Goal: Task Accomplishment & Management: Manage account settings

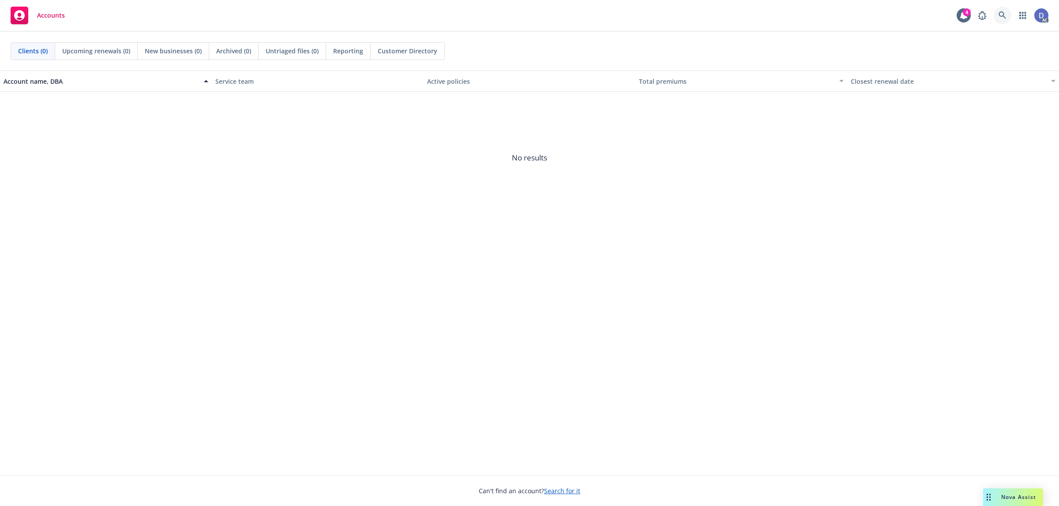
click at [1003, 19] on icon at bounding box center [1002, 15] width 8 height 8
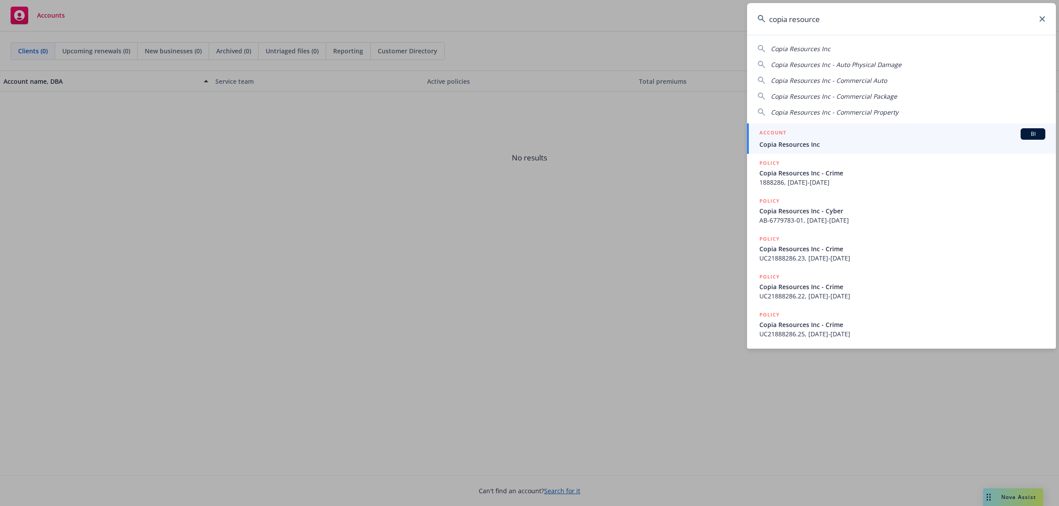
type input "copia resource"
click at [879, 138] on div "ACCOUNT BI" at bounding box center [902, 133] width 286 height 11
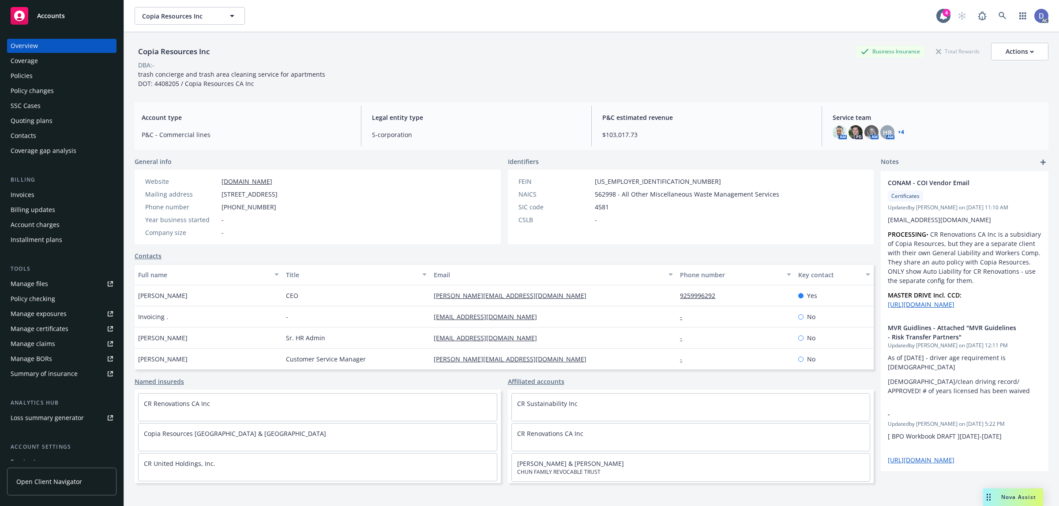
click at [50, 346] on div "Manage claims" at bounding box center [33, 344] width 45 height 14
click at [21, 289] on div "Manage files" at bounding box center [30, 284] width 38 height 14
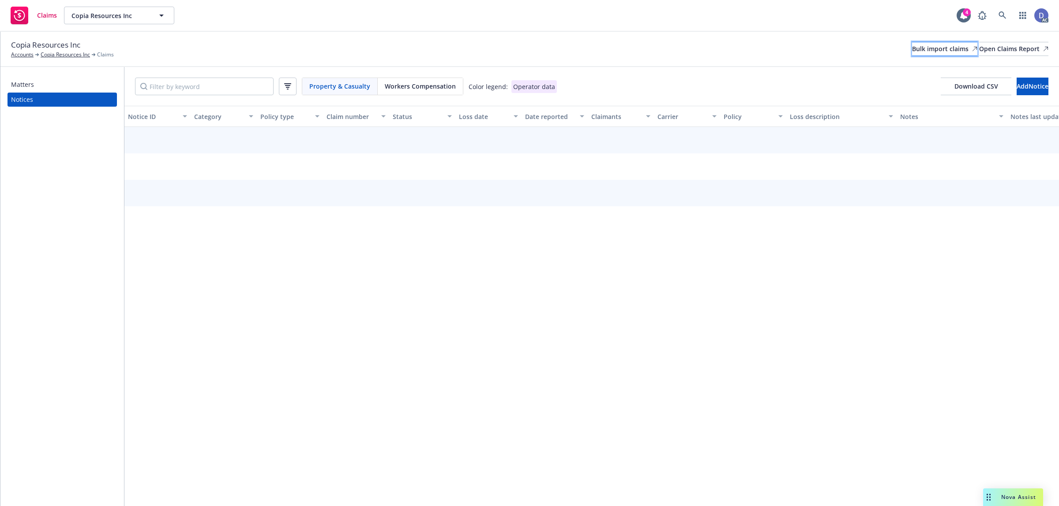
click at [915, 53] on div "Bulk import claims" at bounding box center [944, 48] width 65 height 13
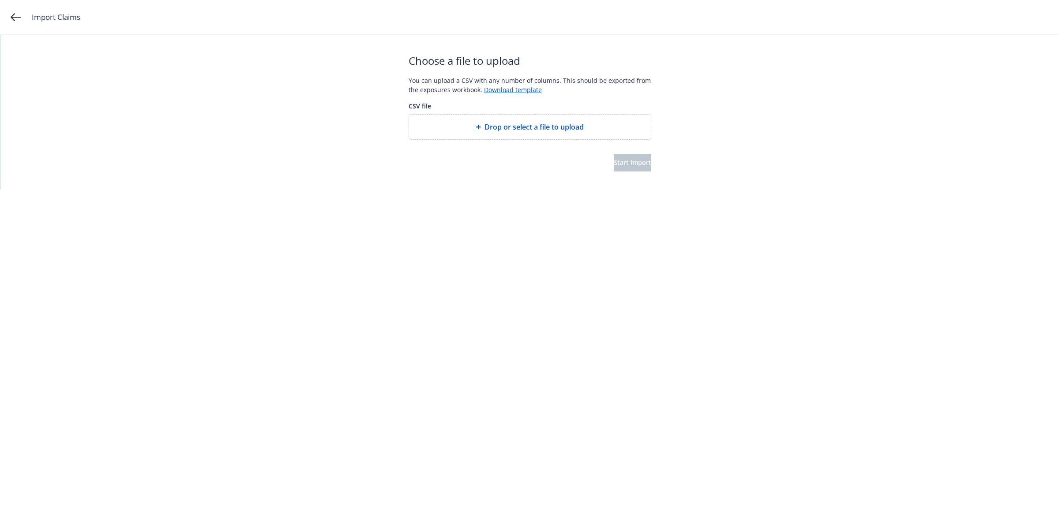
click at [552, 122] on span "Drop or select a file to upload" at bounding box center [533, 127] width 99 height 11
click at [636, 156] on button "Start import" at bounding box center [633, 163] width 38 height 18
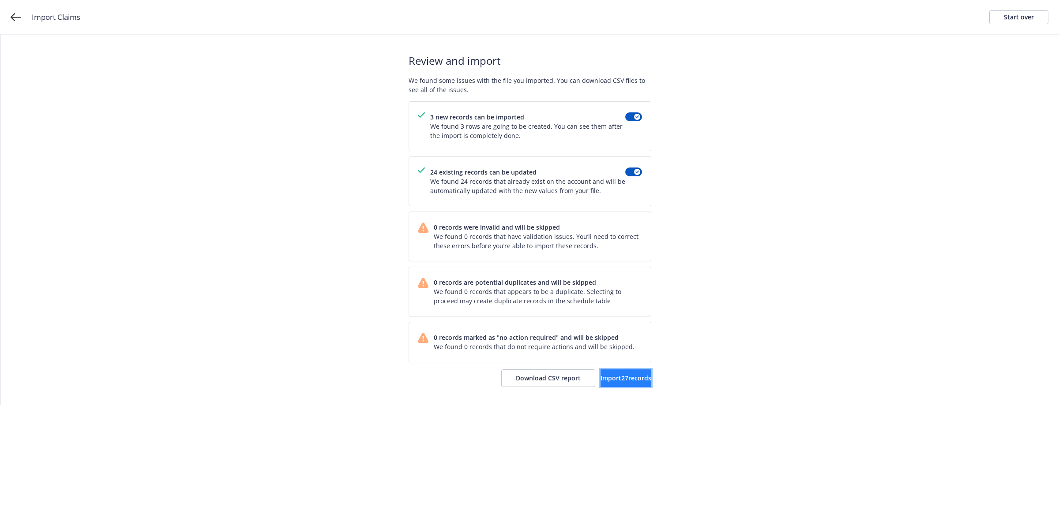
click at [600, 379] on span "Import 27 records" at bounding box center [625, 378] width 51 height 8
click at [603, 385] on link "View accounts" at bounding box center [615, 379] width 72 height 18
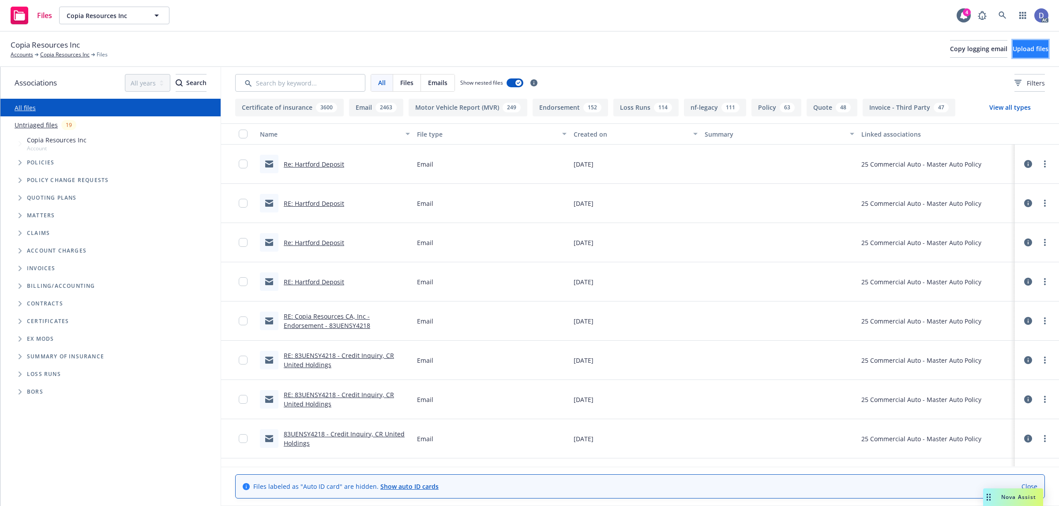
click at [1020, 45] on span "Upload files" at bounding box center [1031, 49] width 36 height 8
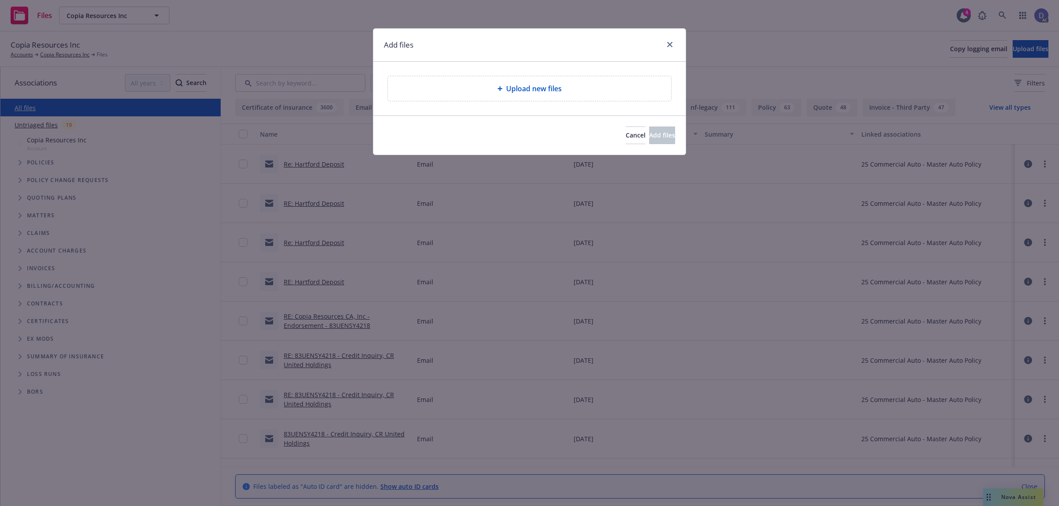
click at [510, 90] on span "Upload new files" at bounding box center [534, 88] width 56 height 11
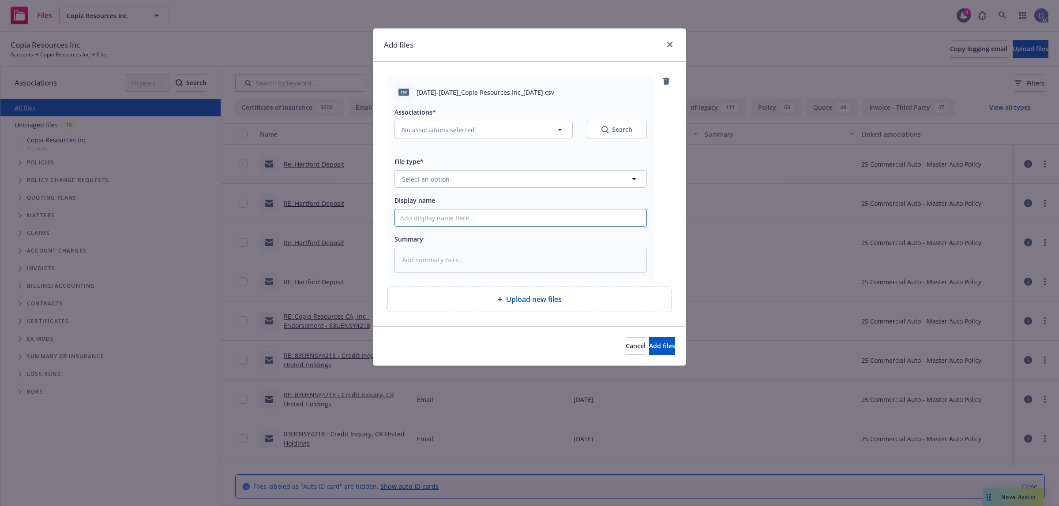
click at [431, 221] on input "Display name" at bounding box center [520, 218] width 251 height 17
paste input "2017-2021_Copia Resources Inc_1-24-2025"
type input "2017-2021_Copia Resources Inc_1-24-2025"
type textarea "x"
type input "2017-2021_Copia Resources Inc_1-24-2025"
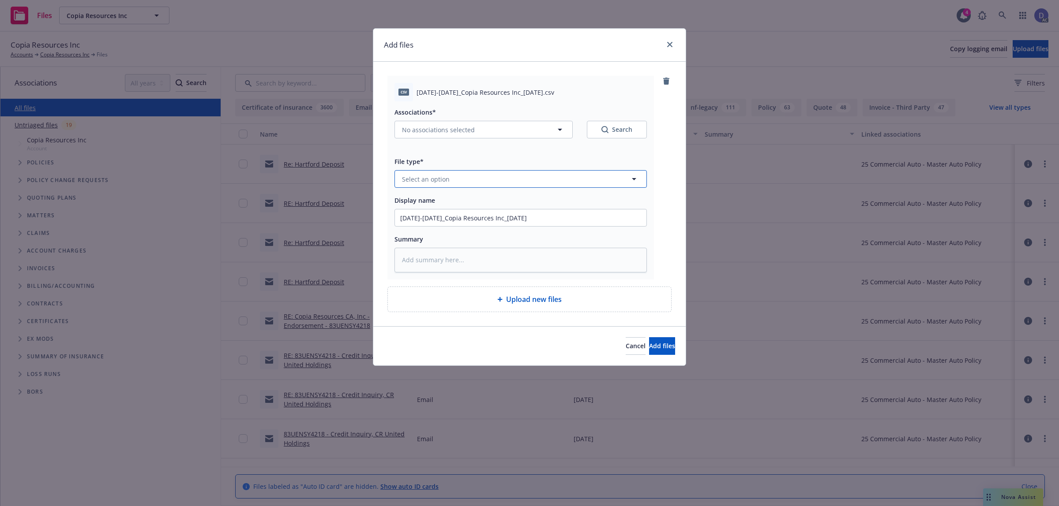
click at [444, 177] on span "Select an option" at bounding box center [426, 179] width 48 height 9
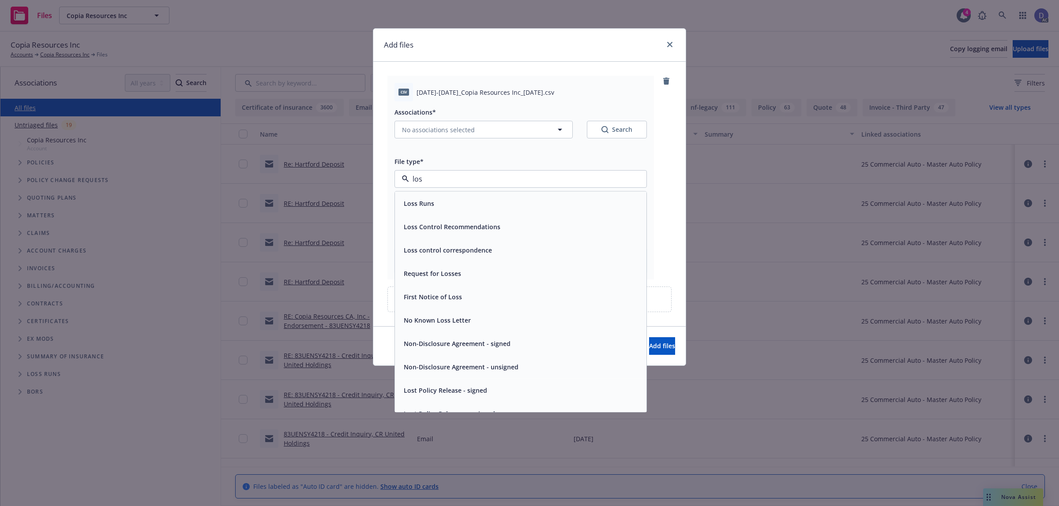
type input "loss"
click at [429, 197] on div "Loss Runs" at bounding box center [520, 203] width 251 height 23
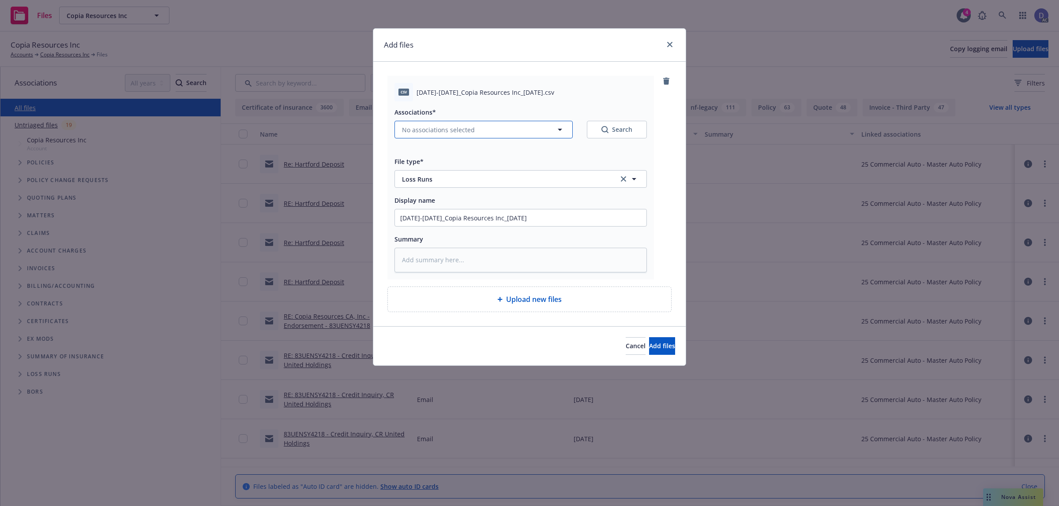
click at [405, 124] on button "No associations selected" at bounding box center [483, 130] width 178 height 18
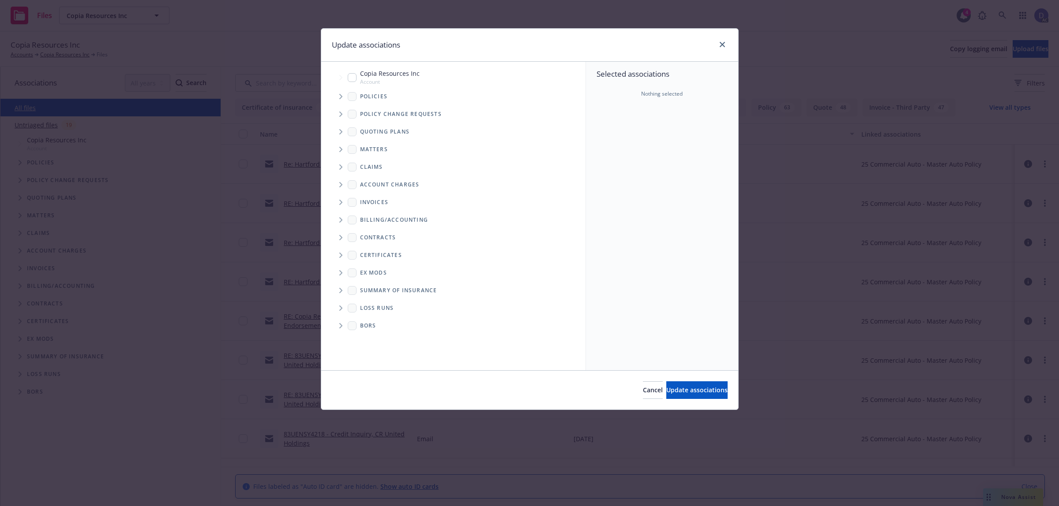
click at [342, 98] on icon "Tree Example" at bounding box center [341, 96] width 4 height 5
click at [640, 156] on div "Selected associations Nothing selected" at bounding box center [662, 216] width 152 height 309
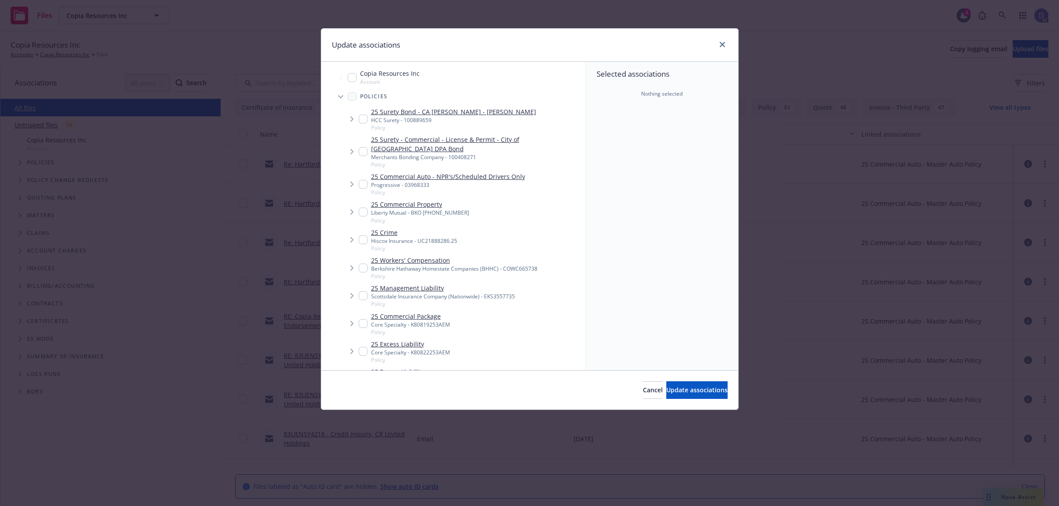
scroll to position [1549, 0]
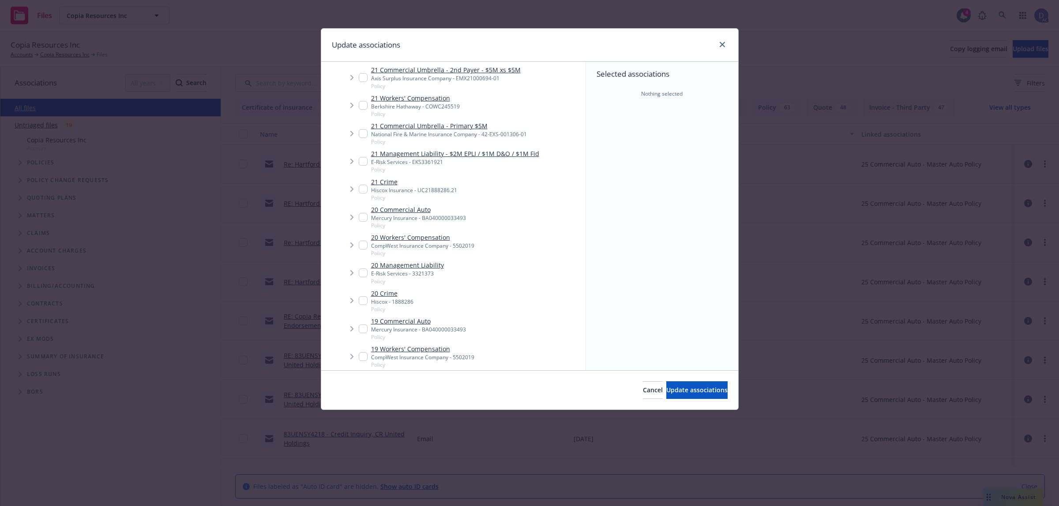
click at [358, 219] on span "Tree Example" at bounding box center [352, 217] width 14 height 14
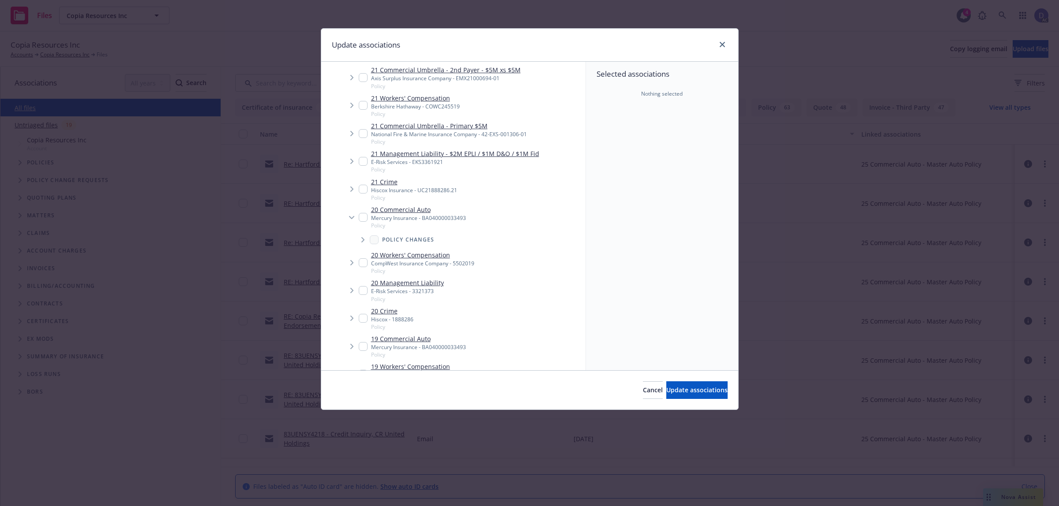
type textarea "x"
click at [364, 221] on div "20 Commercial Auto Mercury Insurance - BA040000033493 Policy" at bounding box center [412, 217] width 107 height 24
checkbox input "true"
click at [693, 382] on button "Update associations" at bounding box center [696, 391] width 61 height 18
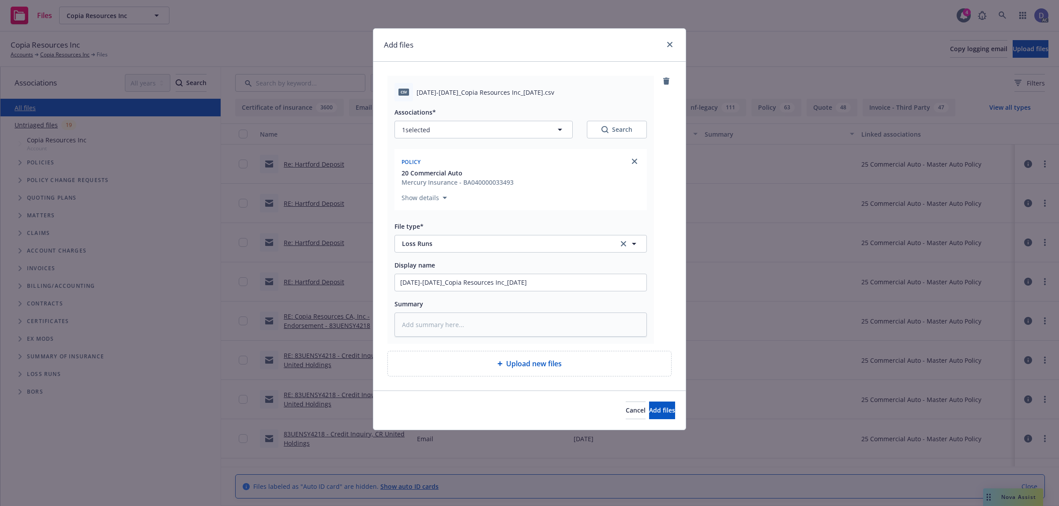
click at [693, 383] on div "Add files csv 2017-2021_Copia Resources Inc_1-24-2025.csv Associations* 1 selec…" at bounding box center [529, 253] width 1059 height 506
click at [654, 404] on button "Add files" at bounding box center [662, 411] width 26 height 18
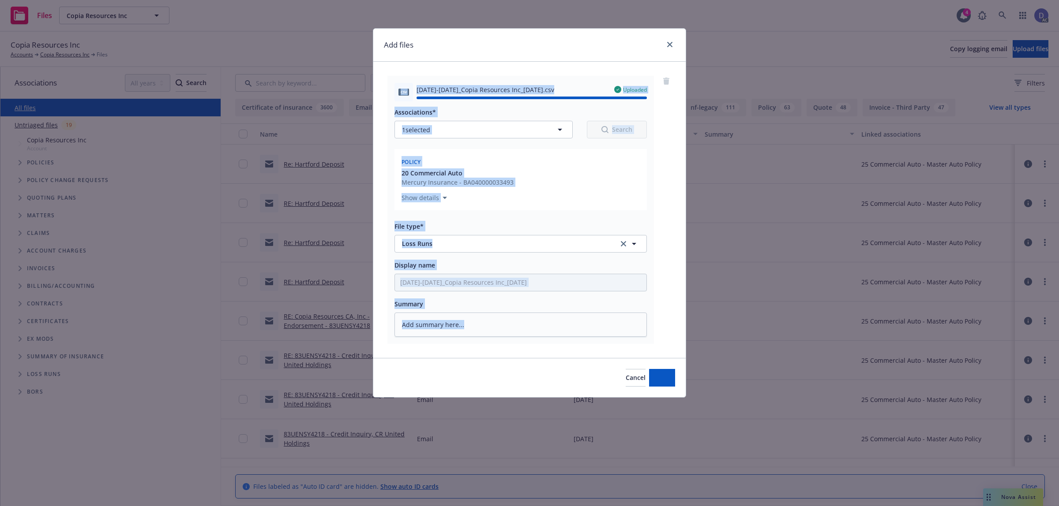
type textarea "x"
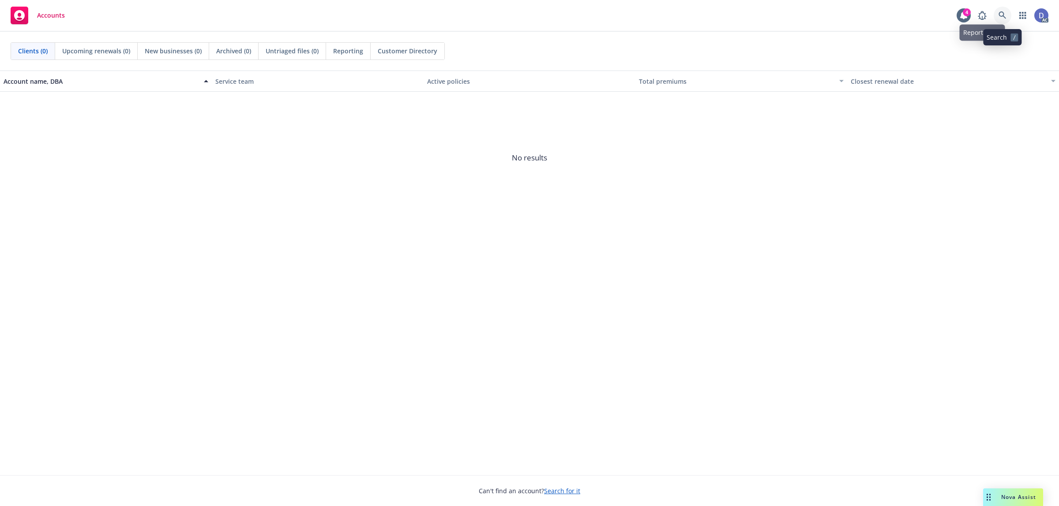
click at [1010, 18] on link at bounding box center [1003, 16] width 18 height 18
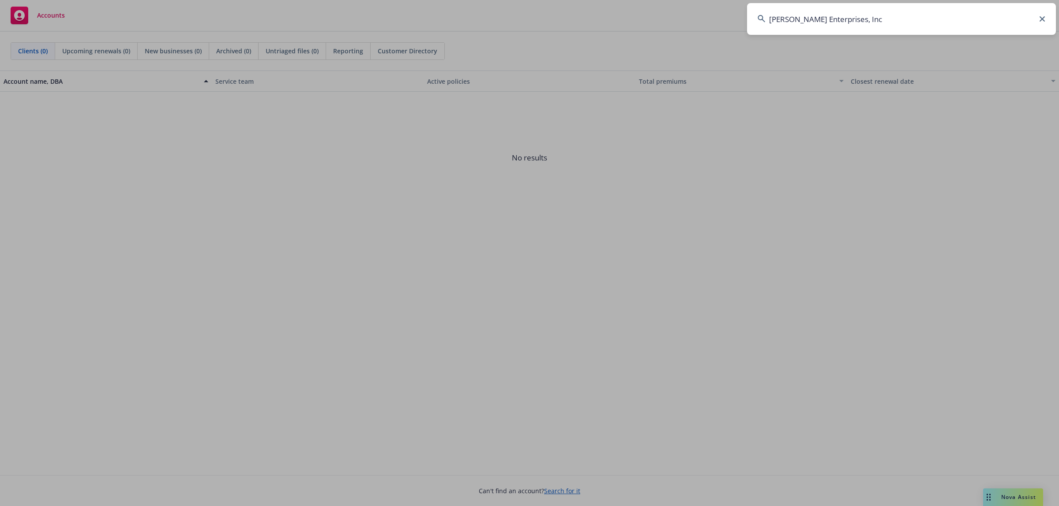
click at [932, 12] on input "[PERSON_NAME] Enterprises, Inc" at bounding box center [901, 19] width 309 height 32
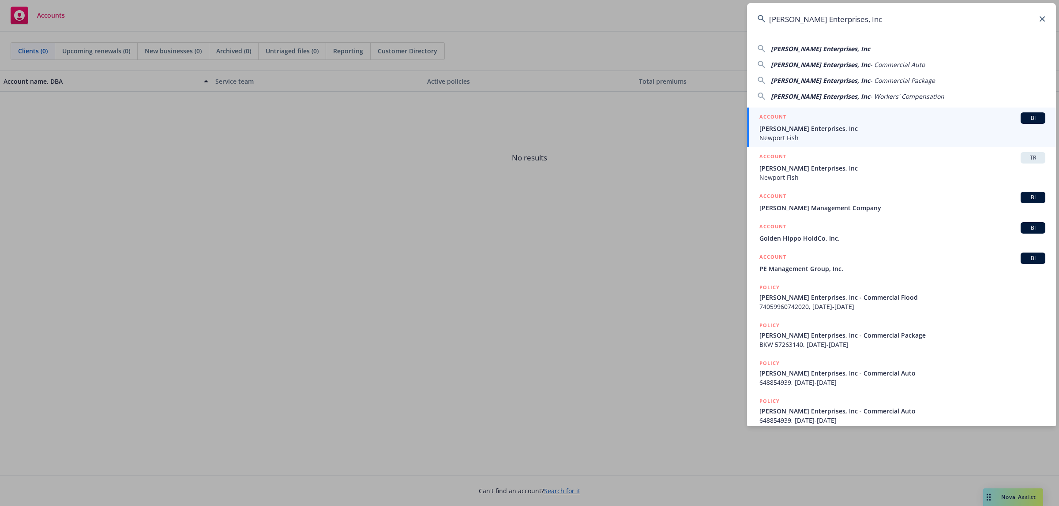
type input "[PERSON_NAME] Enterprises, Inc"
click at [823, 120] on div "ACCOUNT BI" at bounding box center [902, 118] width 286 height 11
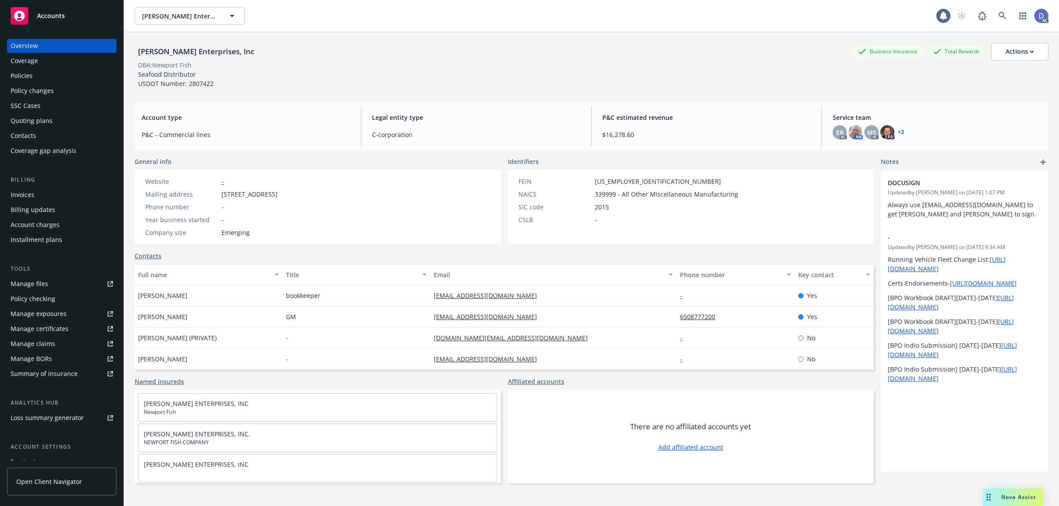
click at [503, 203] on div "General info Website - Mailing address [STREET_ADDRESS] Phone number - Year bus…" at bounding box center [504, 200] width 739 height 87
click at [32, 347] on div "Manage claims" at bounding box center [33, 344] width 45 height 14
click at [38, 288] on div "Manage files" at bounding box center [30, 284] width 38 height 14
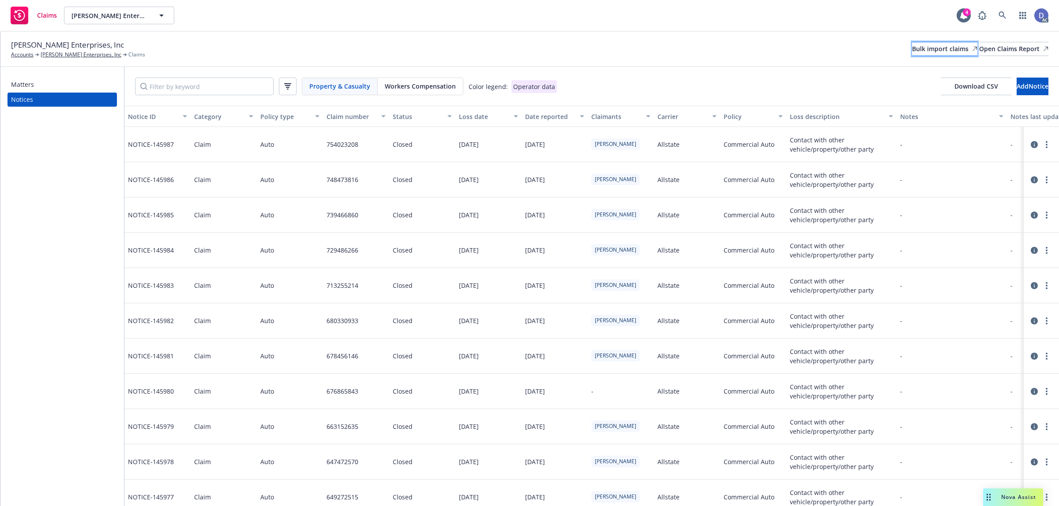
click at [912, 55] on div "Bulk import claims" at bounding box center [944, 48] width 65 height 13
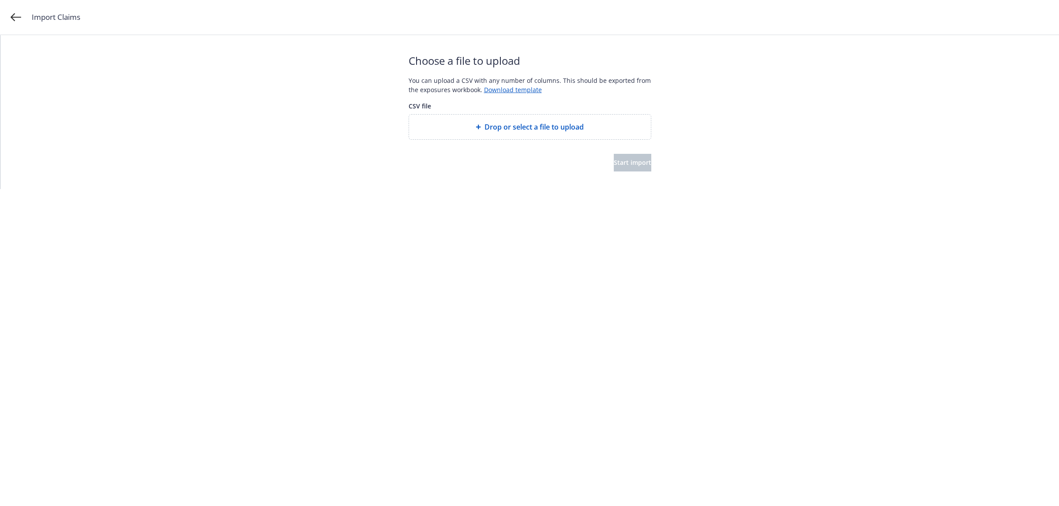
click at [509, 137] on div "Drop or select a file to upload" at bounding box center [530, 127] width 242 height 25
click at [614, 160] on span "Start import" at bounding box center [633, 162] width 38 height 8
click at [614, 165] on span "Start import" at bounding box center [633, 162] width 38 height 8
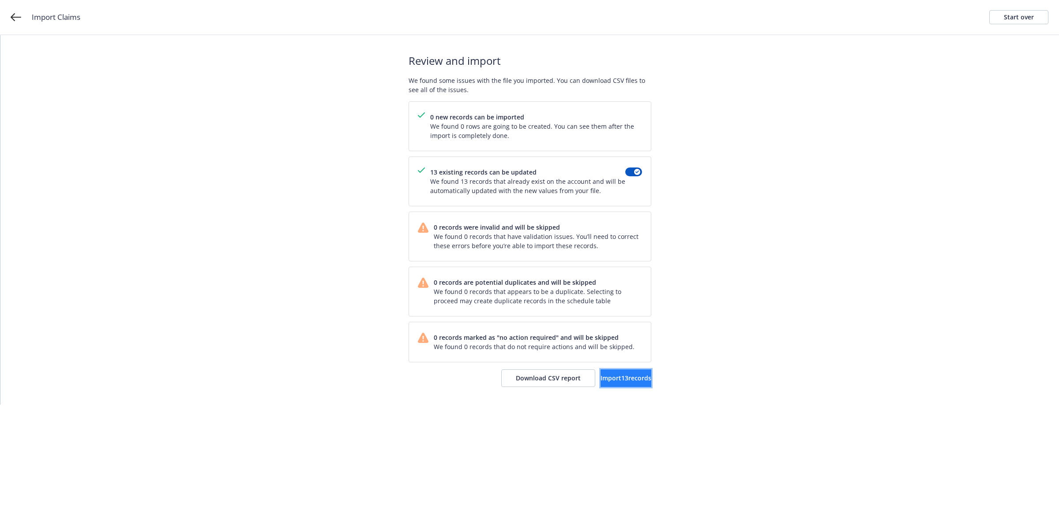
click at [605, 373] on button "Import 13 records" at bounding box center [625, 379] width 51 height 18
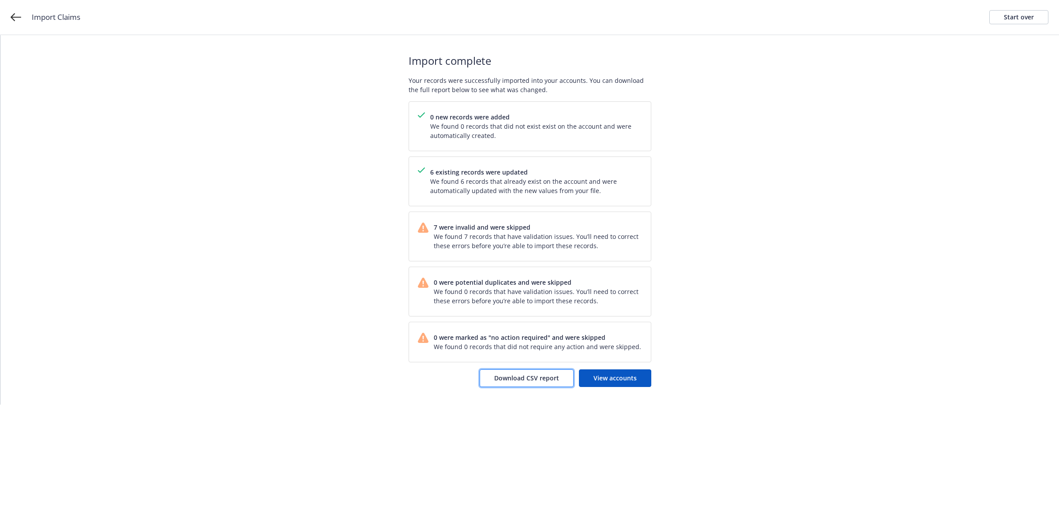
click at [524, 382] on span "Download CSV report" at bounding box center [526, 378] width 65 height 8
click at [990, 20] on link "Start over" at bounding box center [1018, 17] width 59 height 14
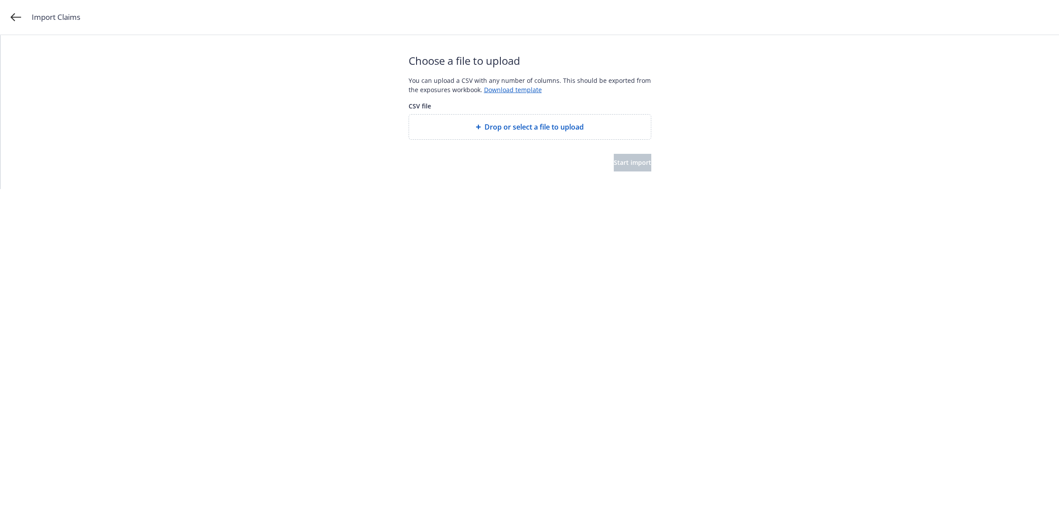
click at [504, 124] on span "Drop or select a file to upload" at bounding box center [533, 127] width 99 height 11
click at [634, 173] on div "Choose a file to upload You can upload a CSV with any number of columns. This s…" at bounding box center [530, 112] width 243 height 154
click at [634, 171] on button "Start import" at bounding box center [633, 163] width 38 height 18
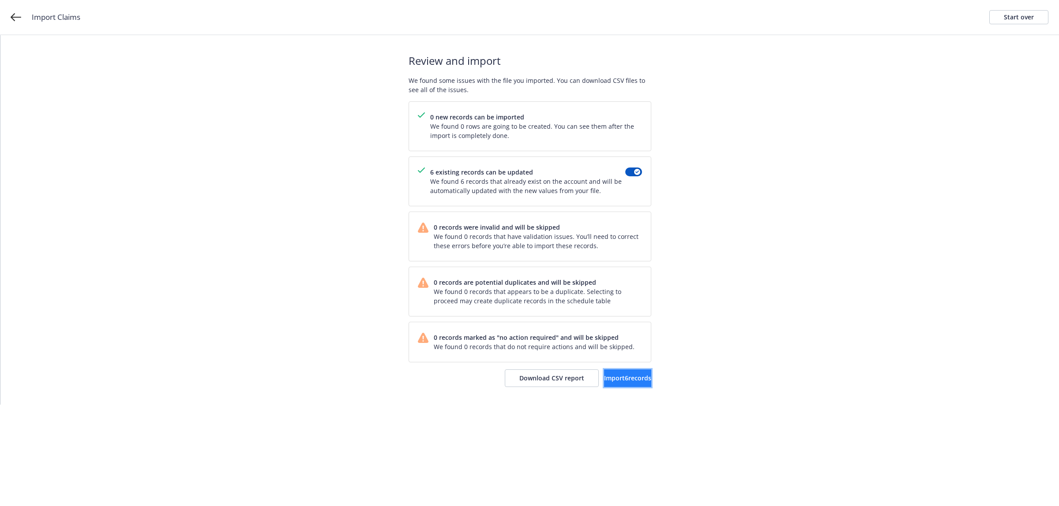
click at [604, 378] on span "Import 6 records" at bounding box center [627, 378] width 47 height 8
click at [604, 378] on span "View accounts" at bounding box center [614, 378] width 43 height 8
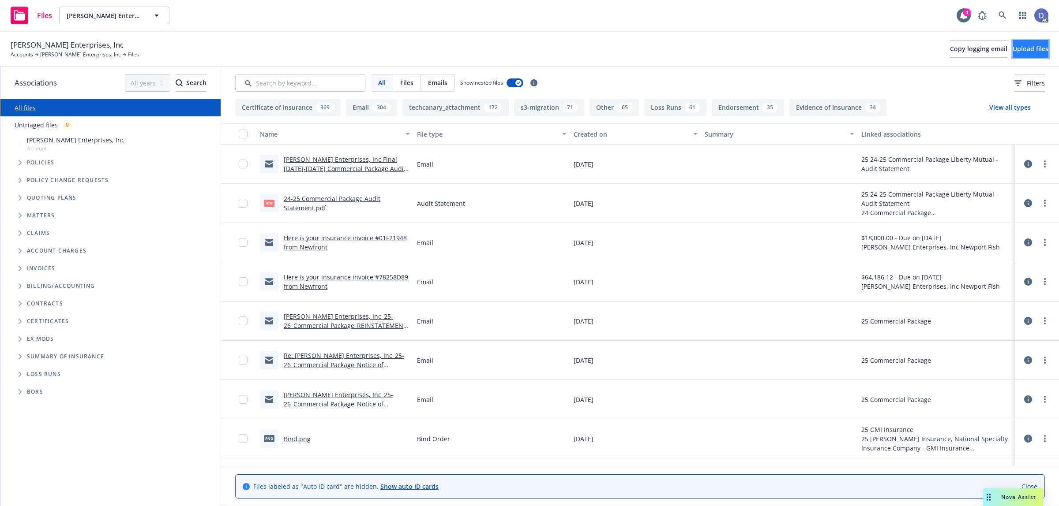
click at [1013, 51] on span "Upload files" at bounding box center [1031, 49] width 36 height 8
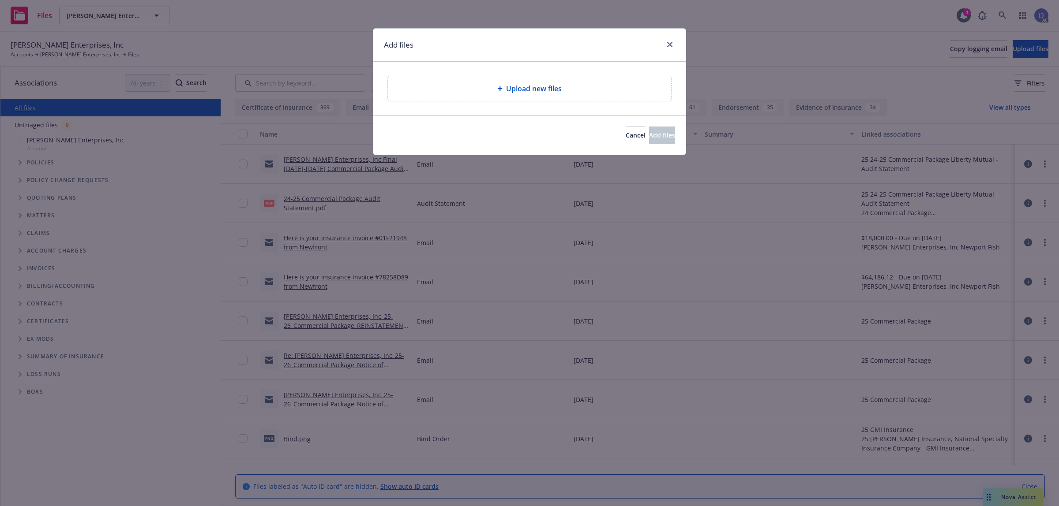
click at [486, 94] on div "Upload new files" at bounding box center [529, 88] width 269 height 11
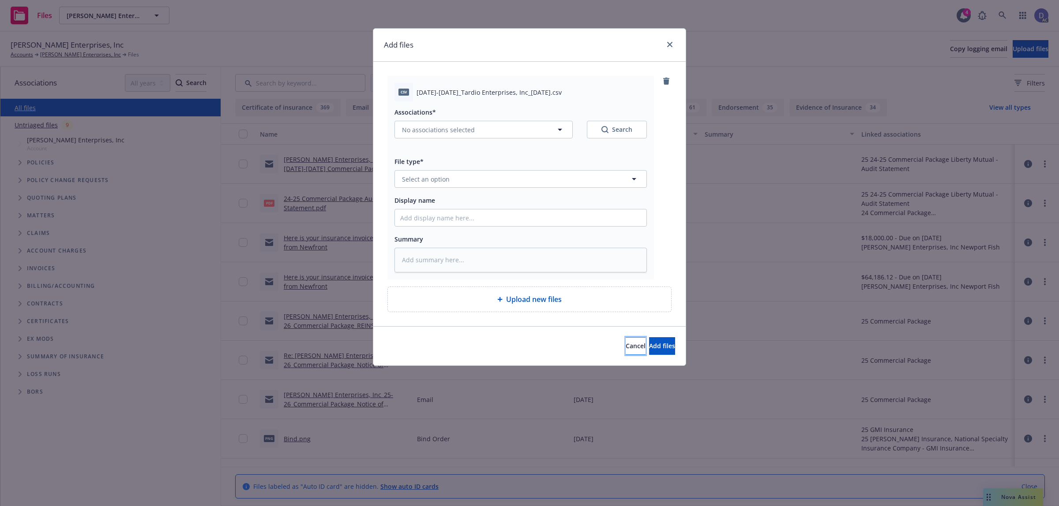
click at [626, 351] on button "Cancel" at bounding box center [636, 347] width 20 height 18
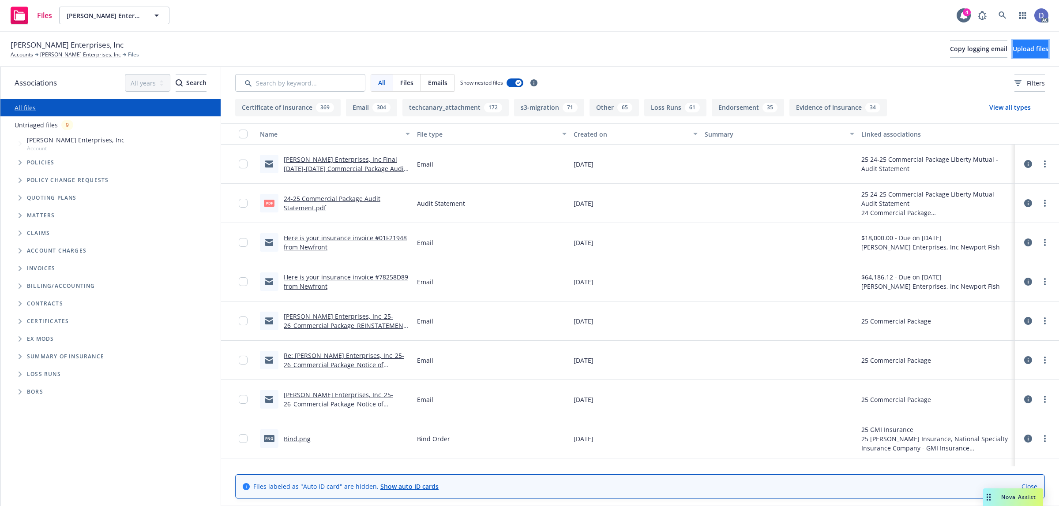
click at [1013, 52] on span "Upload files" at bounding box center [1031, 49] width 36 height 8
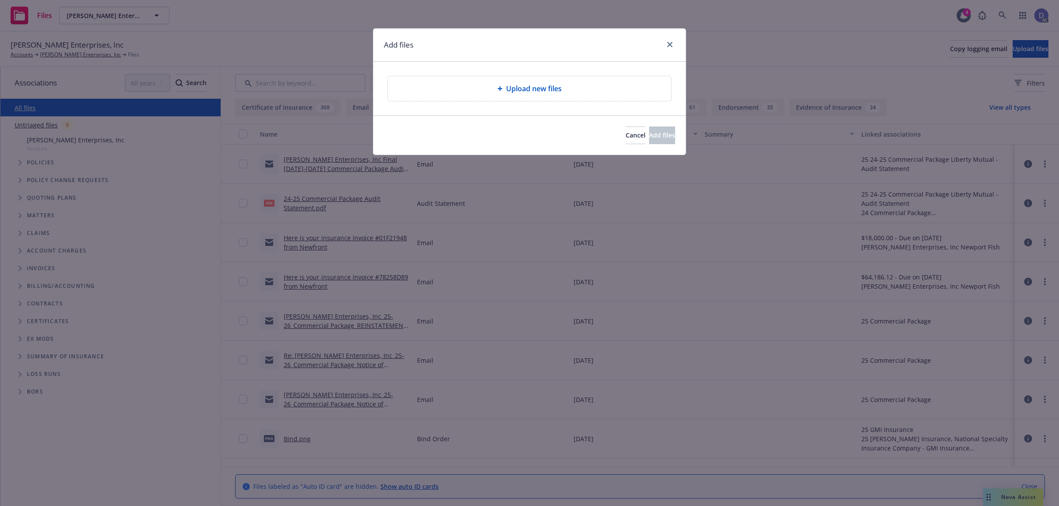
click at [559, 96] on div "Upload new files" at bounding box center [529, 88] width 283 height 25
type textarea "x"
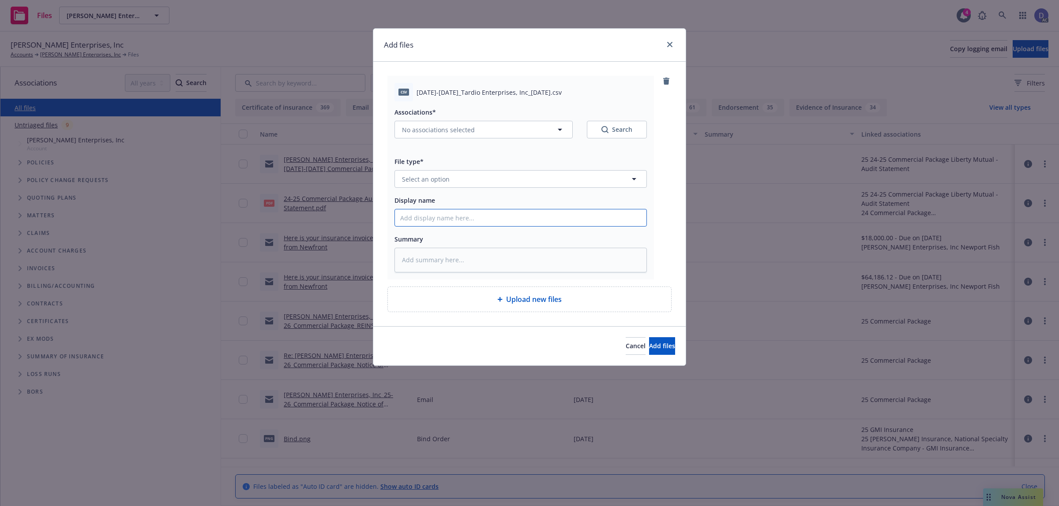
drag, startPoint x: 560, startPoint y: 224, endPoint x: 560, endPoint y: 219, distance: 4.9
click at [560, 224] on input "Display name" at bounding box center [520, 218] width 251 height 17
paste input "2020-2024_Tardio Enterprises, Inc_3-8-2025"
type input "2020-2024_Tardio Enterprises, Inc_3-8-2025"
type textarea "x"
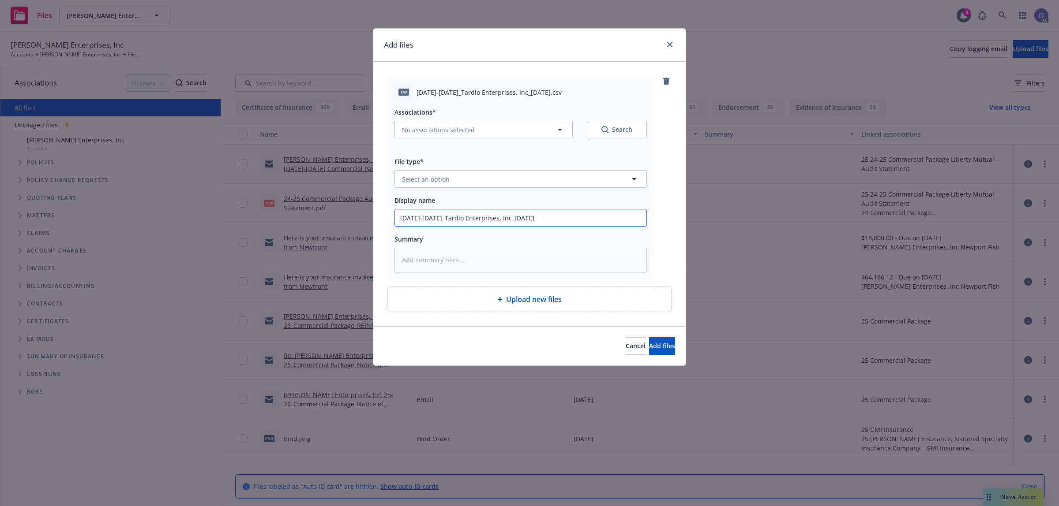
type input "2020-2024_Tardio Enterprises, Inc_3-8-2025"
click at [485, 255] on textarea at bounding box center [520, 260] width 252 height 25
type textarea "x"
type textarea "1"
type textarea "x"
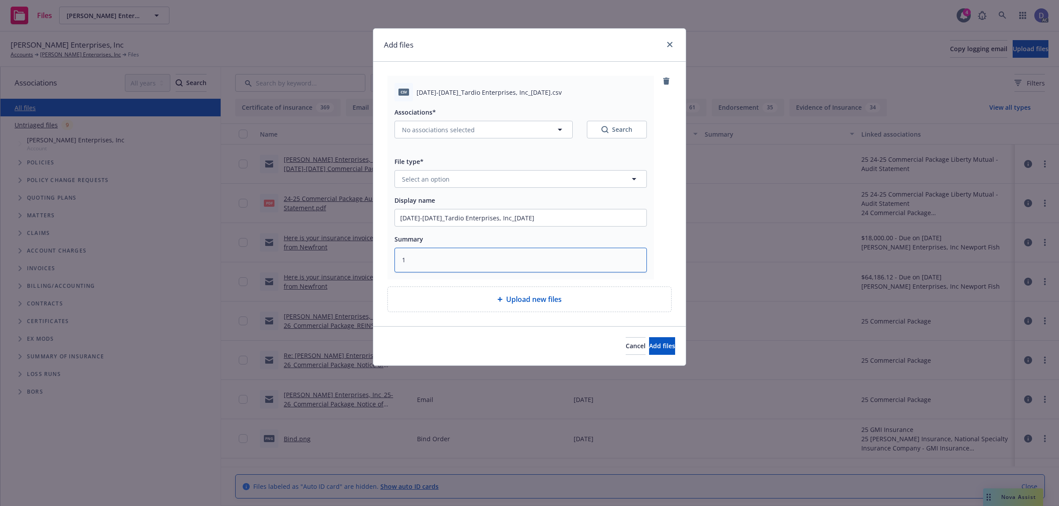
type textarea "13"
type textarea "x"
type textarea "13/"
type textarea "x"
type textarea "1"
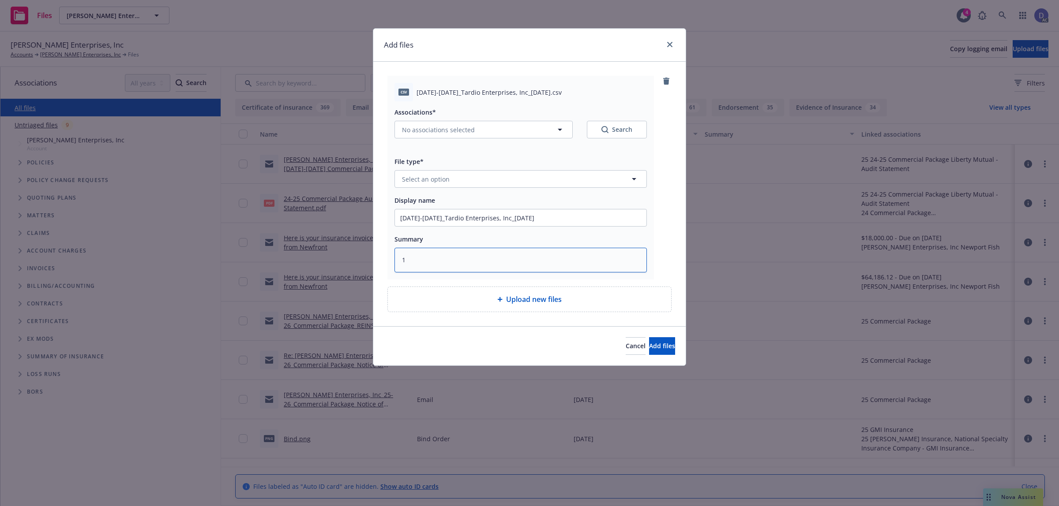
type textarea "x"
type textarea "6"
type textarea "x"
type textarea "6/"
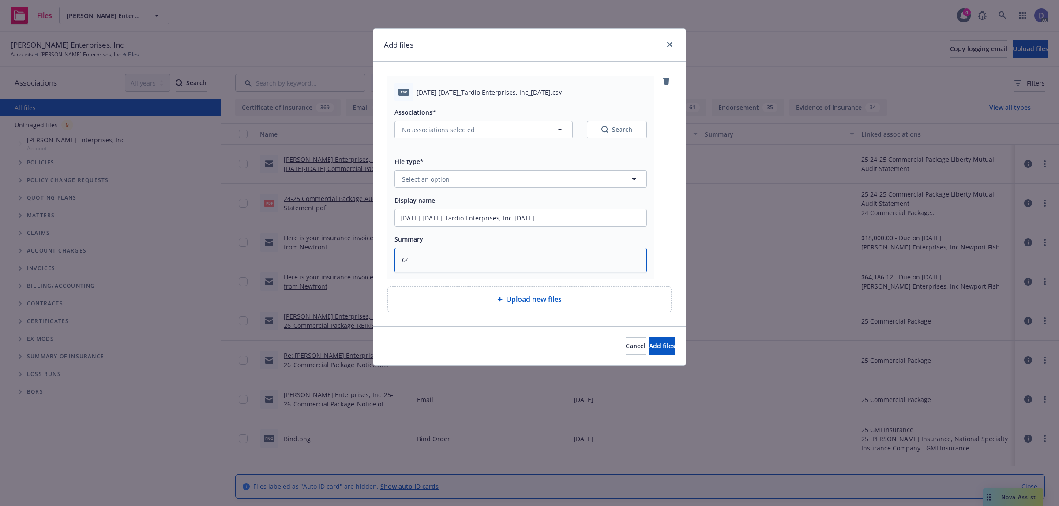
type textarea "x"
type textarea "6/1"
type textarea "x"
type textarea "6/13"
type textarea "x"
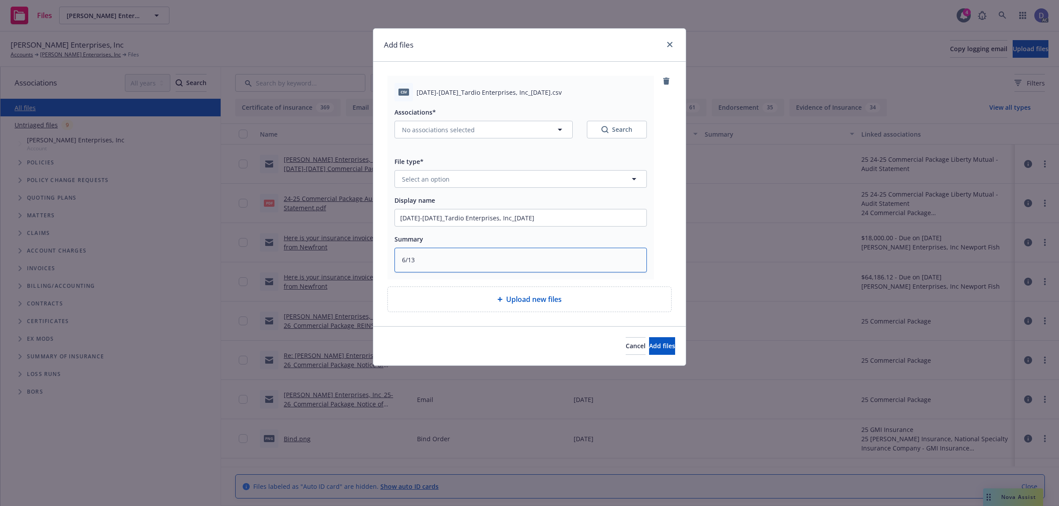
type textarea "6/13"
type textarea "x"
type textarea "6/13 A"
type textarea "x"
type textarea "6/13 AR"
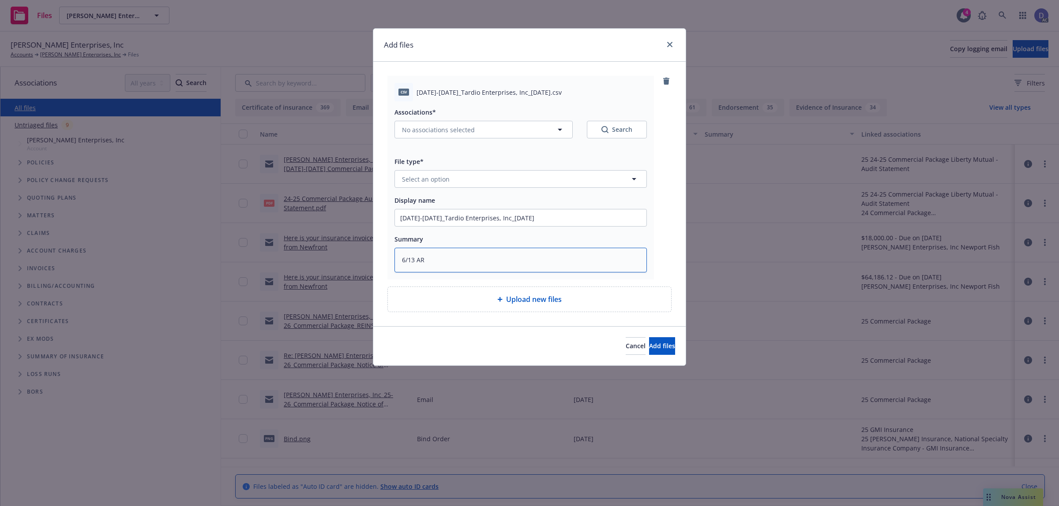
type textarea "x"
type textarea "6/13 ARE"
type textarea "x"
type textarea "6/13 AR"
type textarea "x"
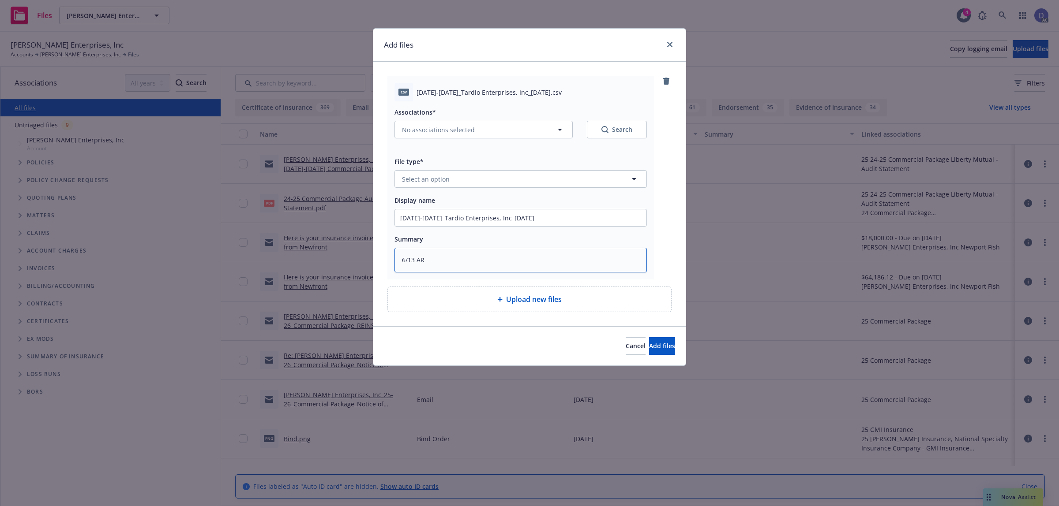
type textarea "6/13 A"
type textarea "x"
type textarea "6/13 Are"
type textarea "x"
type textarea "6/13 Are"
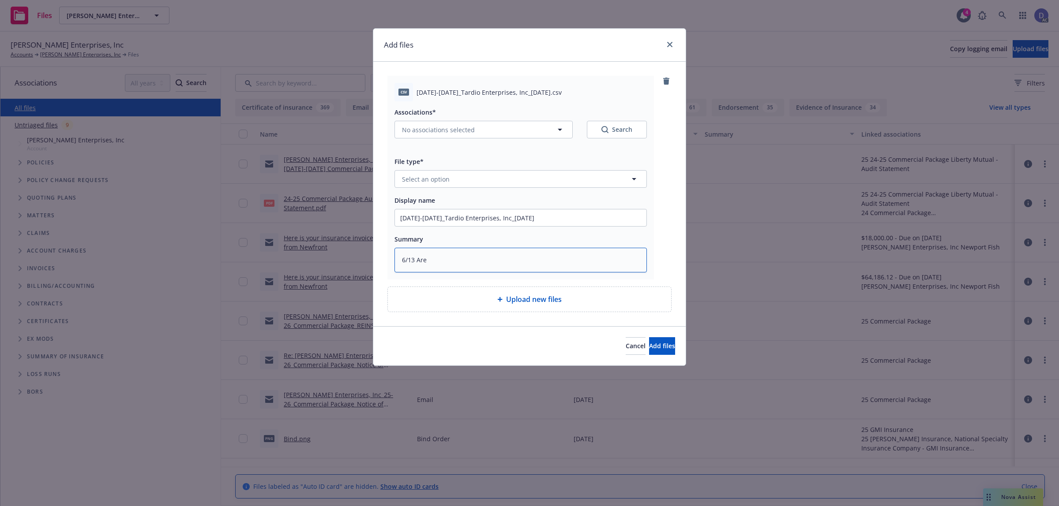
type textarea "x"
type textarea "6/13 Are u"
type textarea "x"
type textarea "6/13 Are up"
type textarea "x"
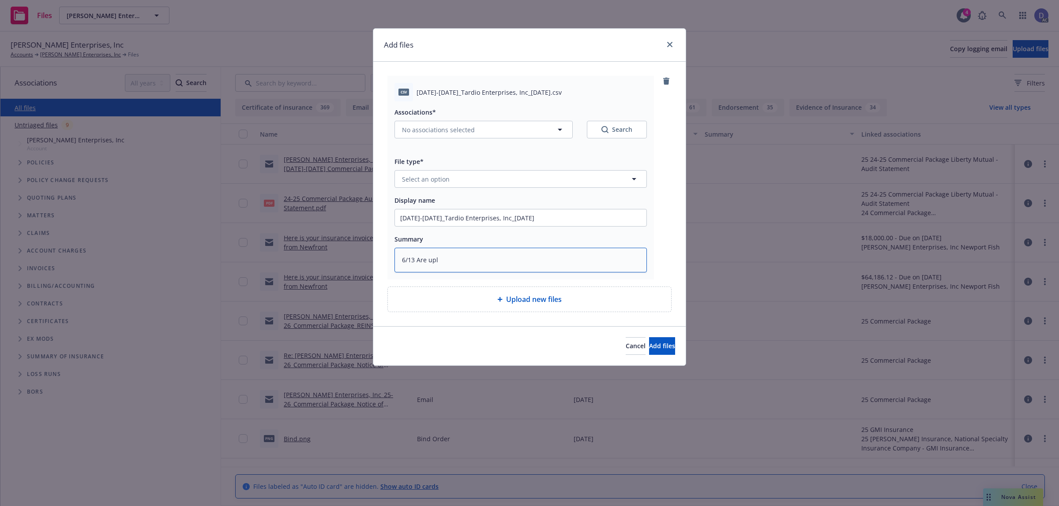
type textarea "6/13 Are uplo"
type textarea "x"
type textarea "6/13 Are upload"
type textarea "x"
type textarea "6/13 Are uploade"
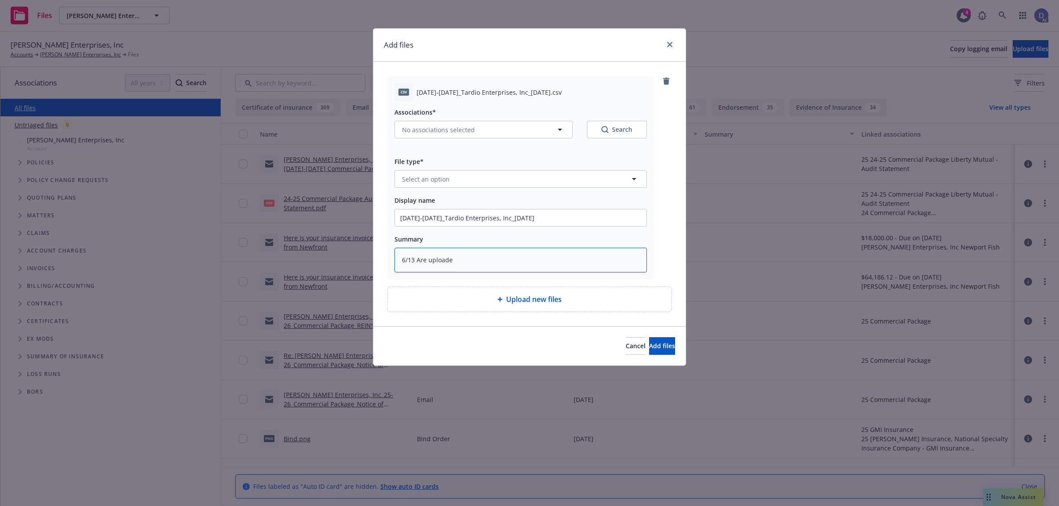
type textarea "x"
type textarea "6/13 Are uploaded"
type textarea "x"
type textarea "6/13 Are uploaded."
type textarea "x"
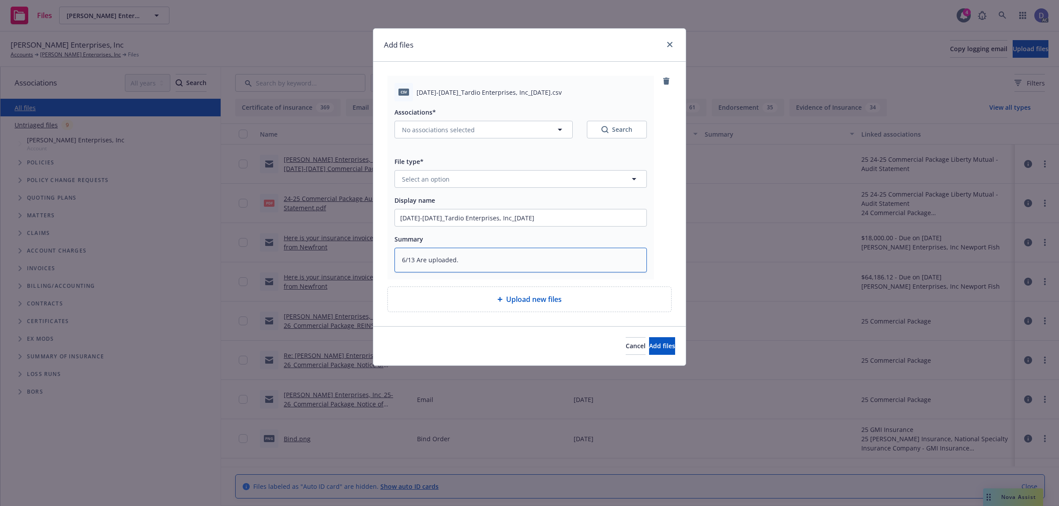
type textarea "6/13 Are uploaded."
type textarea "x"
type textarea "6/13 Are uploaded."
type textarea "x"
type textarea "6/13 Are uploaded.."
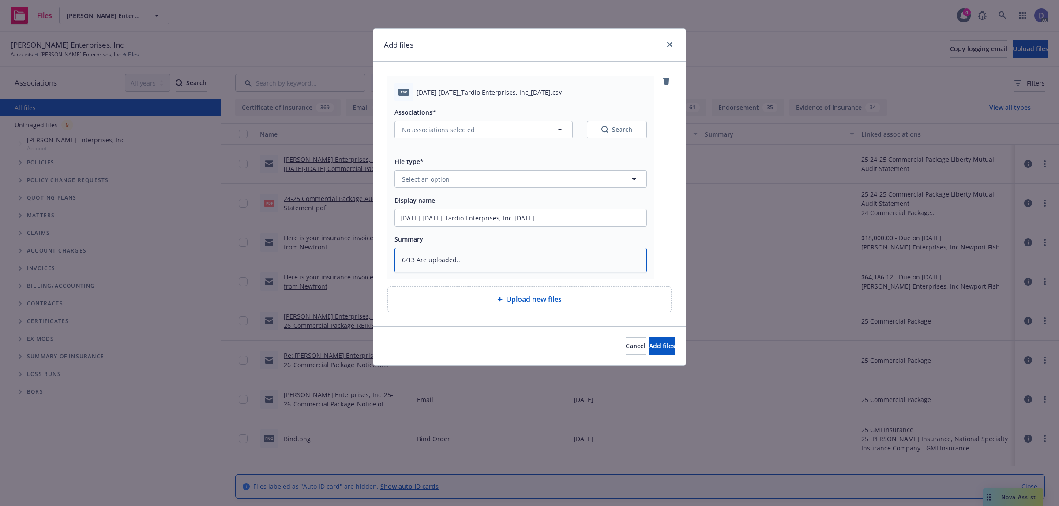
type textarea "x"
type textarea "6/13 Are uploaded."
type textarea "x"
type textarea "6/13 Are uploaded."
type textarea "x"
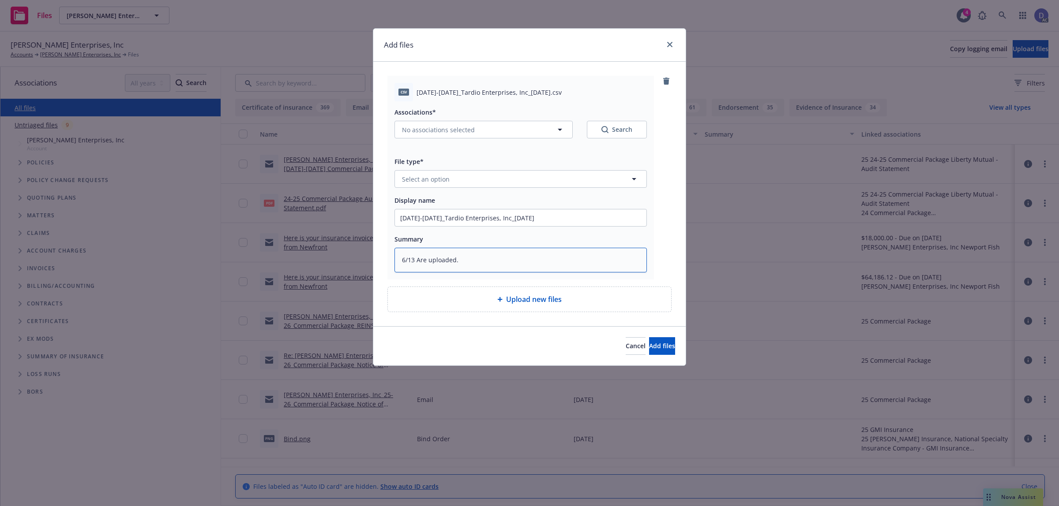
type textarea "6/13 Are uploaded. 7"
type textarea "x"
type textarea "6/13 Are uploaded. 7"
type textarea "x"
type textarea "6/13 Are uploaded. 7 m"
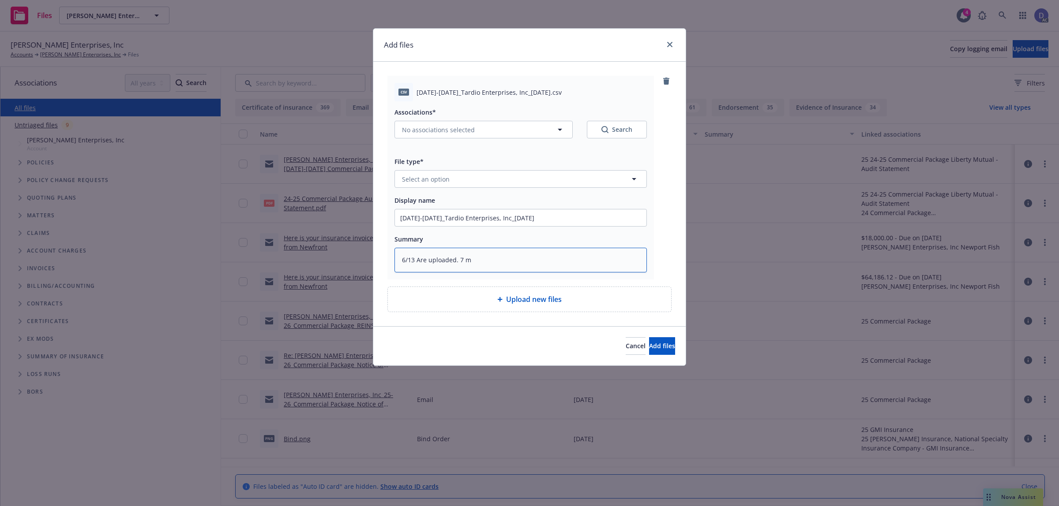
type textarea "x"
type textarea "6/13 Are uploaded. 7 mi"
type textarea "x"
type textarea "6/13 Are uploaded. 7 mis"
type textarea "x"
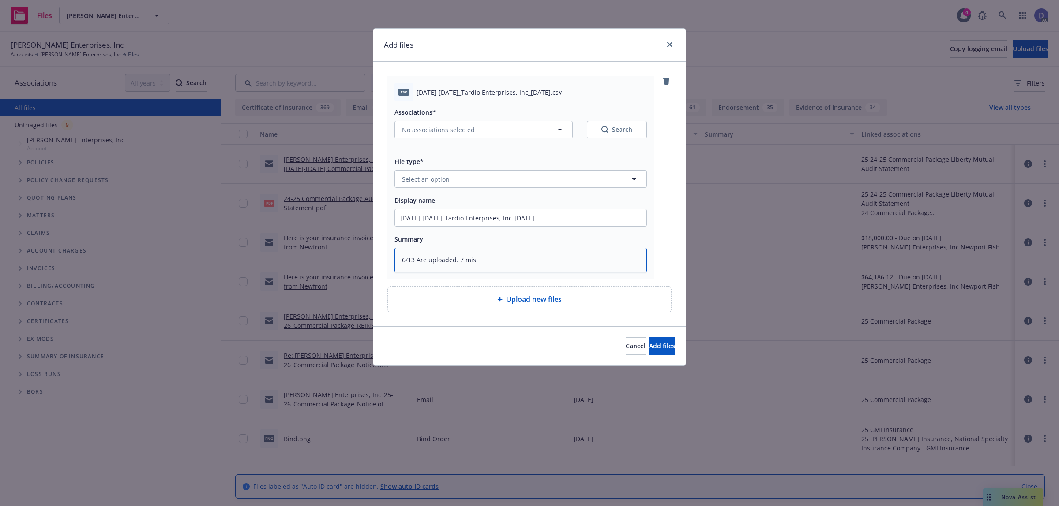
type textarea "6/13 Are uploaded. 7 mi"
type textarea "x"
type textarea "6/13 Are uploaded. 7 m"
type textarea "x"
type textarea "6/13 Are uploaded. 7"
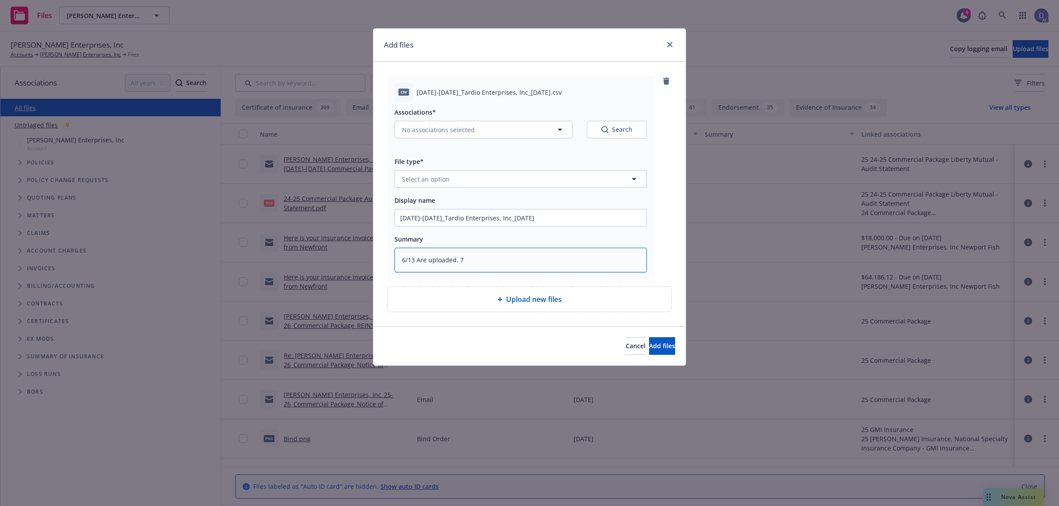
type textarea "x"
type textarea "6/13 Are uploaded. 7 cl"
type textarea "x"
type textarea "6/13 Are uploaded. 7 cla"
type textarea "x"
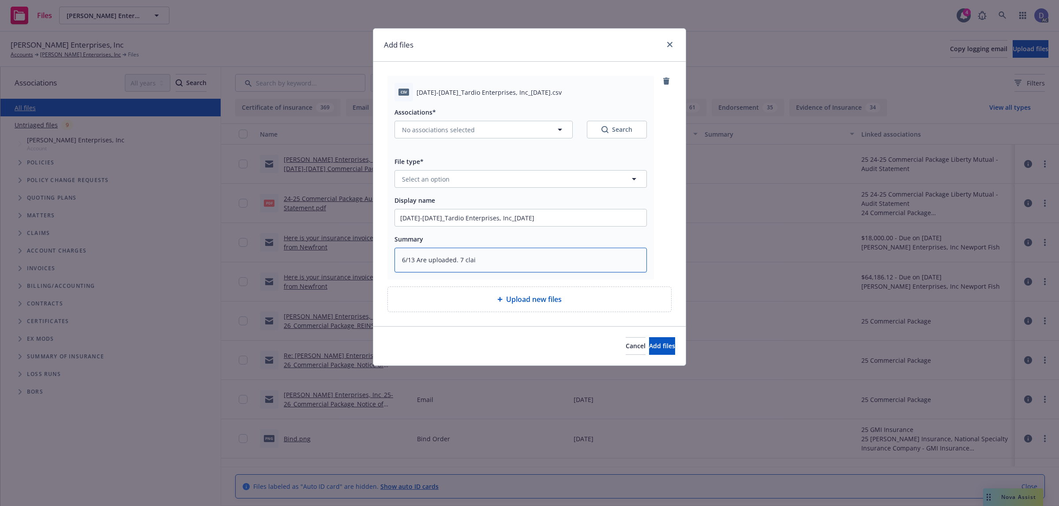
type textarea "6/13 Are uploaded. 7 claim"
type textarea "x"
type textarea "6/13 Are uploaded. 7 claims"
type textarea "x"
type textarea "6/13 Are uploaded. 7 claims"
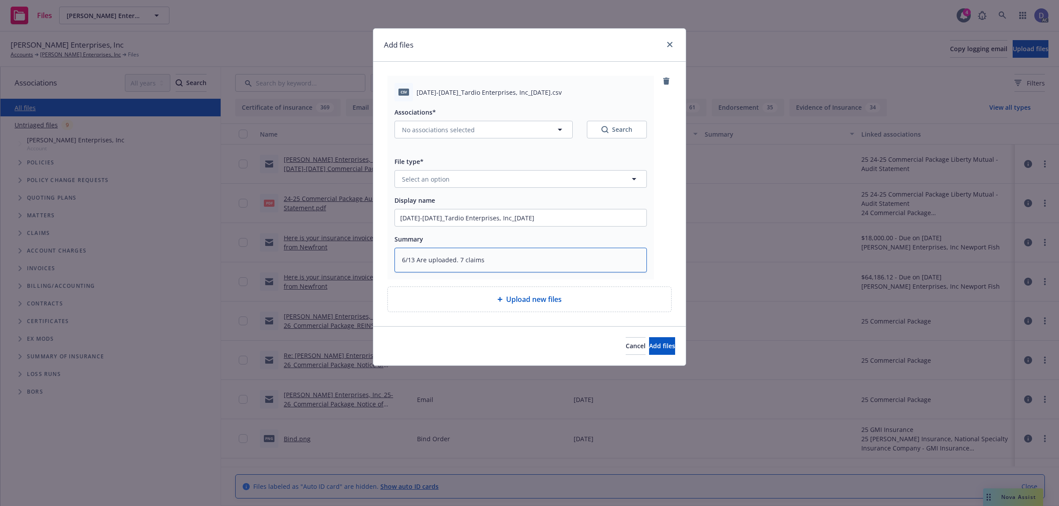
type textarea "x"
type textarea "6/13 Are uploaded. 7 claims m"
type textarea "x"
type textarea "6/13 Are uploaded. 7 claims mi"
type textarea "x"
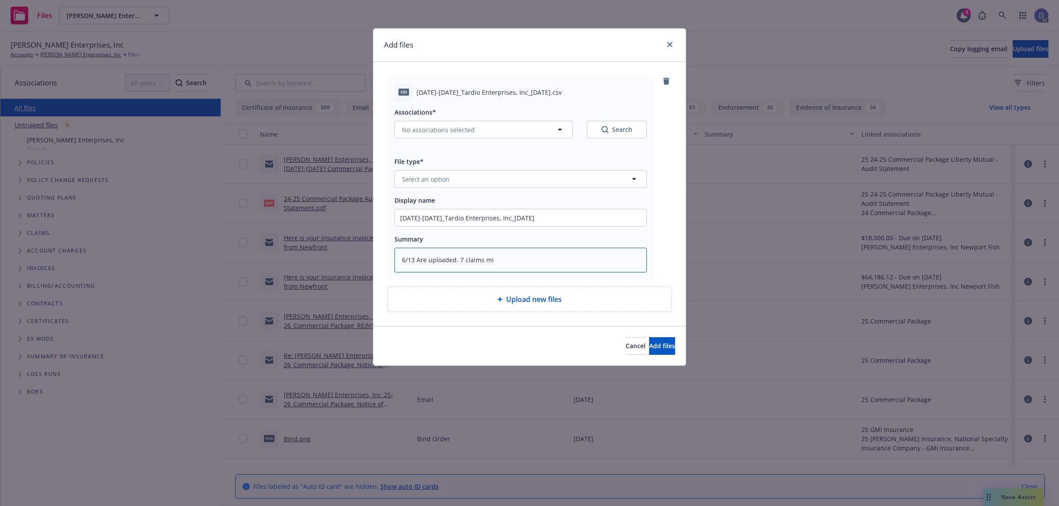
type textarea "6/13 Are uploaded. 7 claims mis"
type textarea "x"
type textarea "6/13 Are uploaded. 7 claims missi"
type textarea "x"
type textarea "6/13 Are uploaded. 7 claims missin"
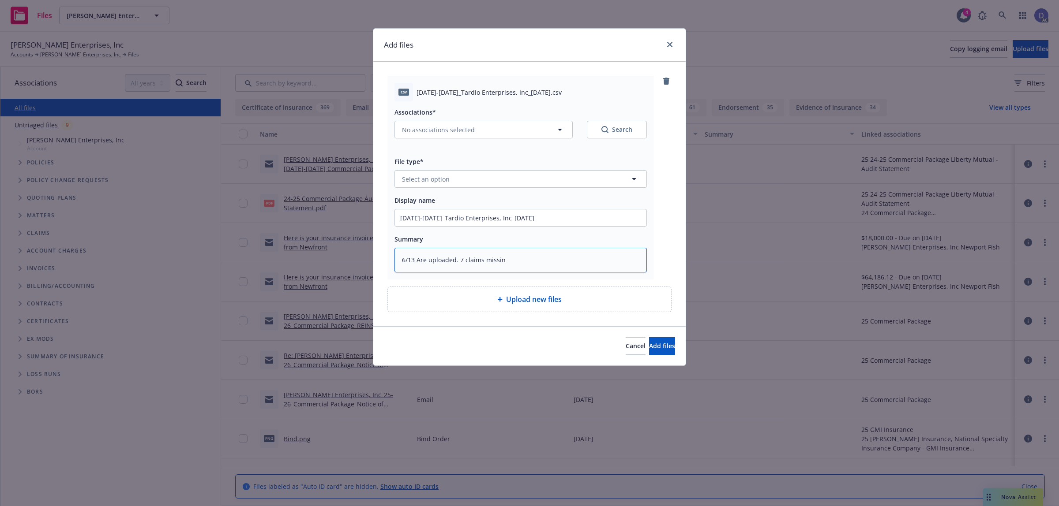
type textarea "x"
type textarea "6/13 Are uploaded. 7 claims missing"
type textarea "x"
type textarea "6/13 Are uploaded. 7 claims missing"
type textarea "x"
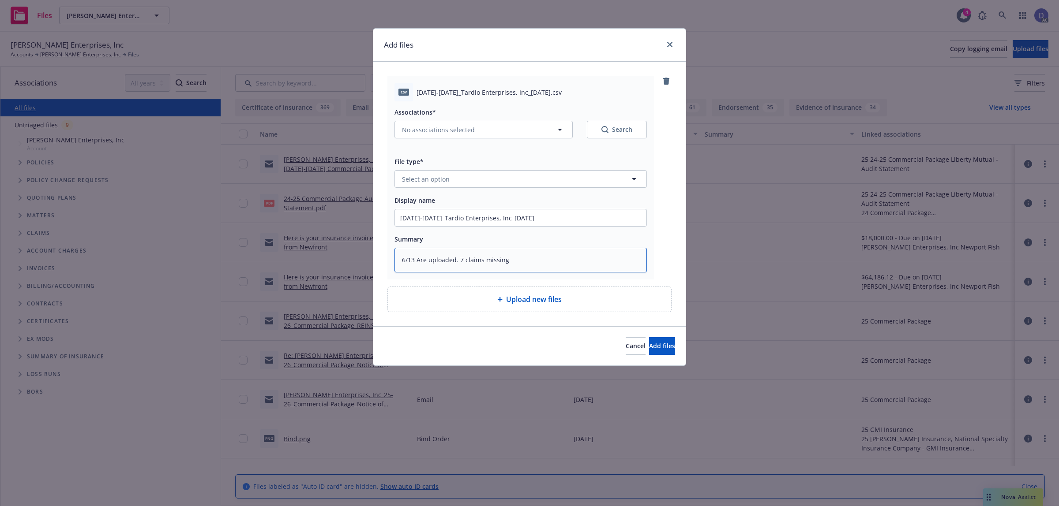
type textarea "6/13 Are uploaded. 7 claims missing r"
type textarea "x"
type textarea "6/13 Are uploaded. 7 claims missing rem"
type textarea "x"
type textarea "6/13 Are uploaded. 7 claims missing remo"
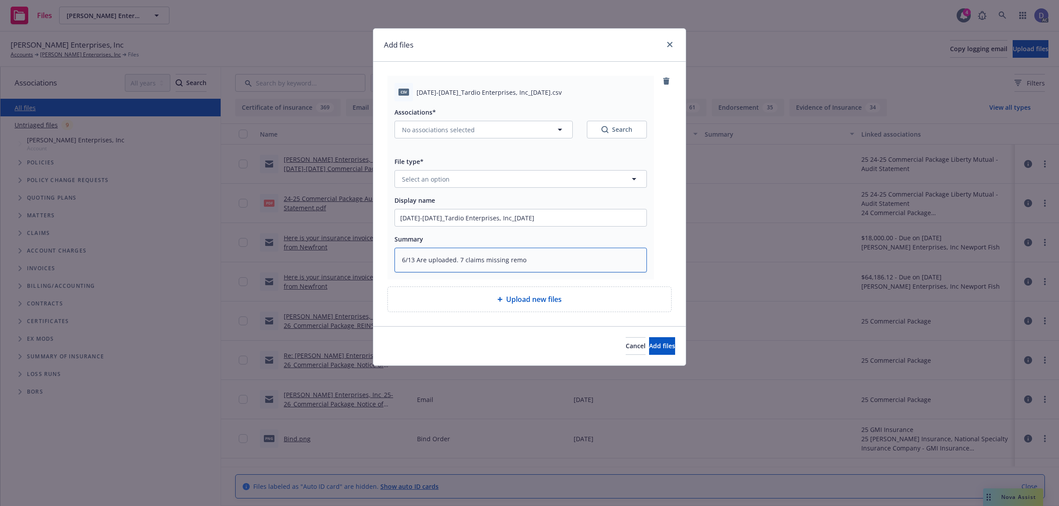
type textarea "x"
type textarea "6/13 Are uploaded. 7 claims missing remov"
type textarea "x"
type textarea "6/13 Are uploaded. 7 claims missing remove"
type textarea "x"
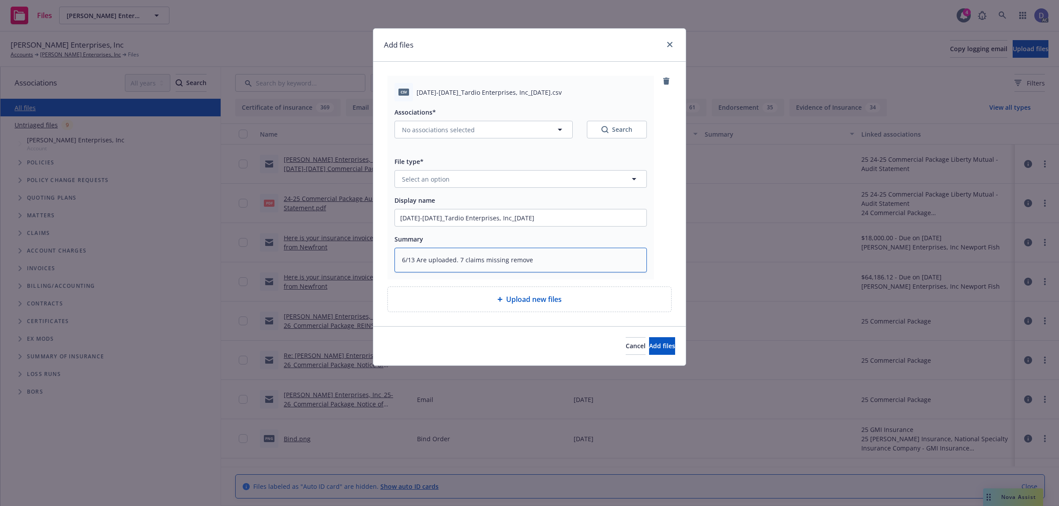
type textarea "6/13 Are uploaded. 7 claims missing remove"
type textarea "x"
type textarea "6/13 Are uploaded. 7 claims missing remove"
type textarea "x"
type textarea "6/13 Are uploaded. 7 claims missing removed"
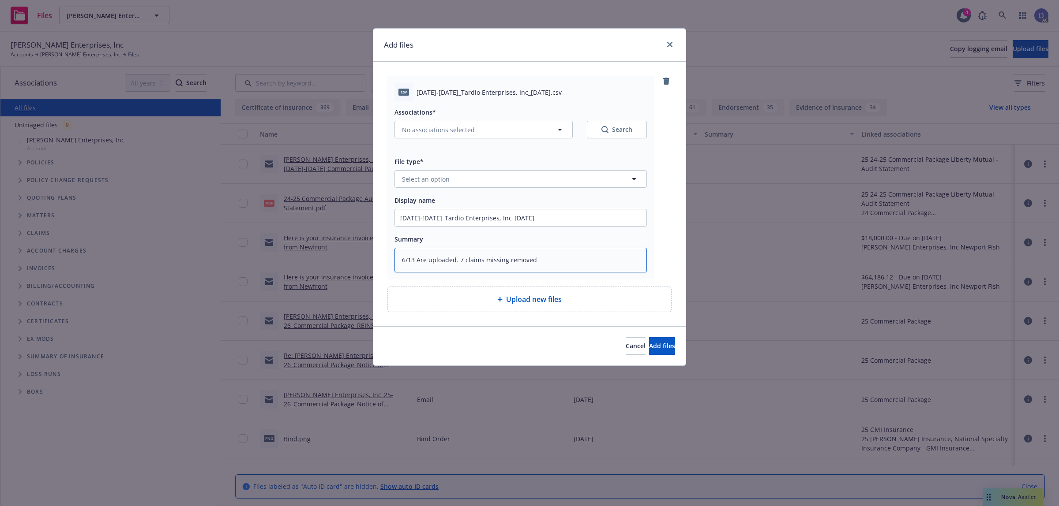
type textarea "x"
type textarea "6/13 Are uploaded. 7 claims missing removed"
type textarea "x"
type textarea "6/13 Are uploaded. 7 claims missing removed s"
type textarea "x"
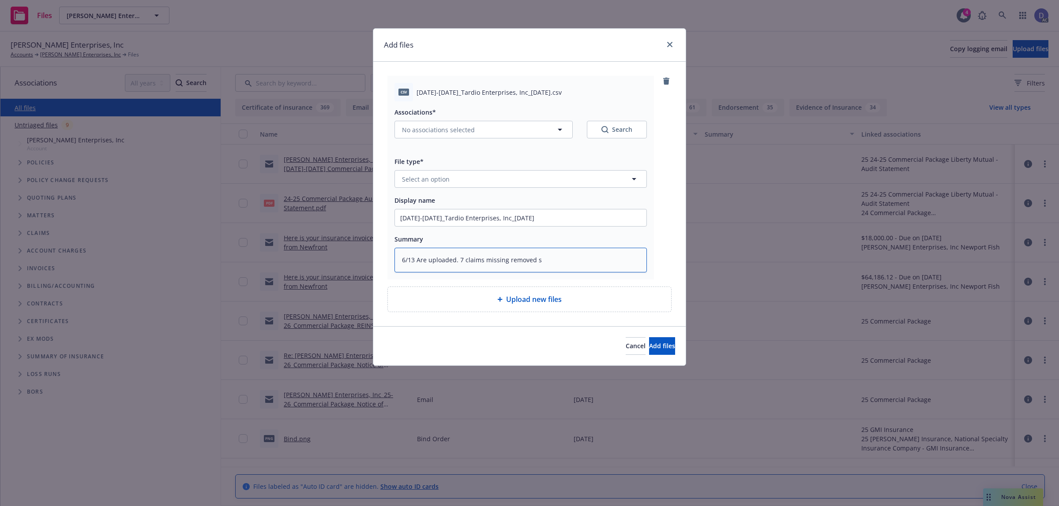
type textarea "6/13 Are uploaded. 7 claims missing removed si"
type textarea "x"
type textarea "6/13 Are uploaded. 7 claims missing removed sinc"
type textarea "x"
type textarea "6/13 Are uploaded. 7 claims missing removed since"
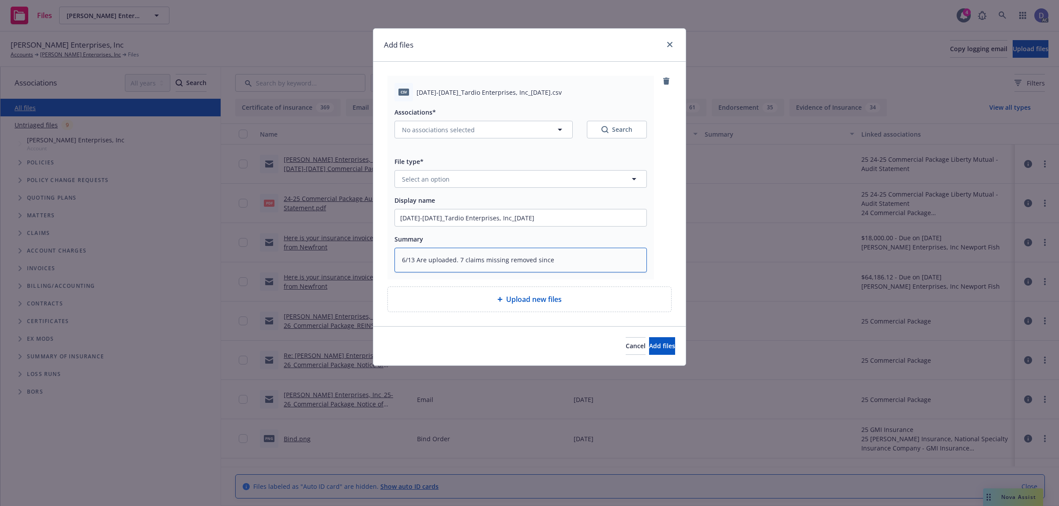
type textarea "x"
type textarea "6/13 Are uploaded. 7 claims missing removed since a"
type textarea "x"
type textarea "6/13 Are uploaded. 7 claims missing removed since al"
type textarea "x"
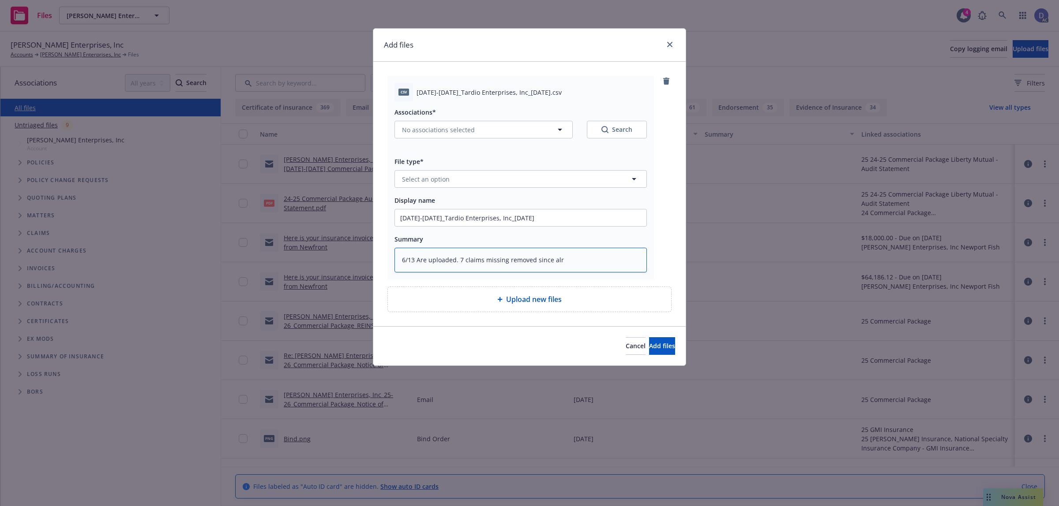
type textarea "6/13 Are uploaded. 7 claims missing removed since alre"
type textarea "x"
type textarea "6/13 Are uploaded. 7 claims missing removed since alread"
type textarea "x"
type textarea "6/13 Are uploaded. 7 claims missing removed since already"
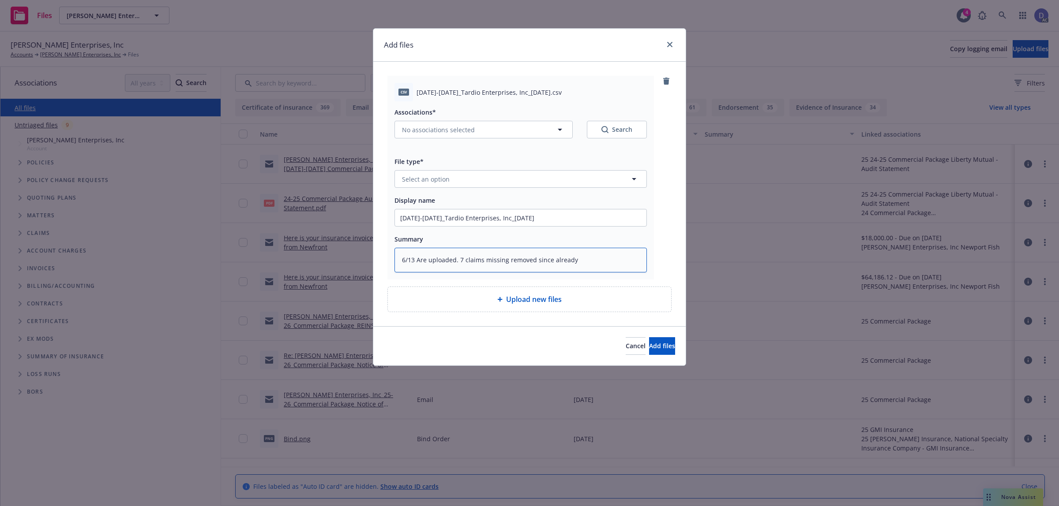
type textarea "x"
type textarea "6/13 Are uploaded. 7 claims missing removed since already e"
type textarea "x"
type textarea "6/13 Are uploaded. 7 claims missing removed since already ex"
type textarea "x"
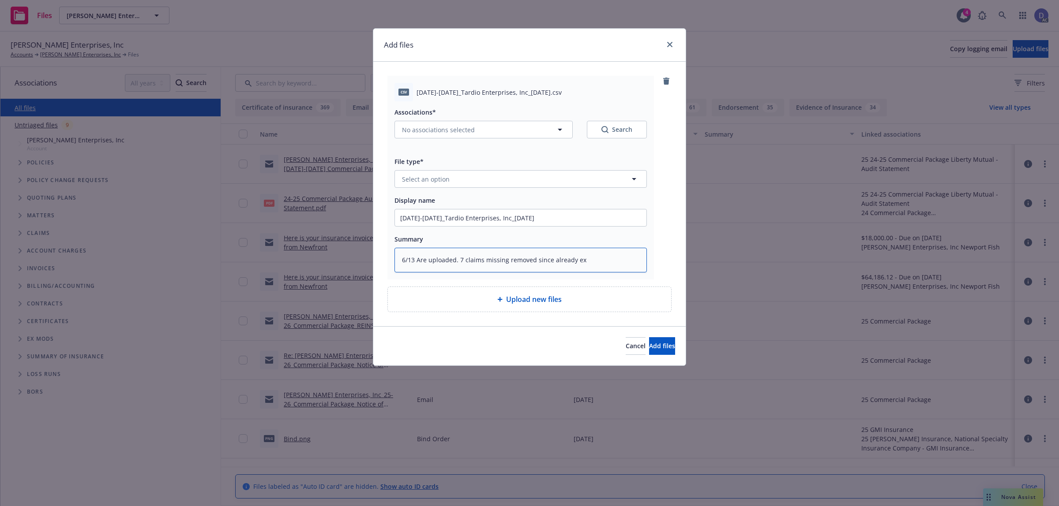
type textarea "6/13 Are uploaded. 7 claims missing removed since already exi"
type textarea "x"
type textarea "6/13 Are uploaded. 7 claims missing removed since already exis"
type textarea "x"
type textarea "6/13 Are uploaded. 7 claims missing removed since already exist"
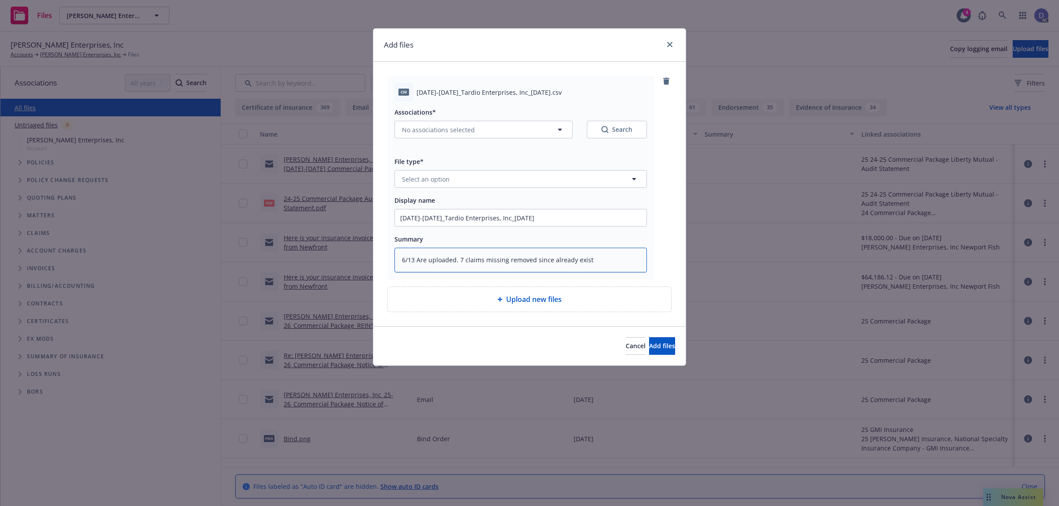
type textarea "x"
type textarea "6/13 Are uploaded. 7 claims missing removed since already existe"
type textarea "x"
type textarea "6/13 Are uploaded. 7 claims missing removed since already existed"
type textarea "x"
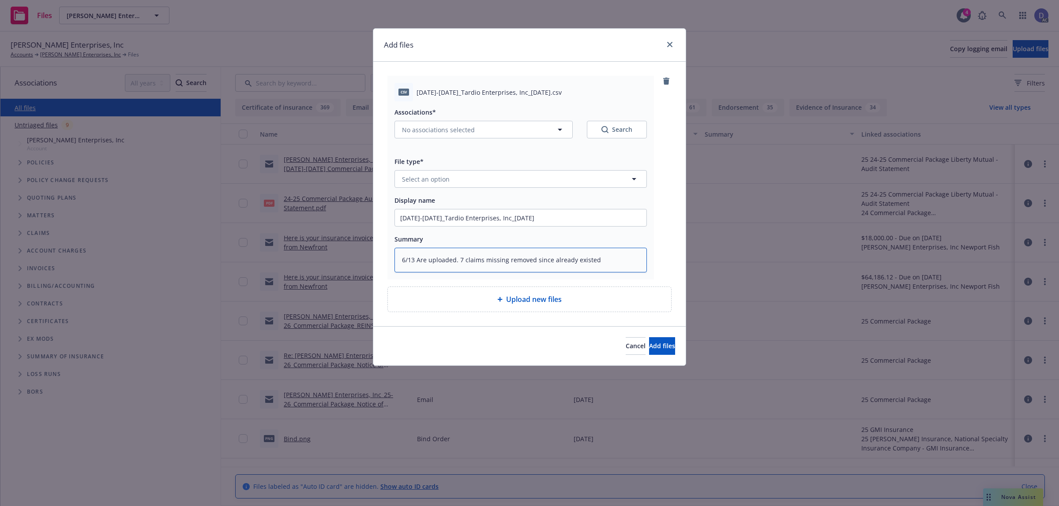
type textarea "6/13 Are uploaded. 7 claims missing removed since already existed"
click at [499, 173] on button "Select an option" at bounding box center [520, 179] width 252 height 18
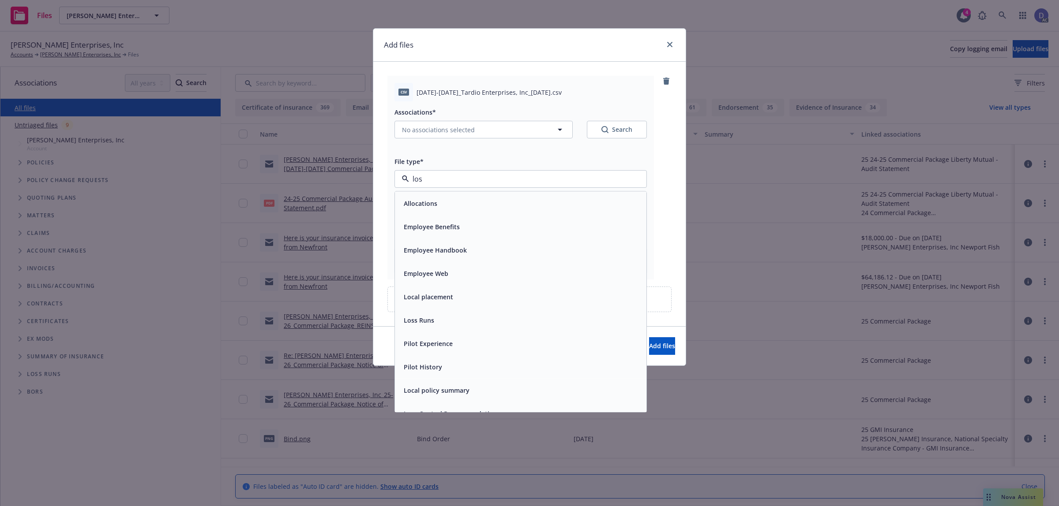
type input "loss"
click at [482, 193] on div "Loss Runs" at bounding box center [520, 203] width 251 height 23
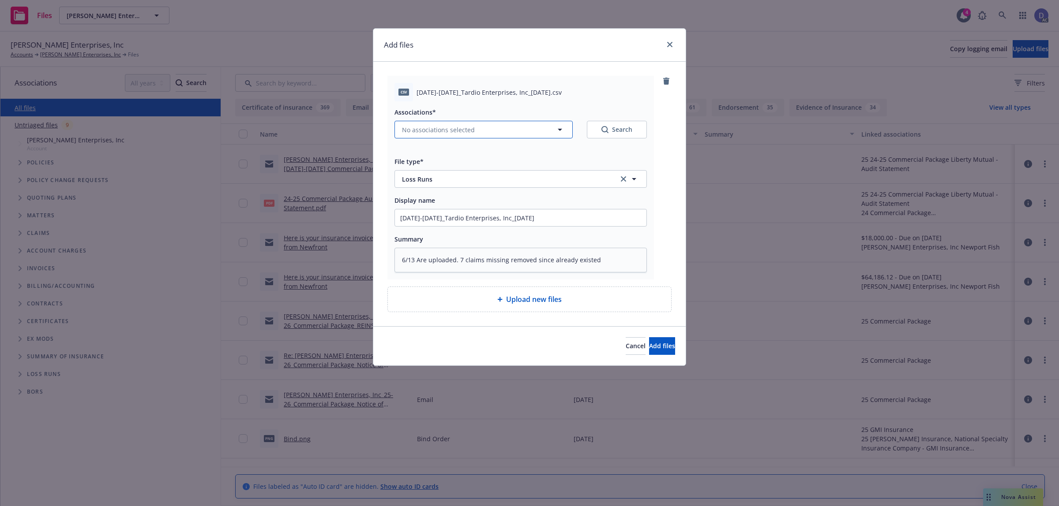
click at [487, 130] on button "No associations selected" at bounding box center [483, 130] width 178 height 18
type textarea "x"
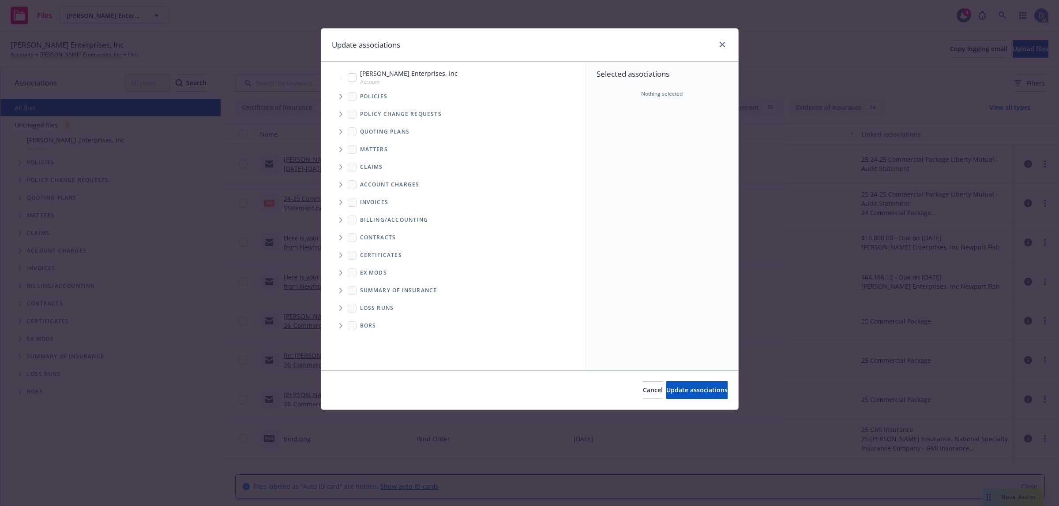
click at [342, 94] on icon "Tree Example" at bounding box center [341, 96] width 4 height 5
click at [654, 152] on div "Selected associations Nothing selected" at bounding box center [662, 216] width 152 height 309
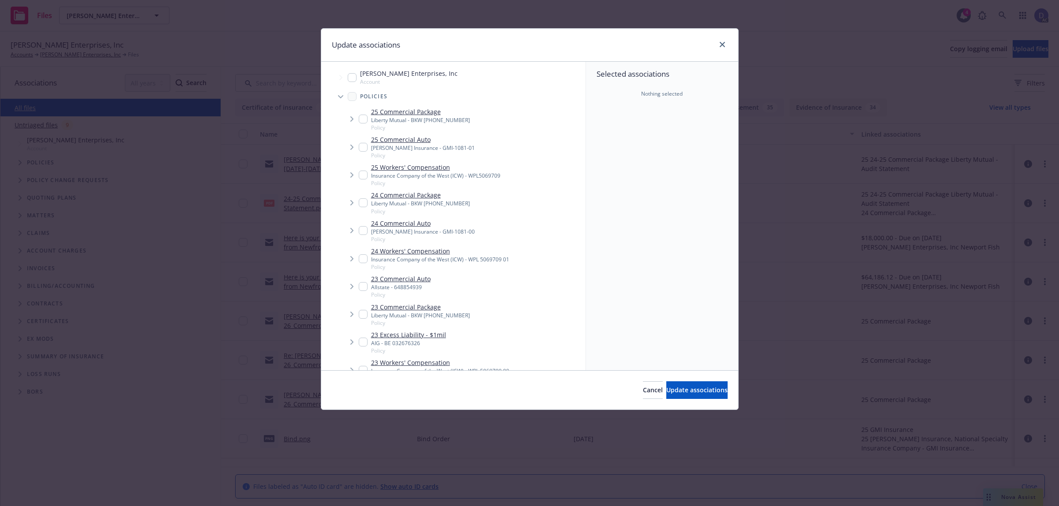
click at [360, 286] on input "Tree Example" at bounding box center [363, 286] width 9 height 9
checkbox input "true"
click at [674, 385] on button "Update associations" at bounding box center [696, 391] width 61 height 18
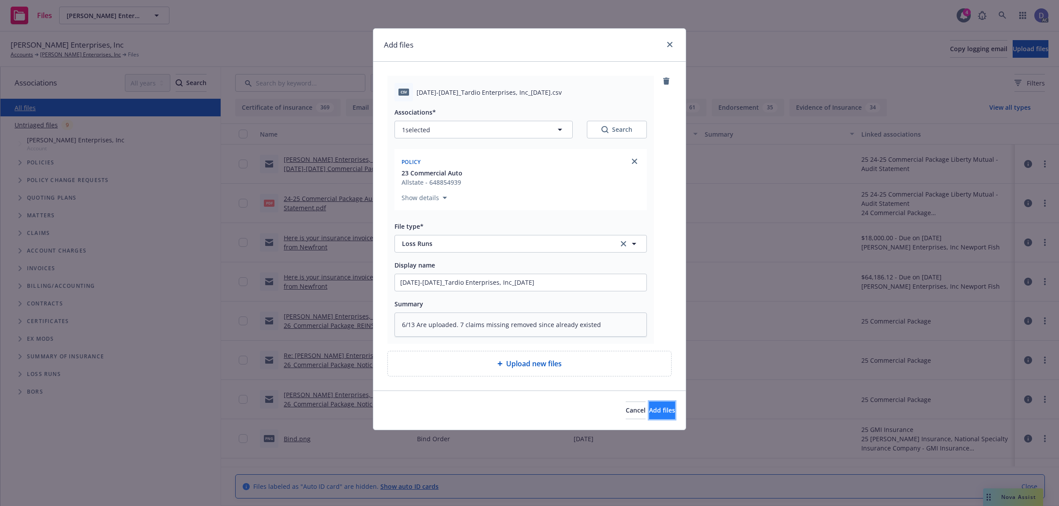
click at [652, 407] on span "Add files" at bounding box center [662, 410] width 26 height 8
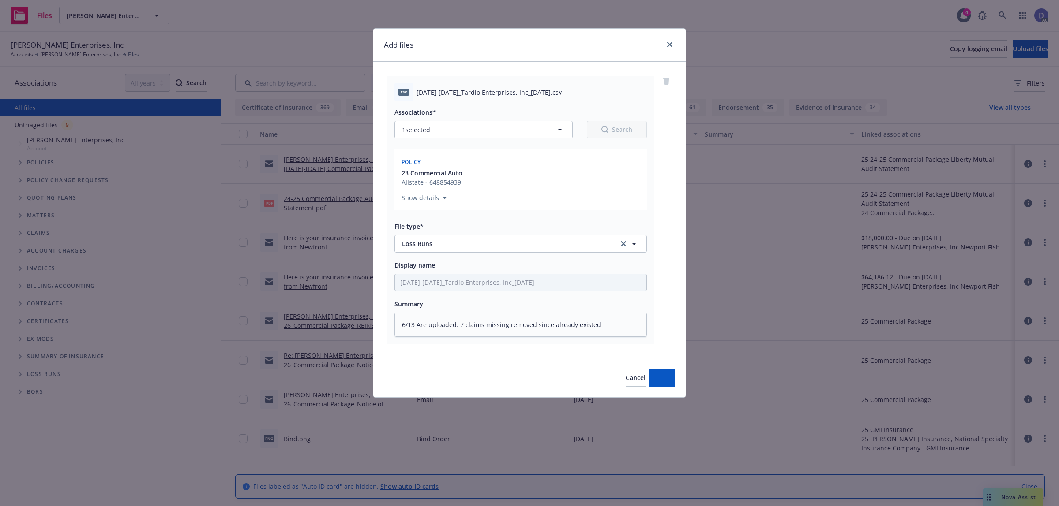
type textarea "x"
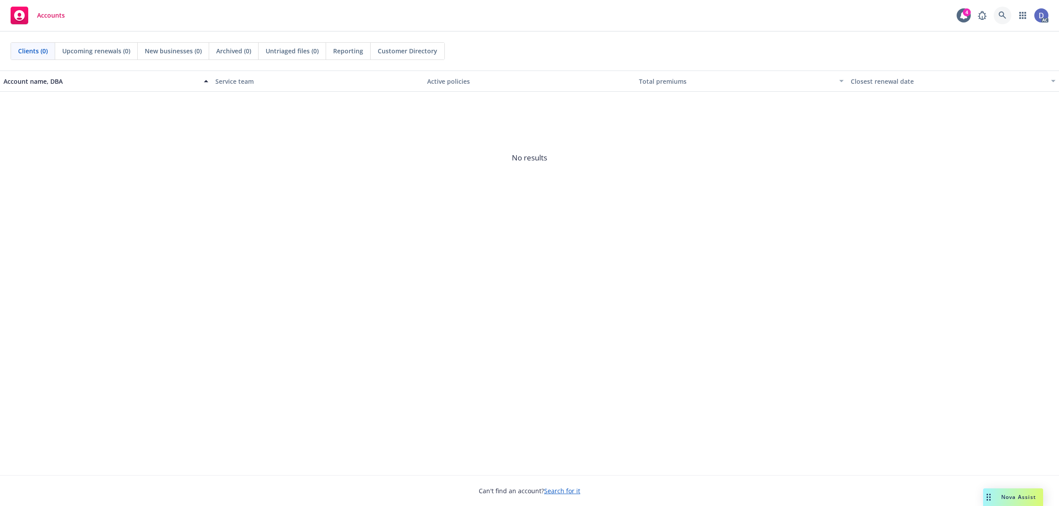
click at [1007, 20] on link at bounding box center [1003, 16] width 18 height 18
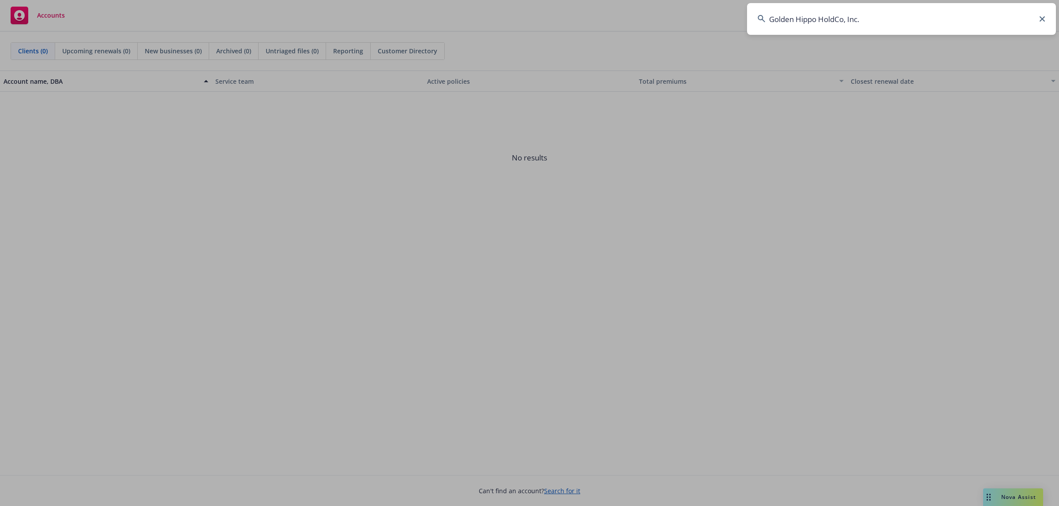
click at [1007, 19] on input "Golden Hippo HoldCo, Inc." at bounding box center [901, 19] width 309 height 32
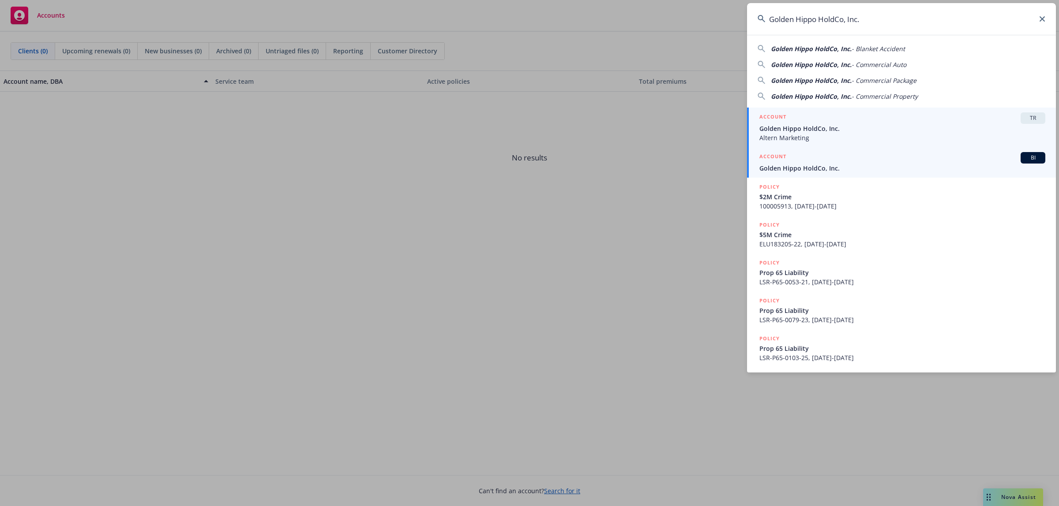
type input "Golden Hippo HoldCo, Inc."
click at [812, 160] on div "ACCOUNT BI" at bounding box center [902, 157] width 286 height 11
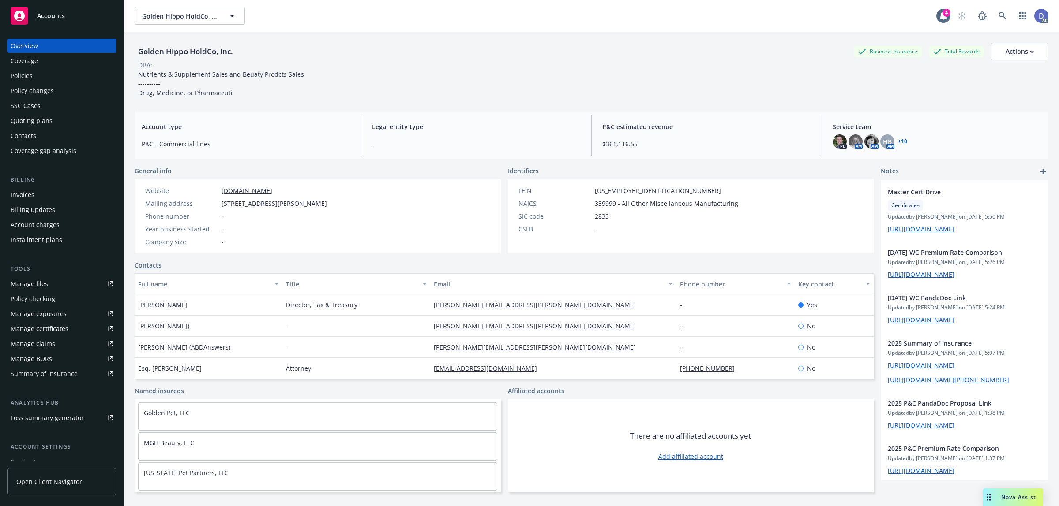
click at [54, 347] on link "Manage claims" at bounding box center [61, 344] width 109 height 14
click at [43, 283] on div "Manage files" at bounding box center [30, 284] width 38 height 14
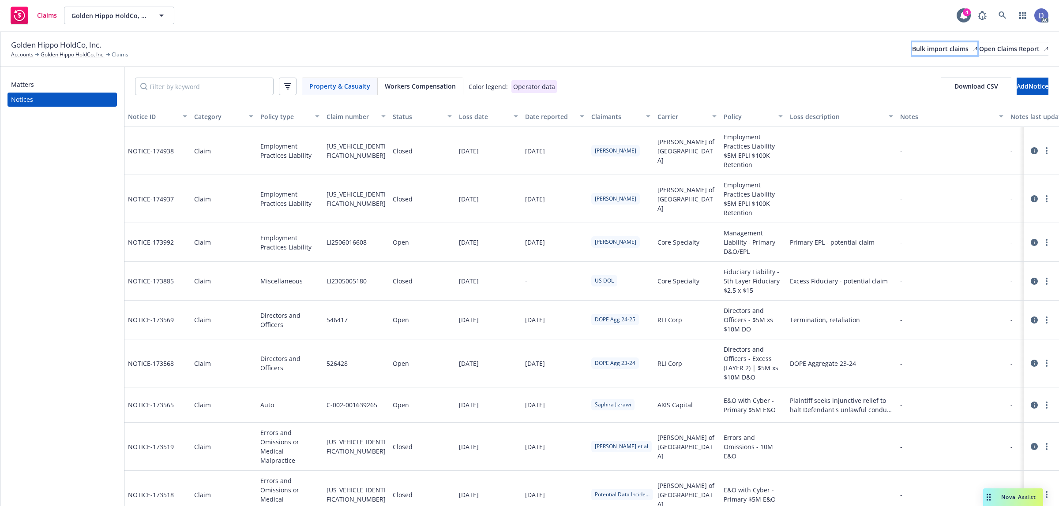
click at [912, 53] on div "Bulk import claims" at bounding box center [944, 48] width 65 height 13
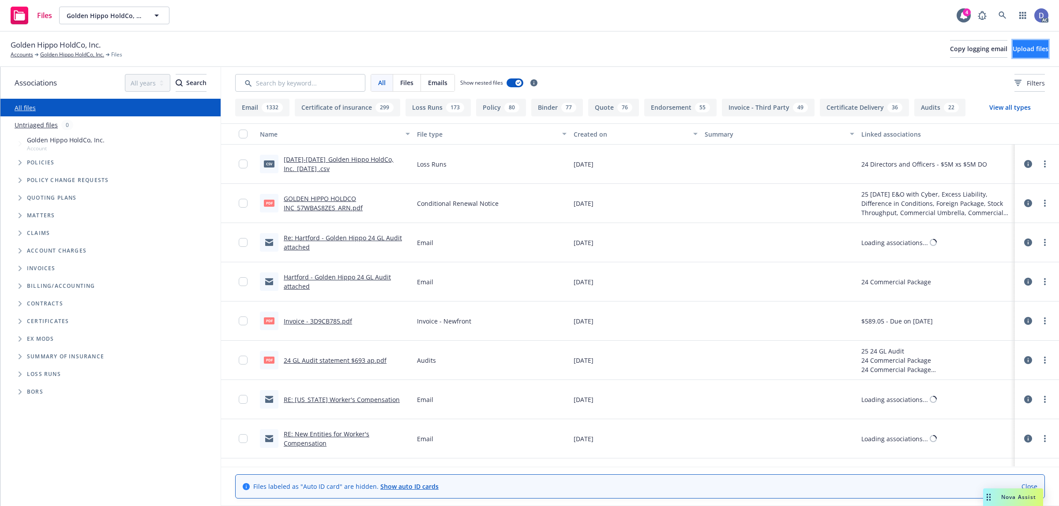
click at [1022, 47] on span "Upload files" at bounding box center [1031, 49] width 36 height 8
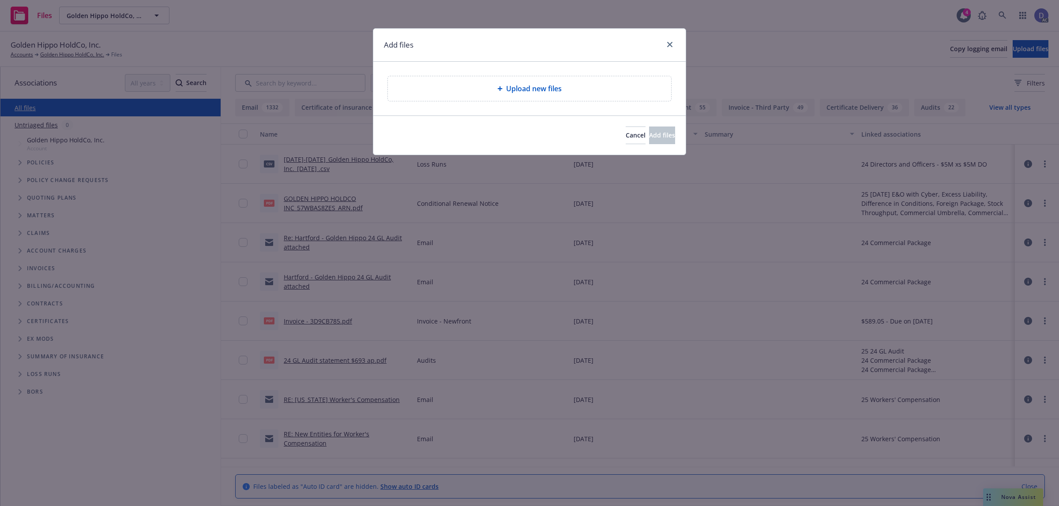
click at [471, 85] on div "Upload new files" at bounding box center [529, 88] width 269 height 11
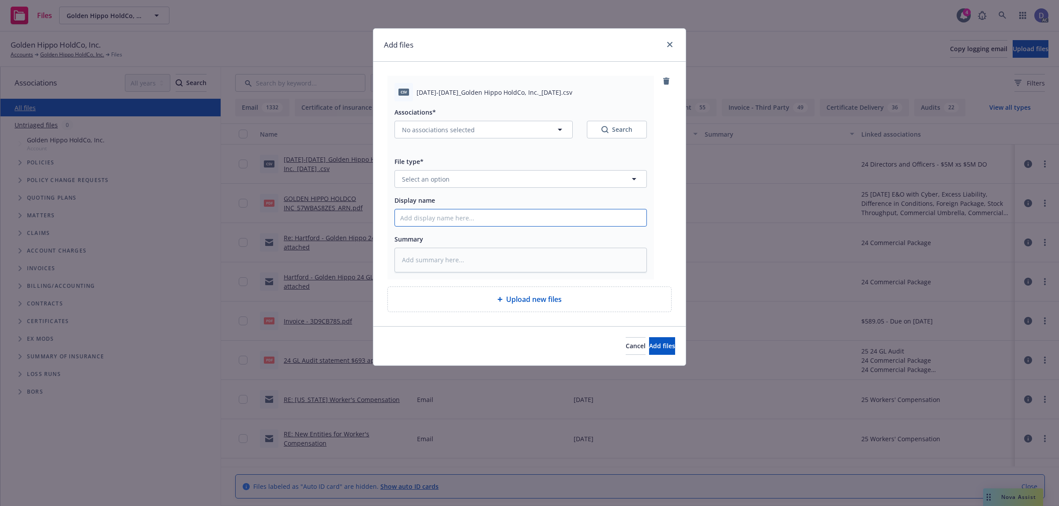
click at [480, 221] on input "Display name" at bounding box center [520, 218] width 251 height 17
paste input "2021-2024_Golden Hippo HoldCo, Inc._3-3-2025"
type input "2021-2024_Golden Hippo HoldCo, Inc._3-3-2025"
type textarea "x"
type input "2021-2024_Golden Hippo HoldCo, Inc._3-3-2025"
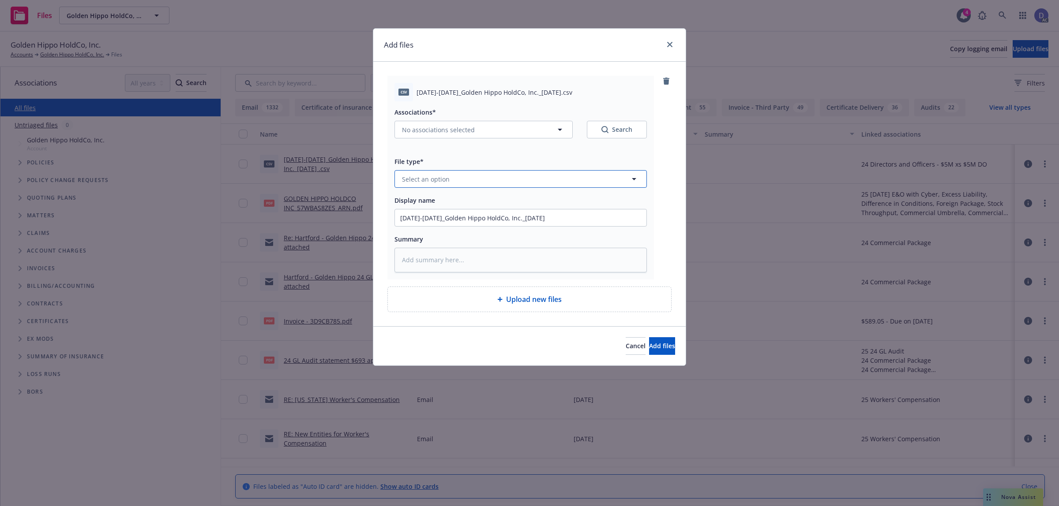
click at [513, 183] on button "Select an option" at bounding box center [520, 179] width 252 height 18
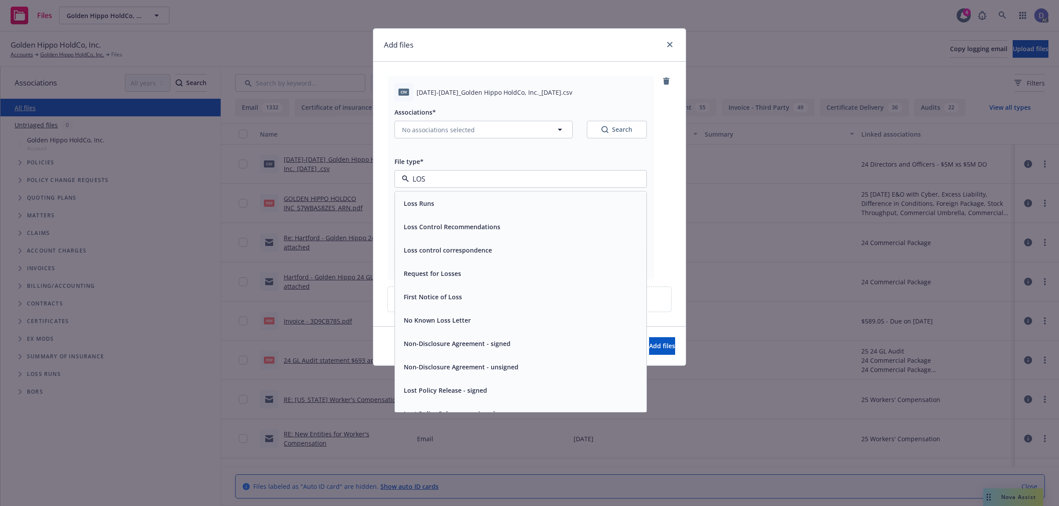
type input "LOSS"
click at [503, 197] on div "Loss Runs" at bounding box center [520, 203] width 251 height 23
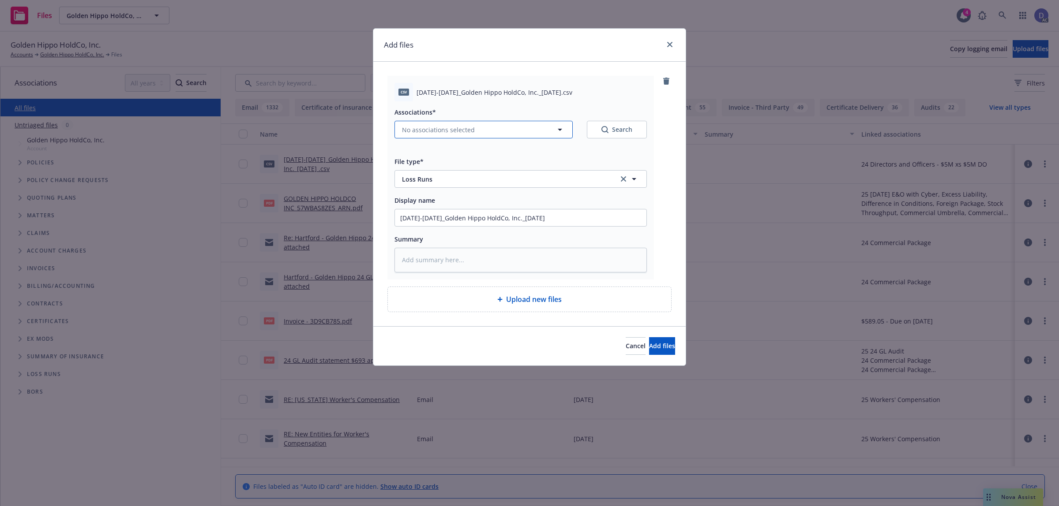
click at [444, 136] on button "No associations selected" at bounding box center [483, 130] width 178 height 18
type textarea "x"
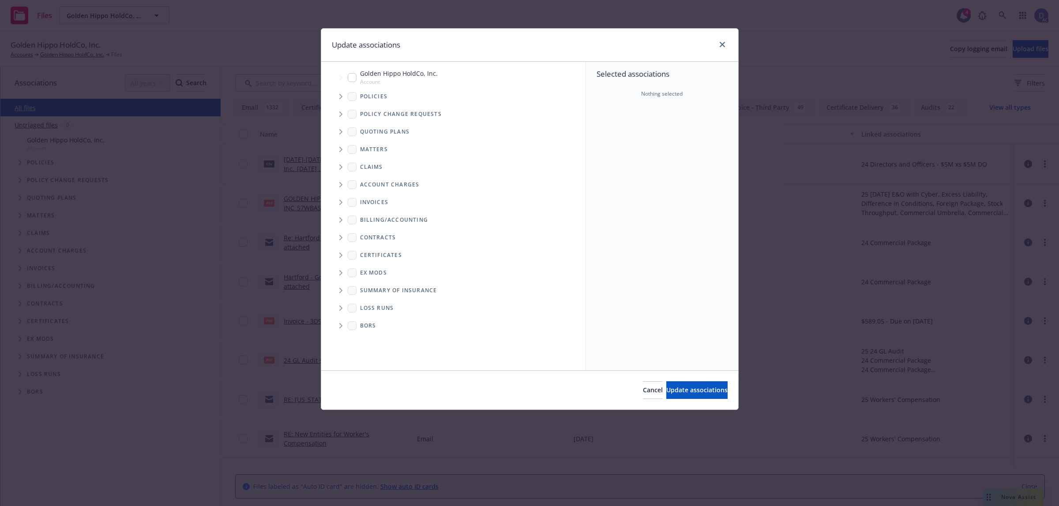
click at [341, 98] on icon "Tree Example" at bounding box center [341, 96] width 4 height 5
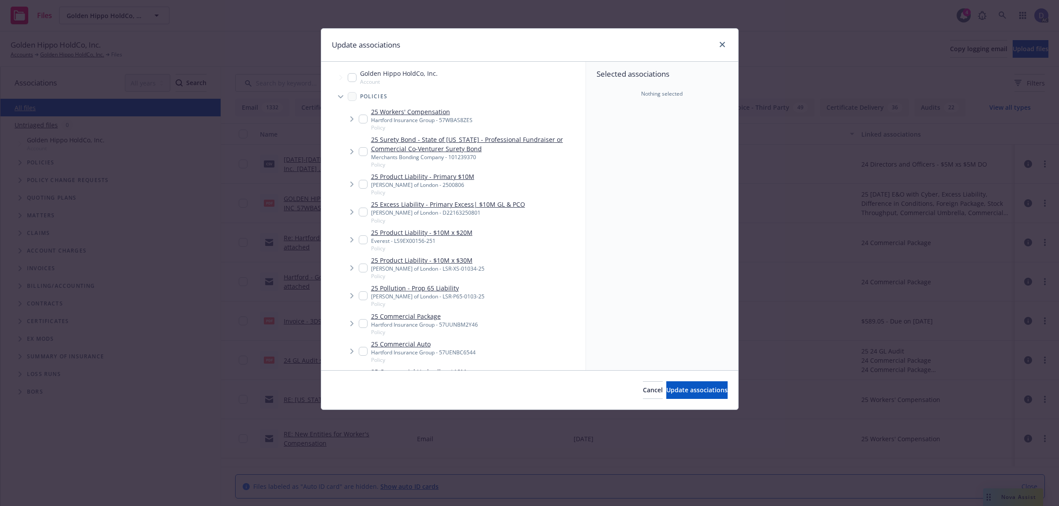
click at [619, 133] on div "Selected associations Nothing selected" at bounding box center [662, 216] width 152 height 309
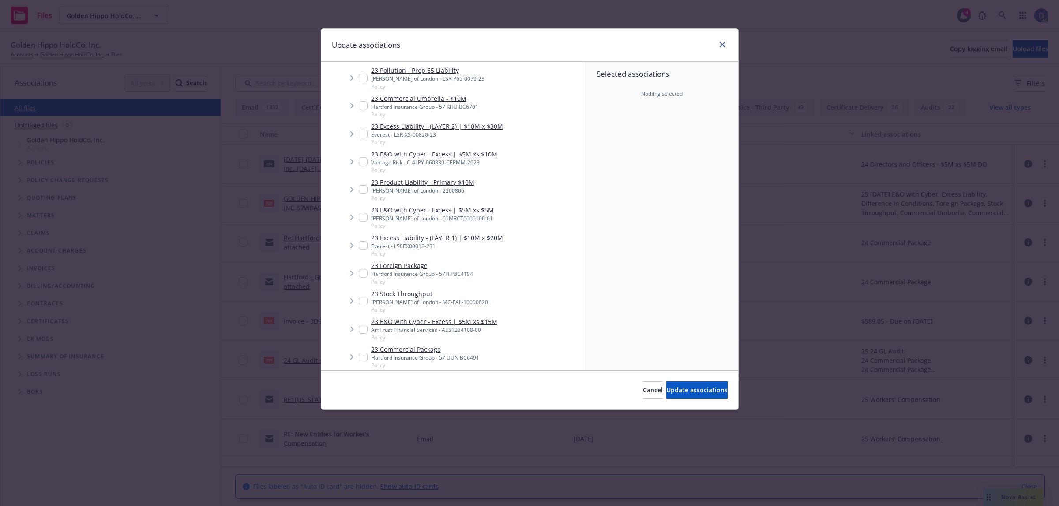
click at [360, 215] on input "Tree Example" at bounding box center [363, 217] width 9 height 9
checkbox input "true"
click at [706, 393] on span "Update associations" at bounding box center [696, 390] width 61 height 8
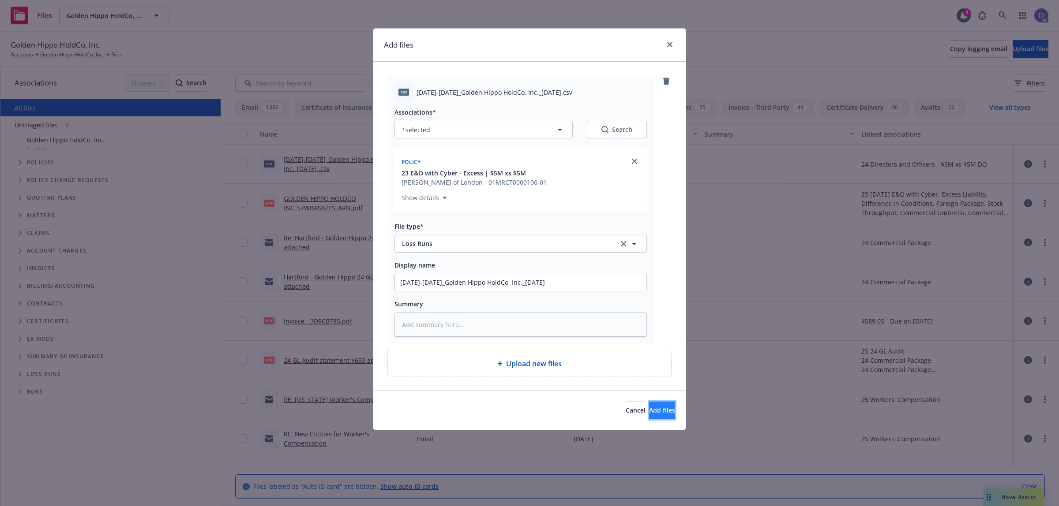
click at [660, 406] on button "Add files" at bounding box center [662, 411] width 26 height 18
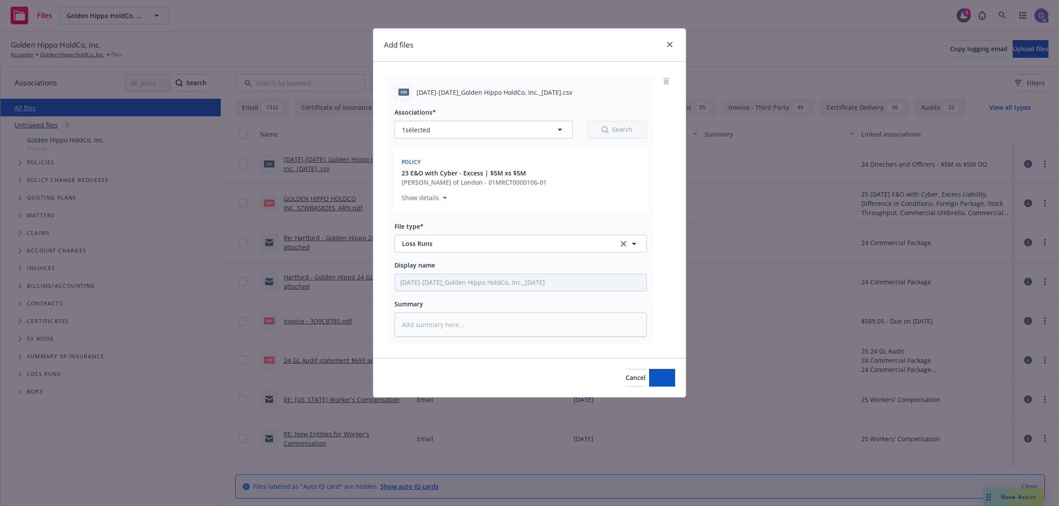
type textarea "x"
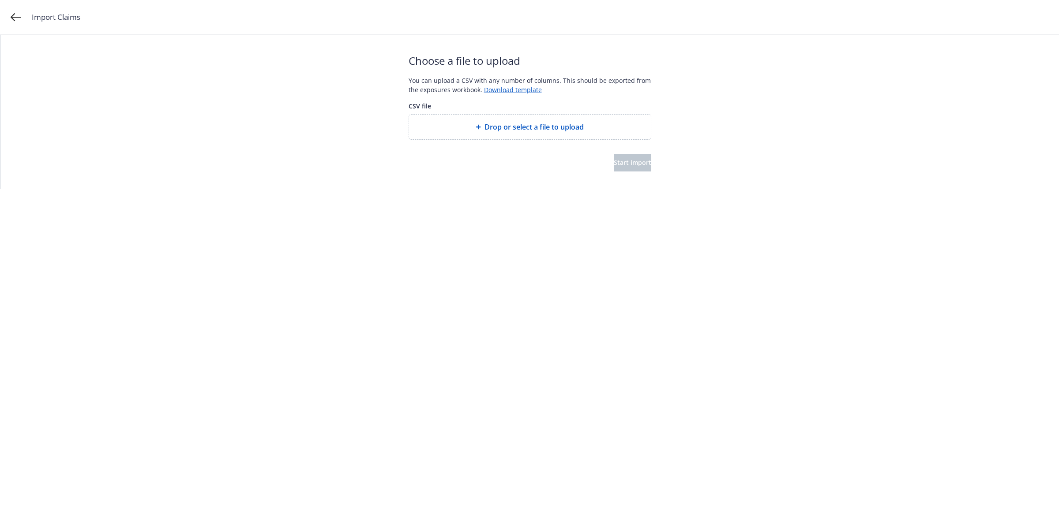
click at [486, 126] on span "Drop or select a file to upload" at bounding box center [533, 127] width 99 height 11
click at [629, 161] on span "Start import" at bounding box center [633, 162] width 38 height 8
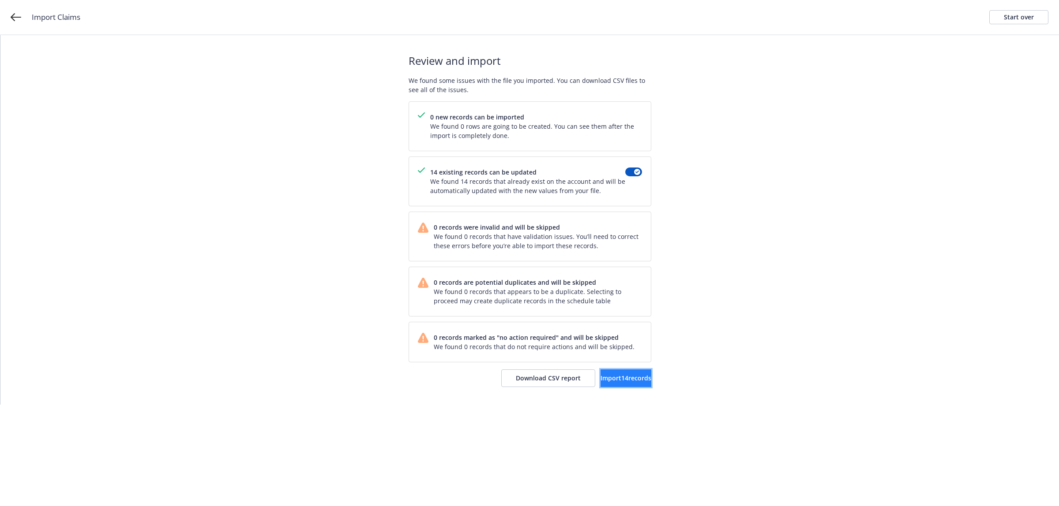
click at [601, 374] on button "Import 14 records" at bounding box center [625, 379] width 51 height 18
click at [638, 382] on link "View accounts" at bounding box center [615, 379] width 72 height 18
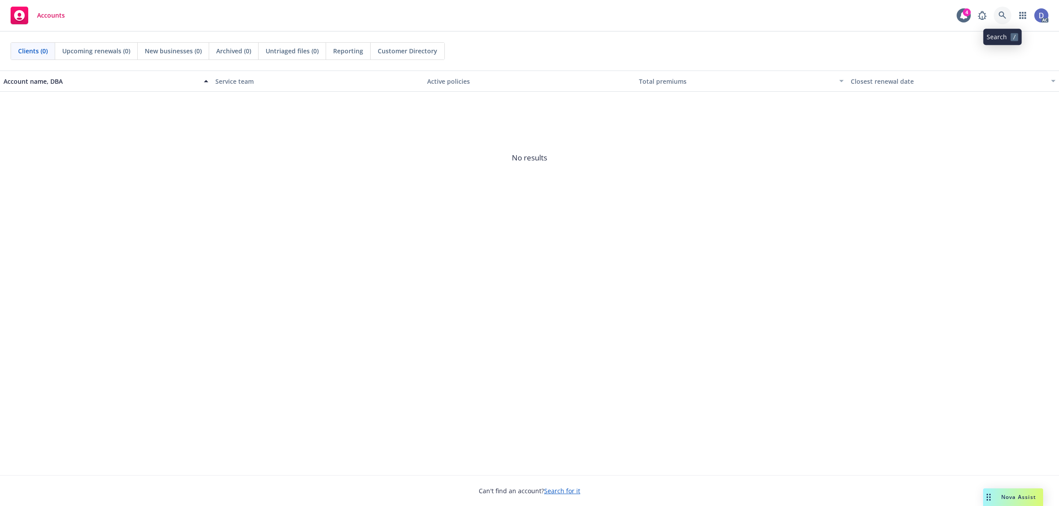
click at [1004, 20] on link at bounding box center [1003, 16] width 18 height 18
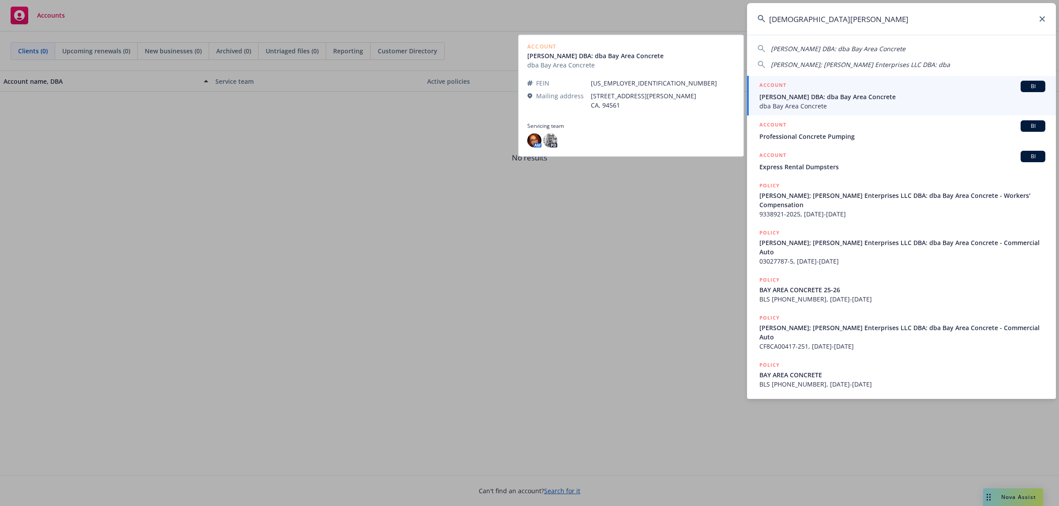
type input "jesus espinoza"
click at [842, 105] on span "dba Bay Area Concrete" at bounding box center [902, 105] width 286 height 9
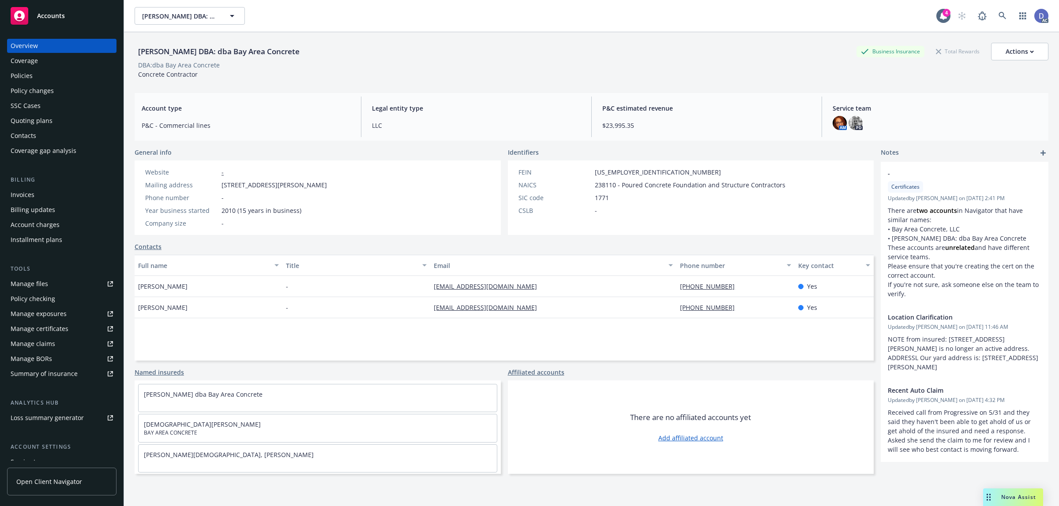
click at [48, 342] on div "Manage claims" at bounding box center [33, 344] width 45 height 14
click at [43, 281] on div "Manage files" at bounding box center [30, 284] width 38 height 14
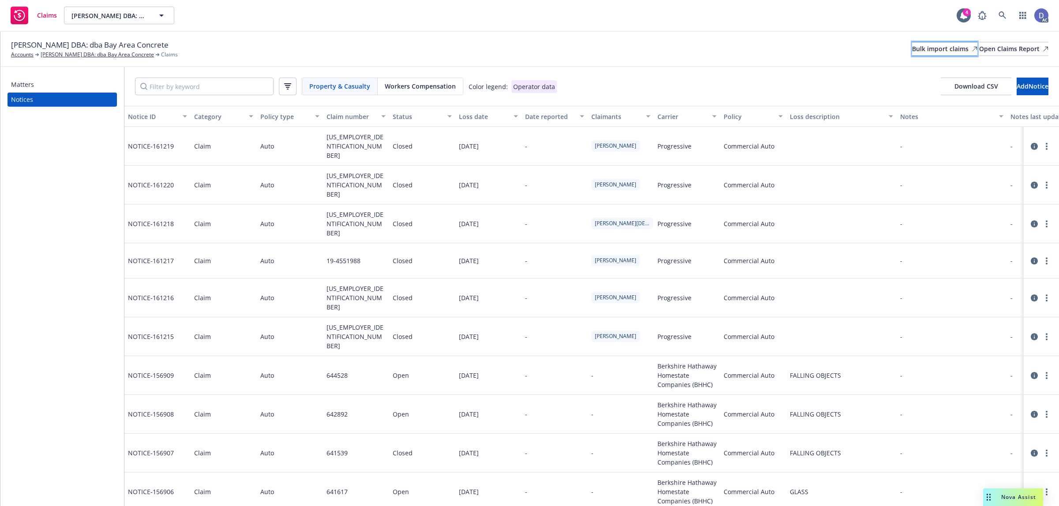
click at [921, 49] on div "Bulk import claims" at bounding box center [944, 48] width 65 height 13
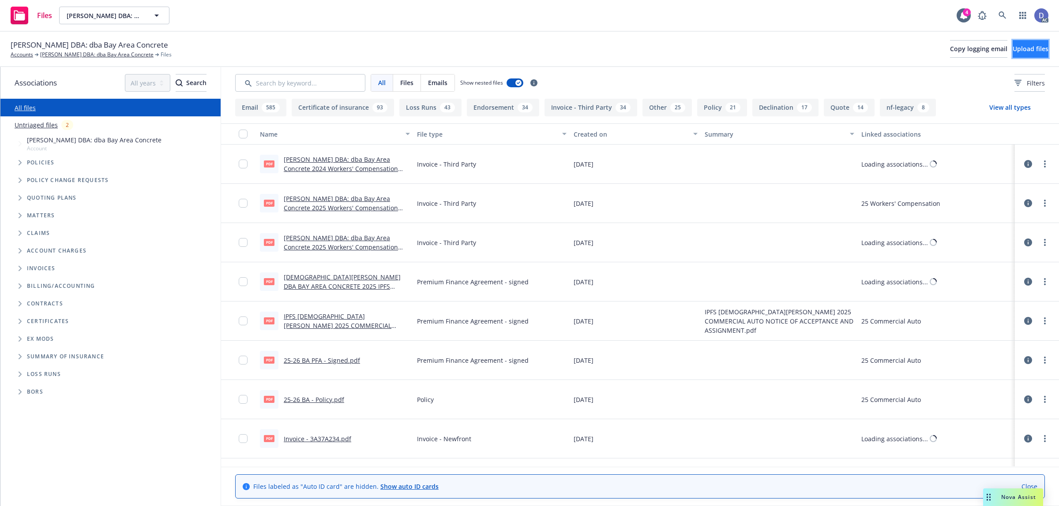
click at [1033, 56] on button "Upload files" at bounding box center [1031, 49] width 36 height 18
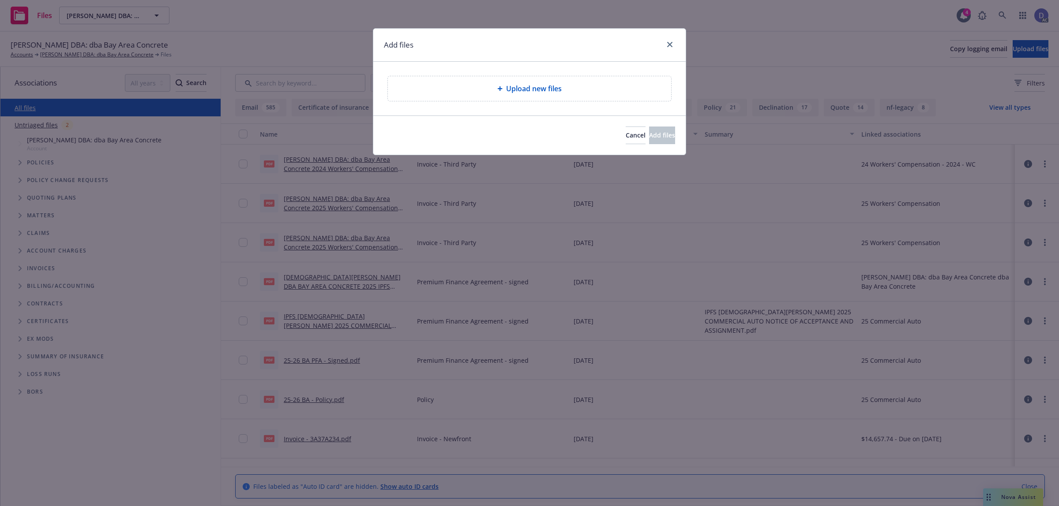
click at [525, 91] on span "Upload new files" at bounding box center [534, 88] width 56 height 11
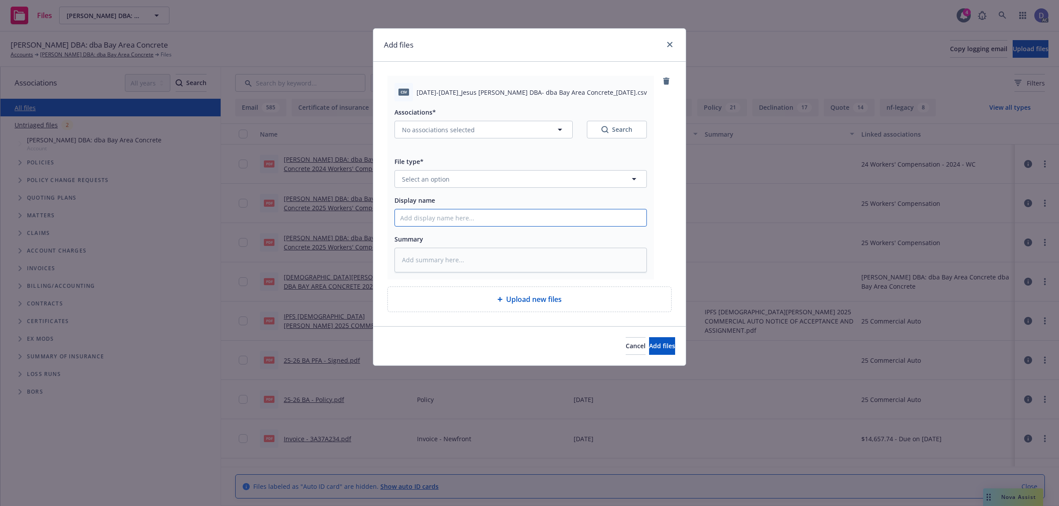
click at [582, 217] on input "Display name" at bounding box center [520, 218] width 251 height 17
paste input "[DATE]-[DATE]_Jesus [PERSON_NAME] DBA: dba Bay Area Concrete_[DATE]"
type input "[DATE]-[DATE]_Jesus [PERSON_NAME] DBA: dba Bay Area Concrete_[DATE]"
type textarea "x"
type input "[DATE]-[DATE]_Jesus [PERSON_NAME] DBA: dba Bay Area Concrete_[DATE]"
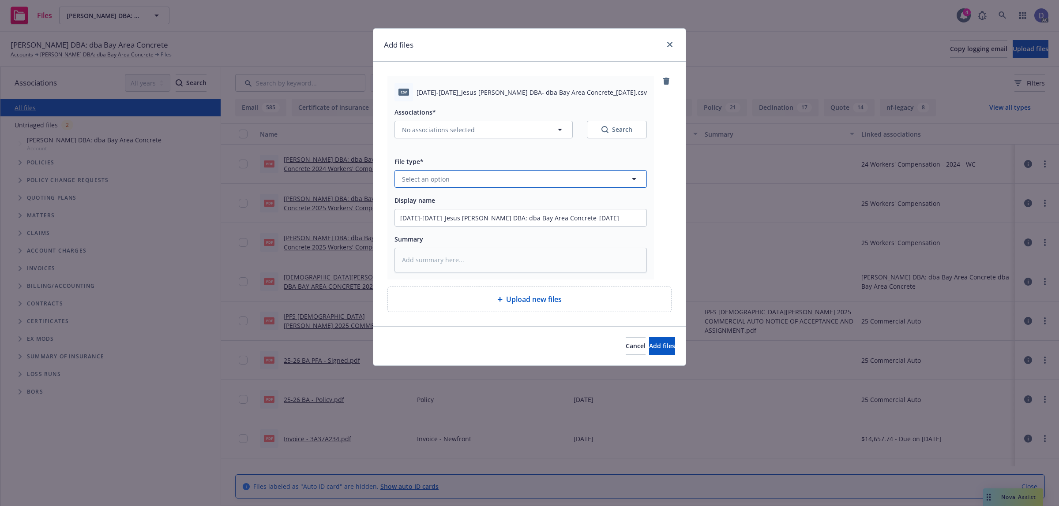
click at [583, 180] on button "Select an option" at bounding box center [520, 179] width 252 height 18
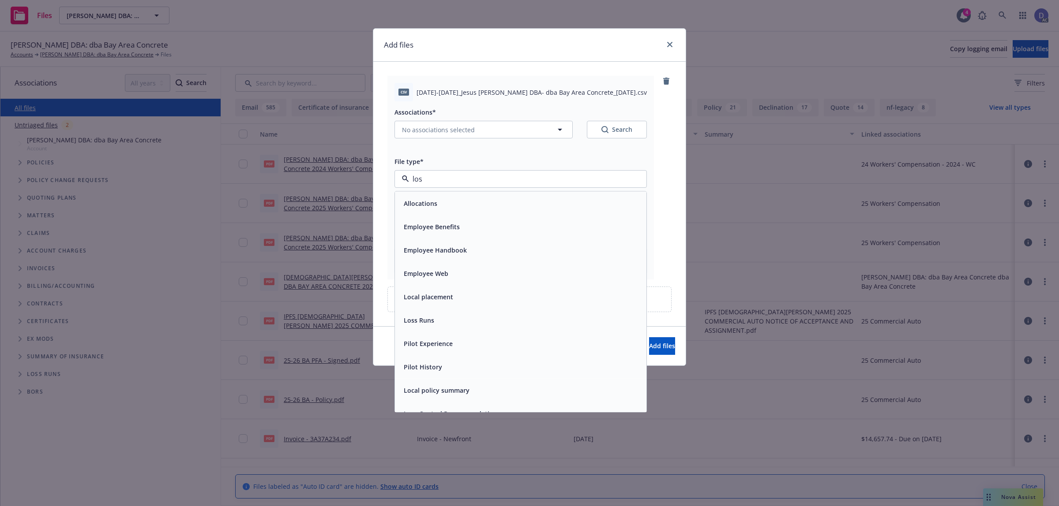
type input "loss"
click at [562, 199] on div "Loss Runs" at bounding box center [520, 203] width 241 height 13
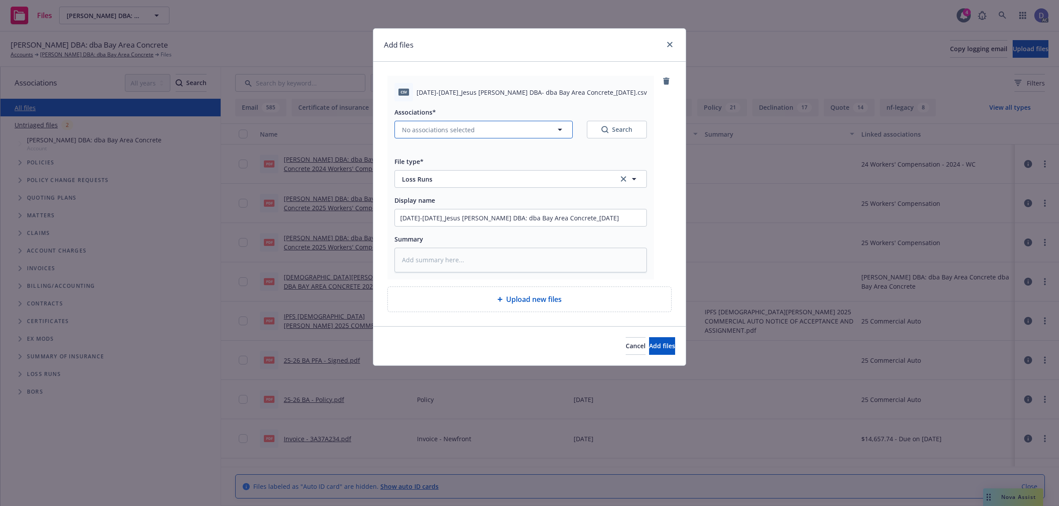
click at [486, 122] on button "No associations selected" at bounding box center [483, 130] width 178 height 18
type textarea "x"
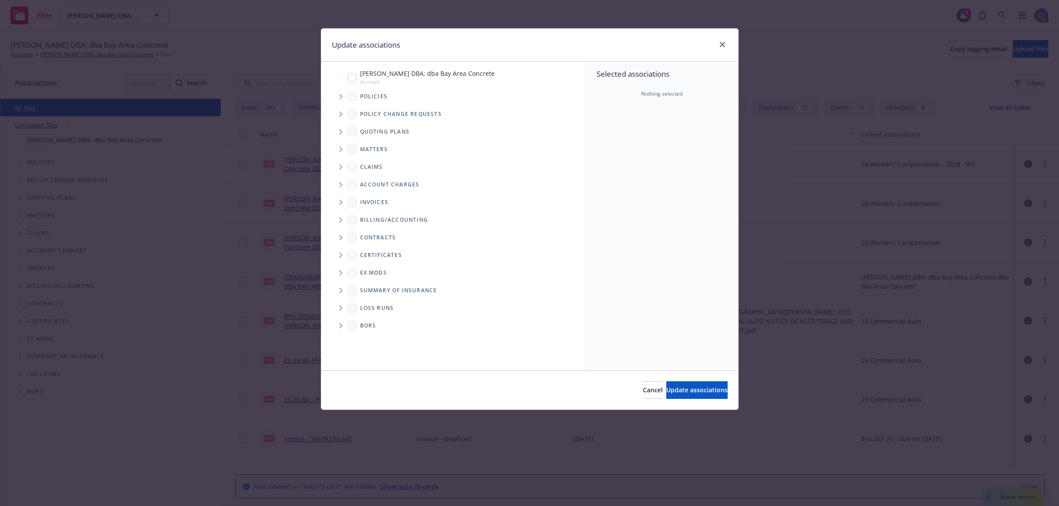
click at [340, 98] on icon "Tree Example" at bounding box center [340, 96] width 3 height 5
click at [636, 141] on div "Selected associations Nothing selected" at bounding box center [662, 216] width 152 height 309
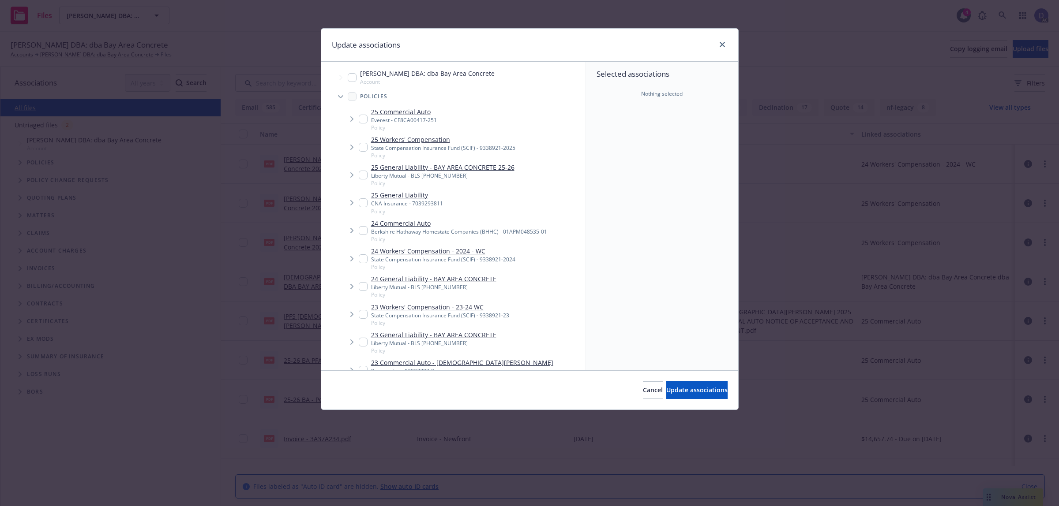
scroll to position [4, 0]
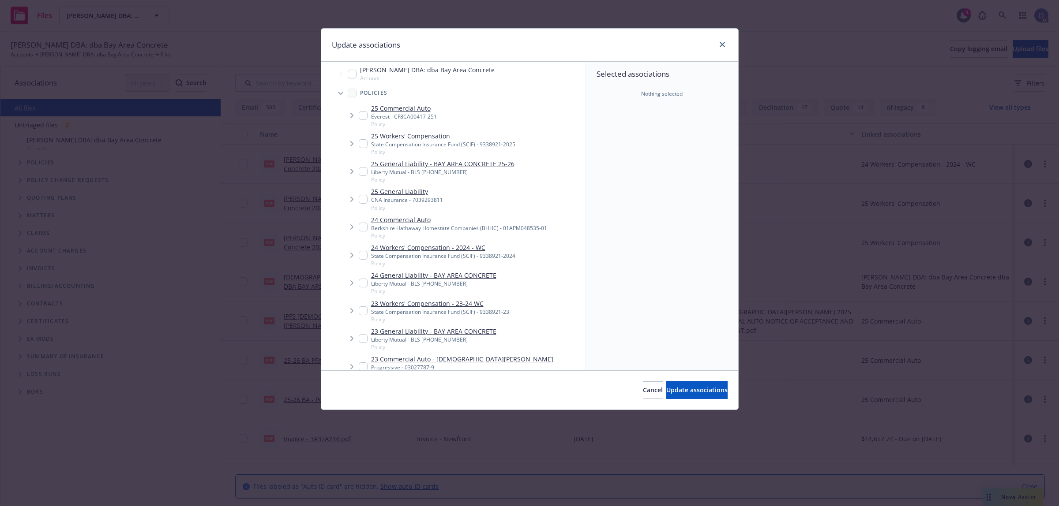
click at [363, 368] on div "23 Commercial Auto - JESUS A ESPINOZA Progressive - 03027787-9 Policy" at bounding box center [456, 367] width 195 height 24
checkbox input "true"
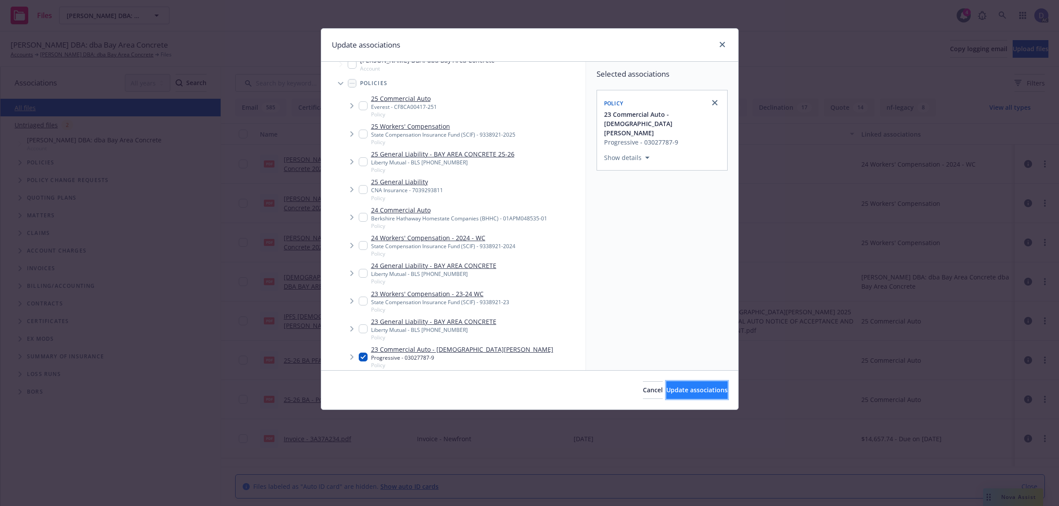
click at [678, 393] on span "Update associations" at bounding box center [696, 390] width 61 height 8
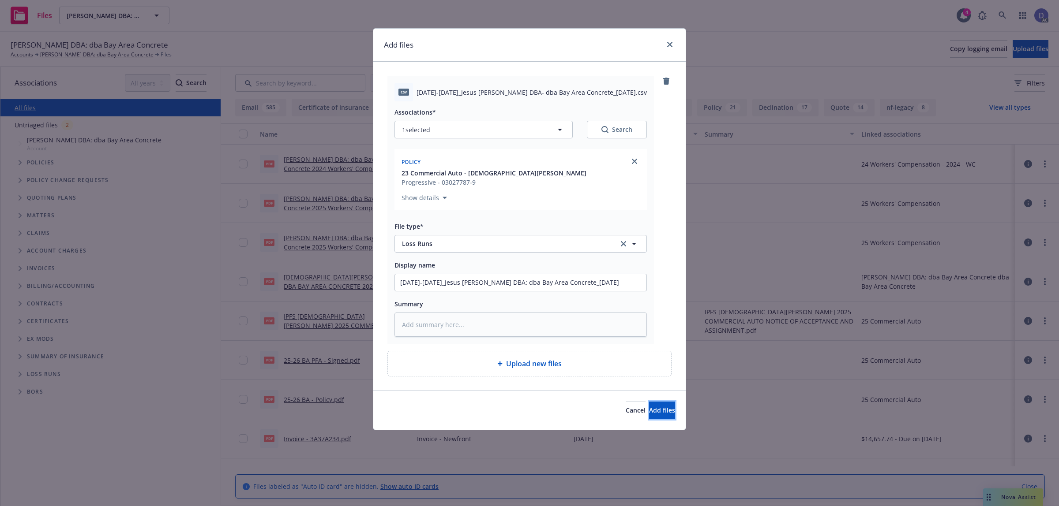
click at [649, 405] on button "Add files" at bounding box center [662, 411] width 26 height 18
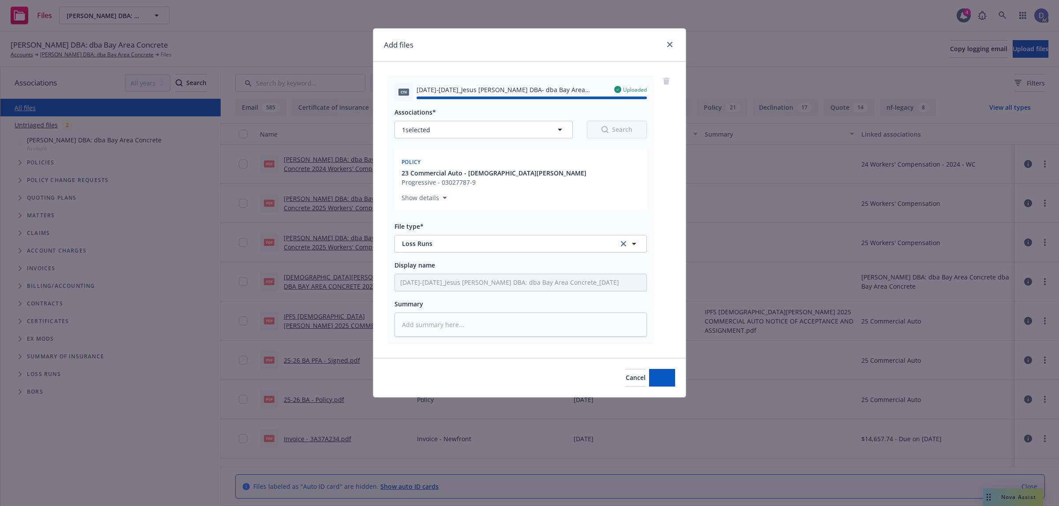
type textarea "x"
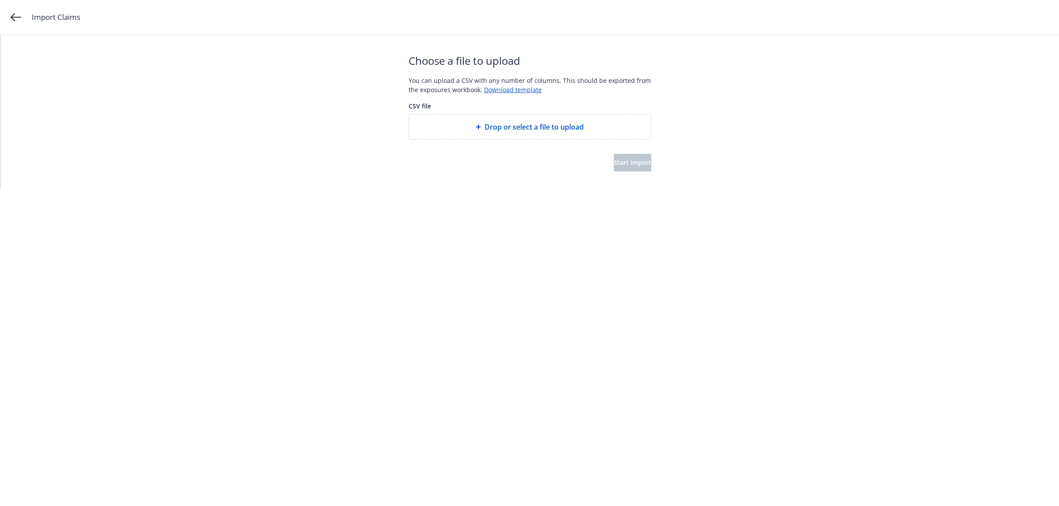
click at [512, 126] on span "Drop or select a file to upload" at bounding box center [533, 127] width 99 height 11
click at [627, 168] on span "Start import" at bounding box center [633, 172] width 38 height 8
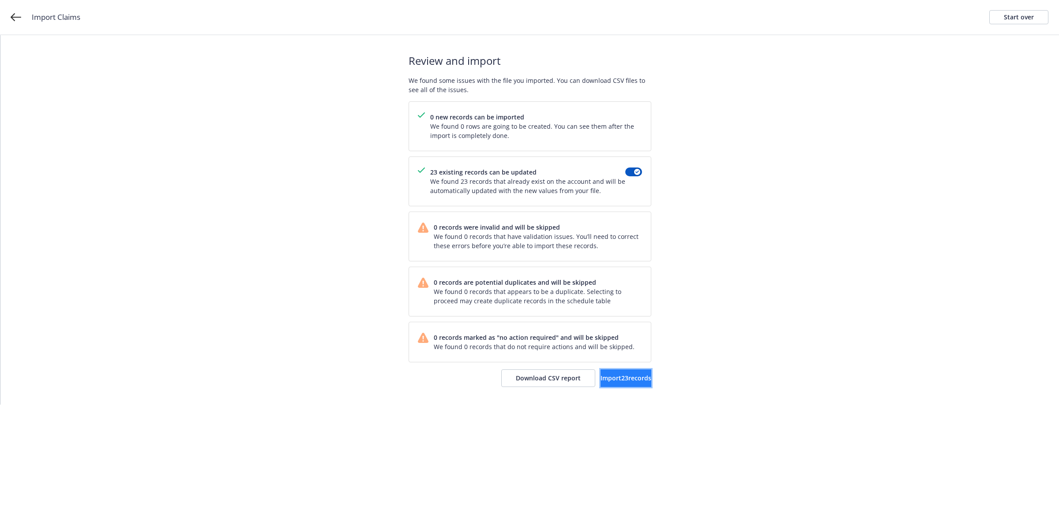
click at [607, 371] on button "Import 23 records" at bounding box center [625, 379] width 51 height 18
click at [598, 378] on span "View accounts" at bounding box center [614, 378] width 43 height 8
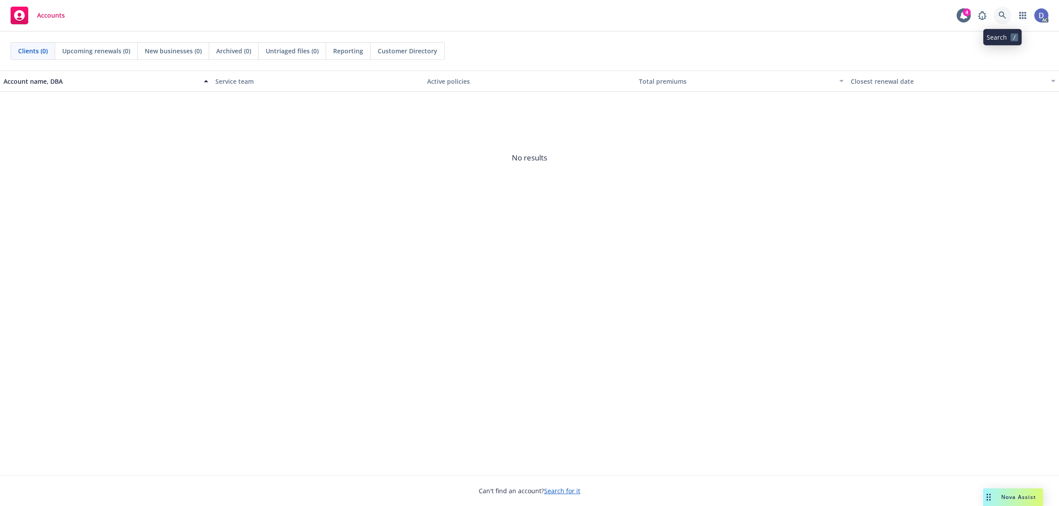
click at [1001, 18] on icon at bounding box center [1002, 15] width 8 height 8
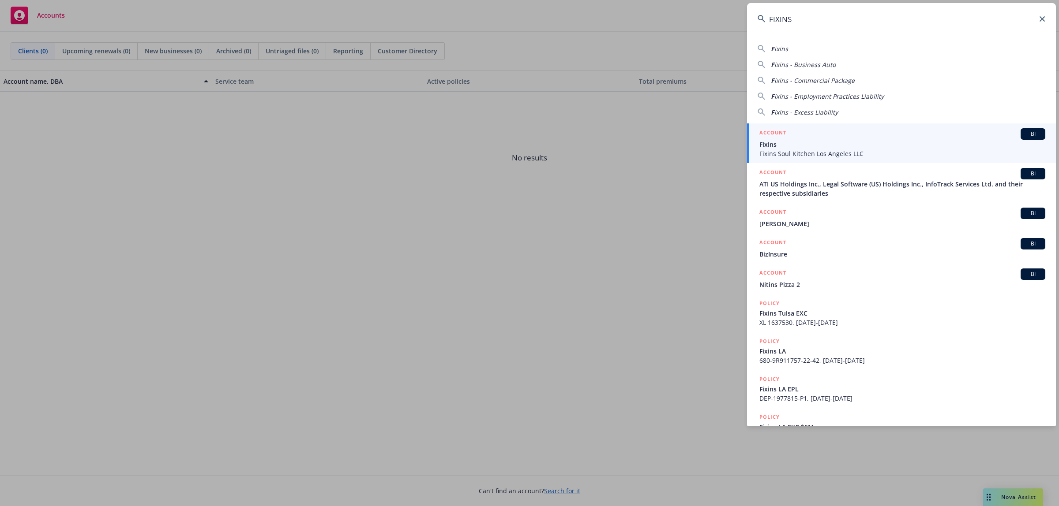
type input "FIXINS"
click at [814, 138] on div "ACCOUNT BI" at bounding box center [902, 133] width 286 height 11
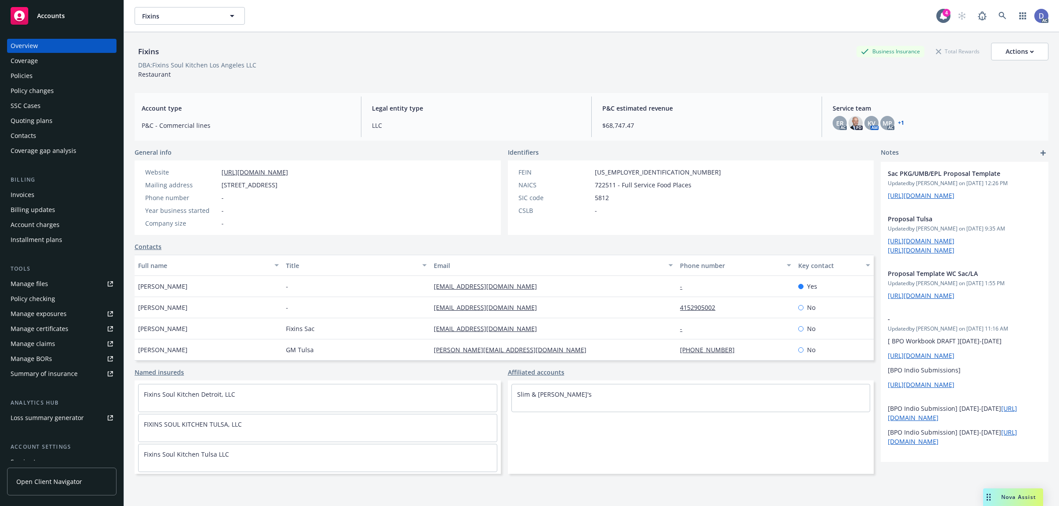
click at [44, 343] on div "Manage claims" at bounding box center [33, 344] width 45 height 14
click at [53, 281] on link "Manage files" at bounding box center [61, 284] width 109 height 14
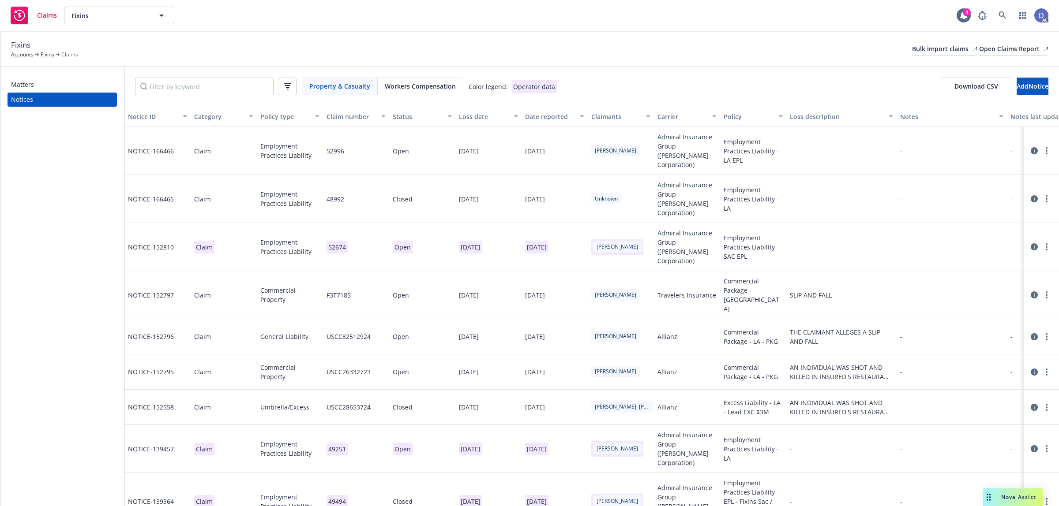
click at [910, 59] on div "Fixins Accounts Fixins Claims Bulk import claims Open Claims Report" at bounding box center [529, 49] width 1058 height 35
click at [915, 50] on div "Bulk import claims" at bounding box center [944, 48] width 65 height 13
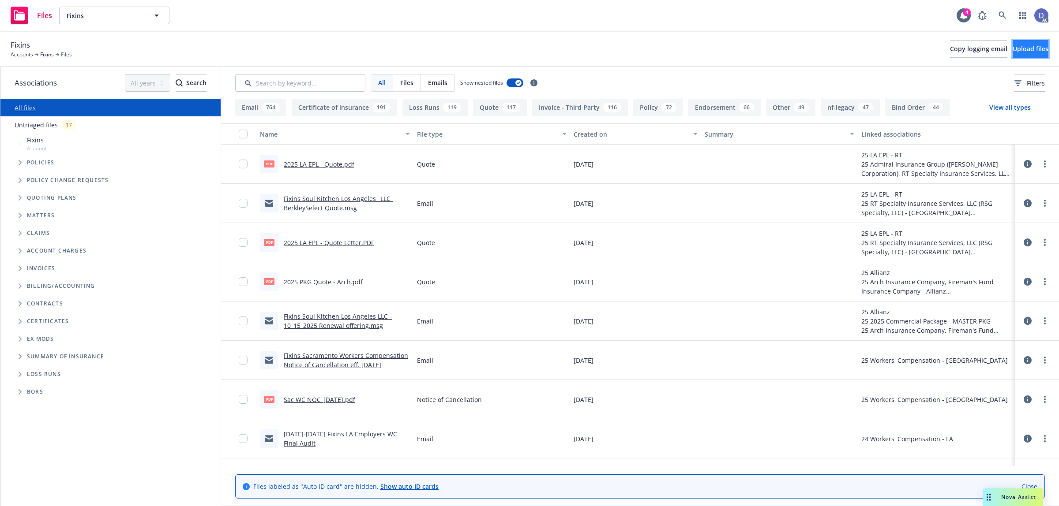
click at [1020, 45] on span "Upload files" at bounding box center [1031, 49] width 36 height 8
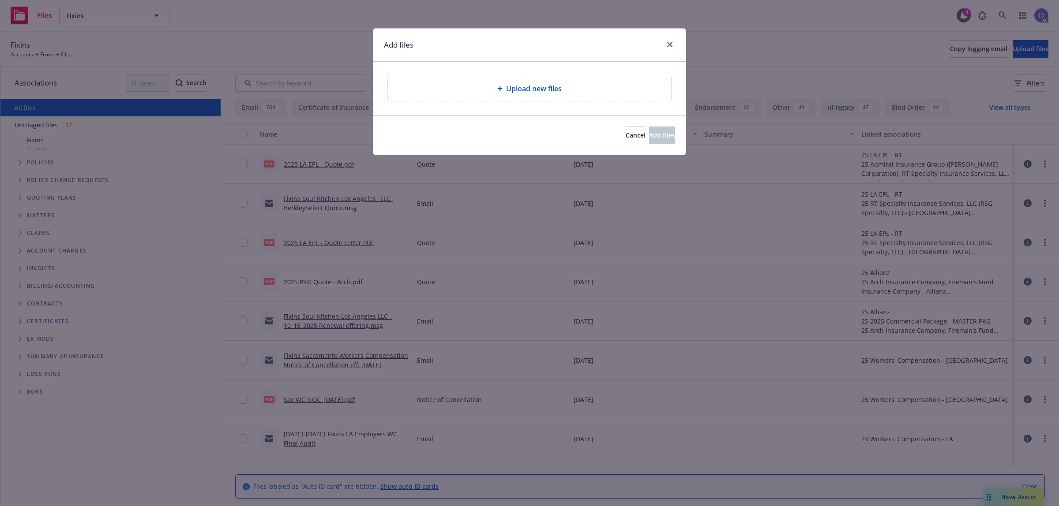
click at [535, 91] on span "Upload new files" at bounding box center [534, 88] width 56 height 11
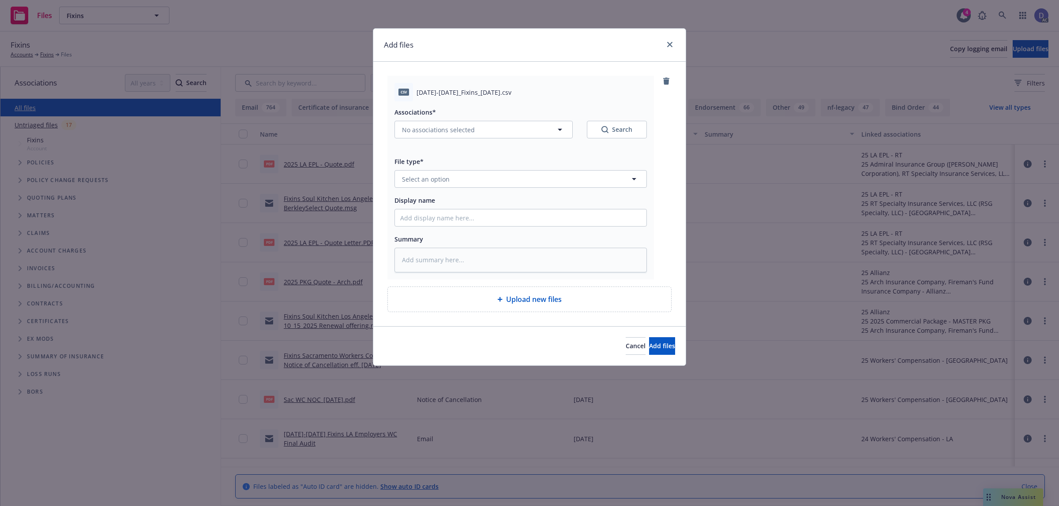
click at [508, 229] on div "Associations* No associations selected Search File type* Select an option Displ…" at bounding box center [520, 186] width 252 height 171
click at [514, 216] on input "Display name" at bounding box center [520, 218] width 251 height 17
paste input "2019-2022_Fixins_2-23-2025"
type input "2019-2022_Fixins_2-23-2025"
type textarea "x"
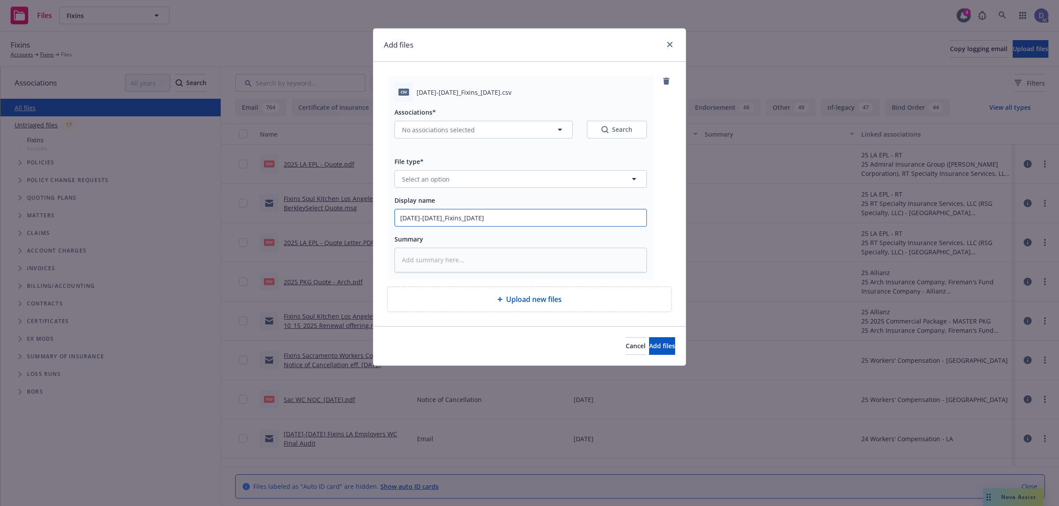
type input "2019-2022_Fixins_2-23-2025"
click at [533, 188] on button "Select an option" at bounding box center [520, 179] width 252 height 18
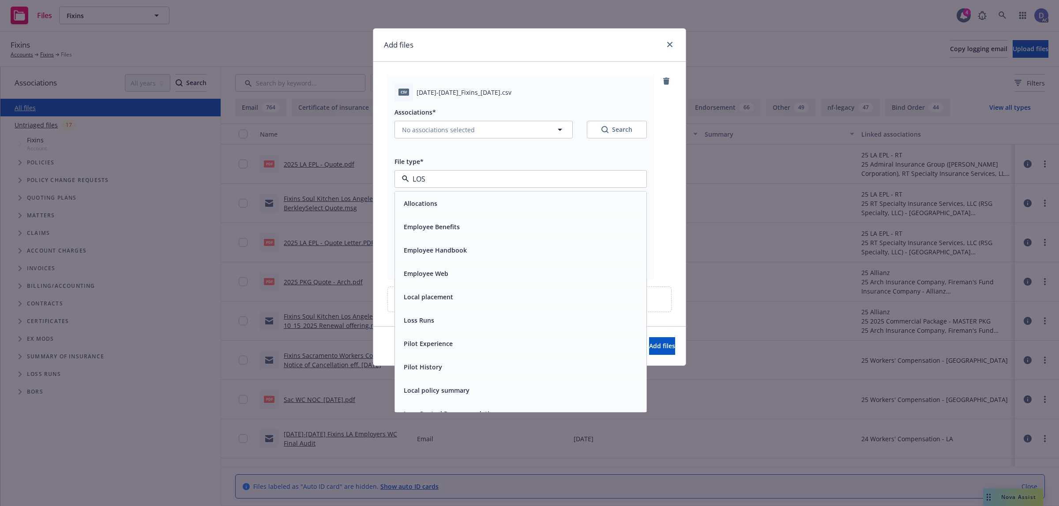
type input "LOSS"
click at [528, 195] on div "Loss Runs" at bounding box center [520, 203] width 251 height 23
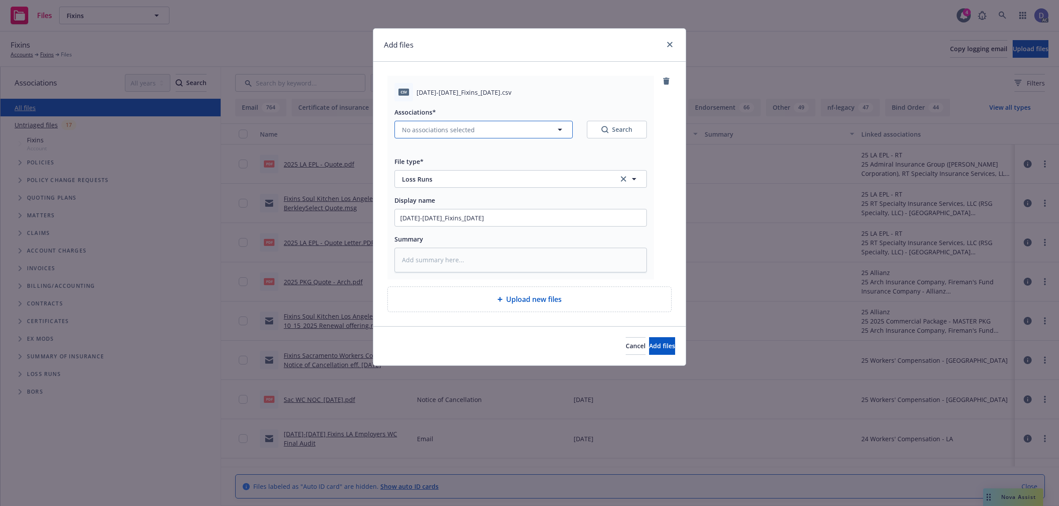
click at [499, 124] on button "No associations selected" at bounding box center [483, 130] width 178 height 18
type textarea "x"
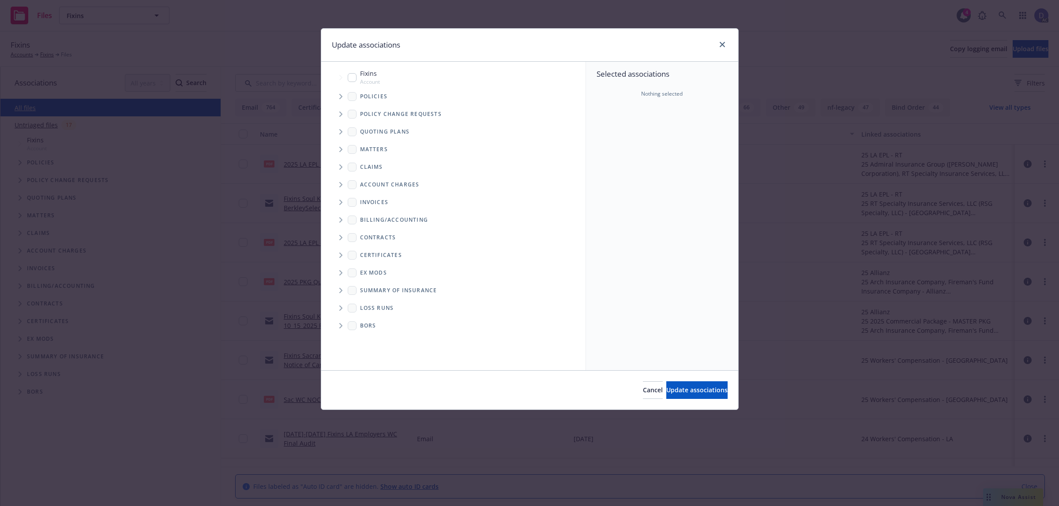
click at [341, 93] on span "Tree Example" at bounding box center [341, 97] width 14 height 14
click at [658, 139] on div "Selected associations Nothing selected" at bounding box center [662, 216] width 152 height 309
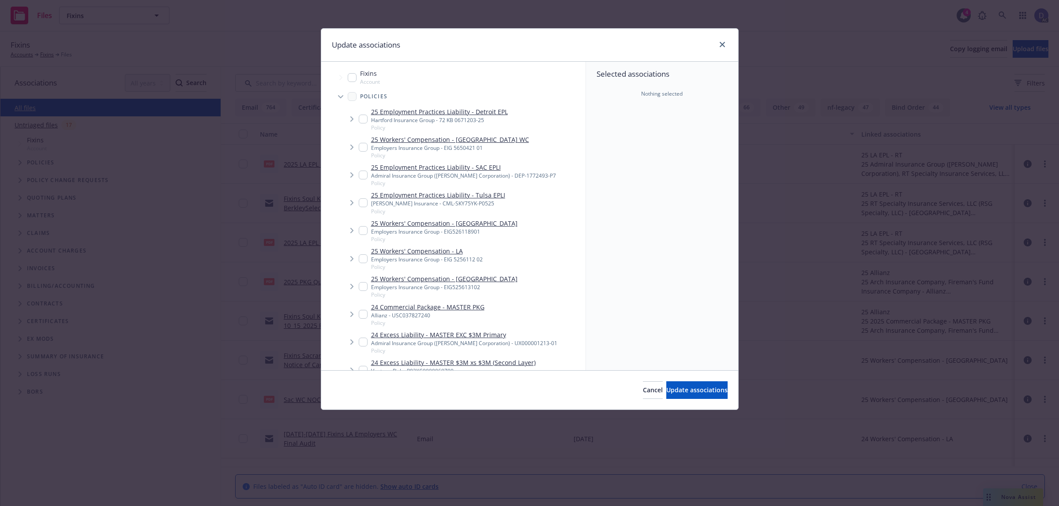
scroll to position [1679, 0]
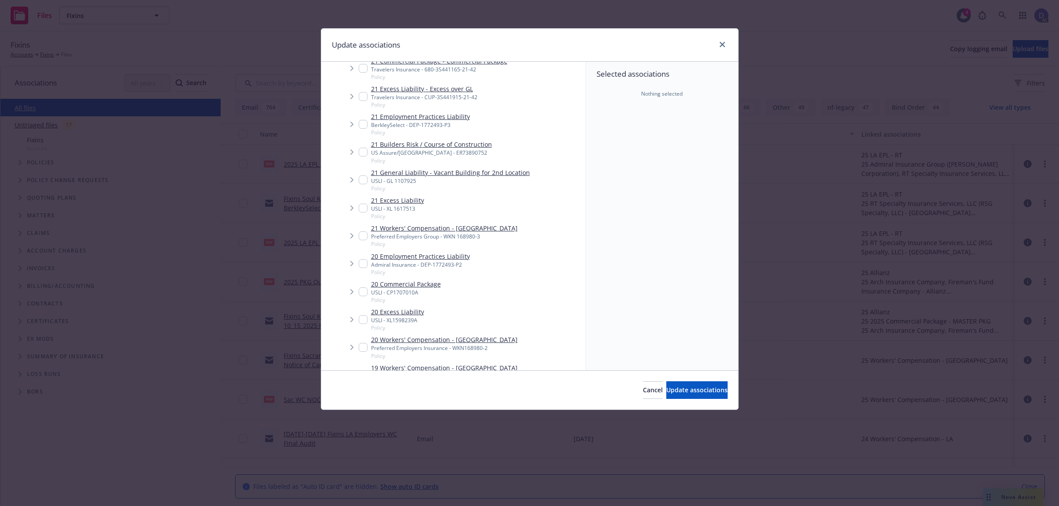
click at [362, 232] on input "Tree Example" at bounding box center [363, 236] width 9 height 9
checkbox input "true"
click at [707, 393] on span "Update associations" at bounding box center [696, 390] width 61 height 8
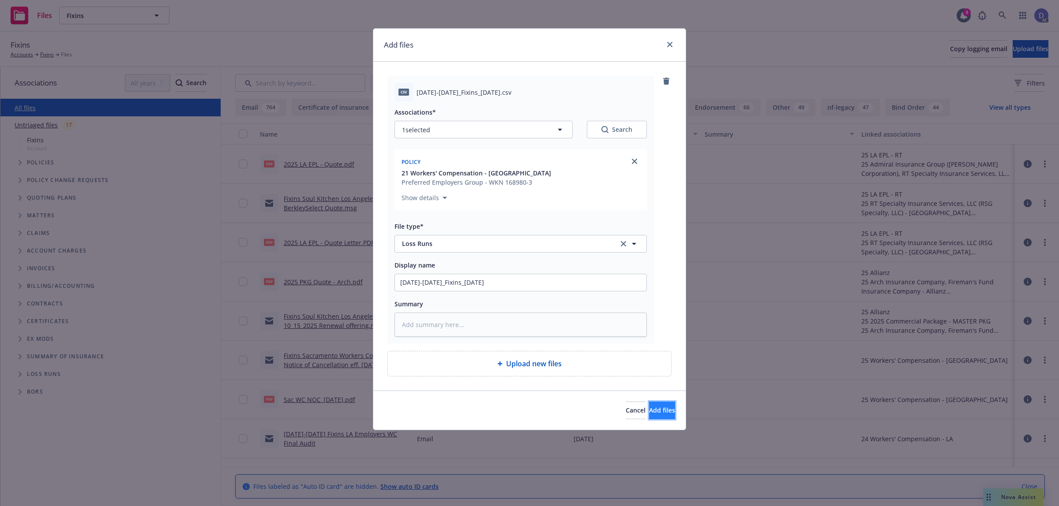
click at [653, 411] on span "Add files" at bounding box center [662, 410] width 26 height 8
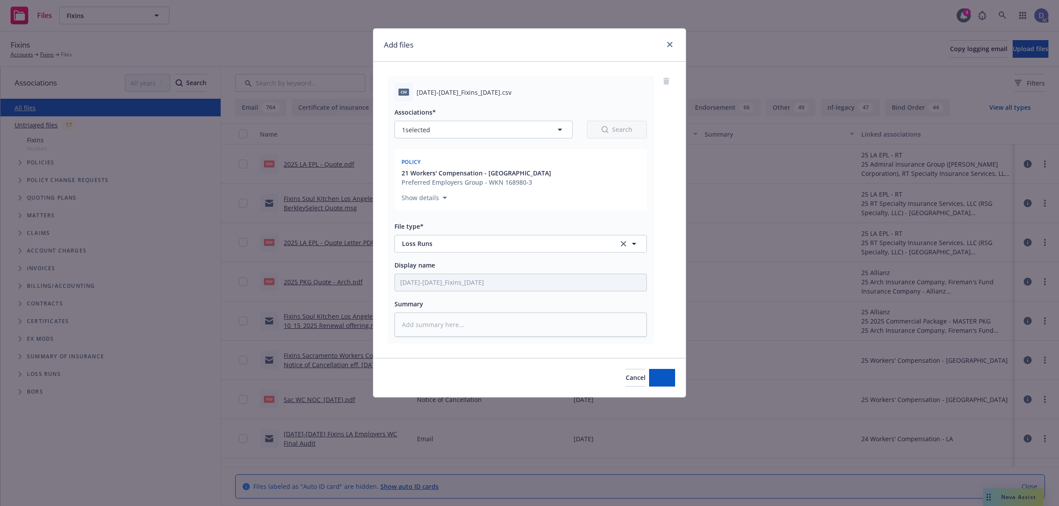
type textarea "x"
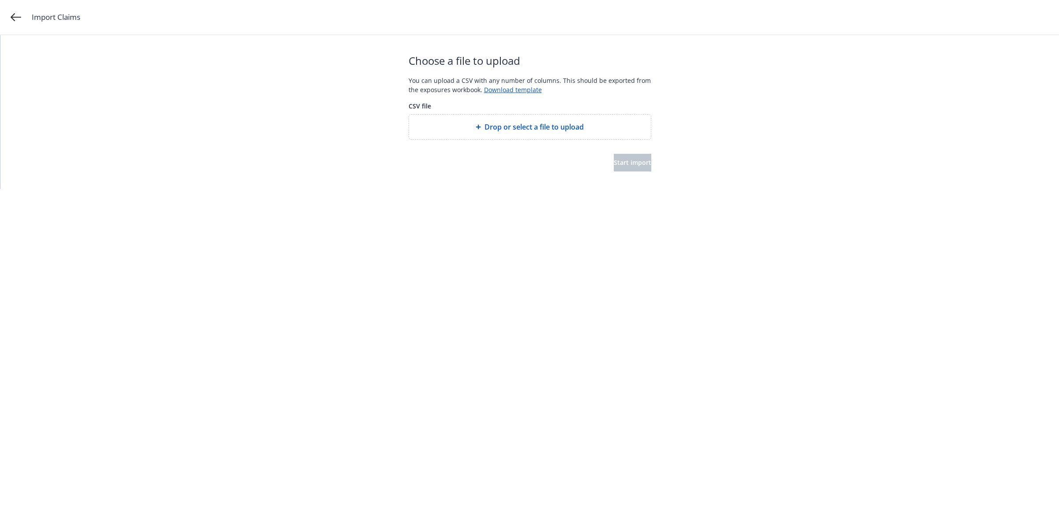
click at [528, 128] on span "Drop or select a file to upload" at bounding box center [533, 127] width 99 height 11
click at [620, 165] on span "Start import" at bounding box center [633, 162] width 38 height 8
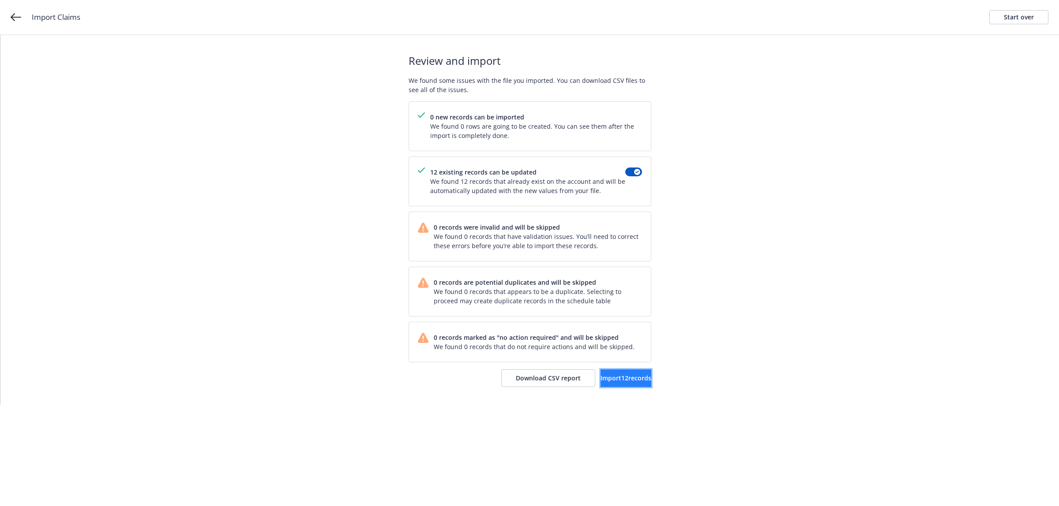
click at [605, 380] on span "Import 12 records" at bounding box center [625, 378] width 51 height 8
click at [618, 384] on link "View accounts" at bounding box center [615, 379] width 72 height 18
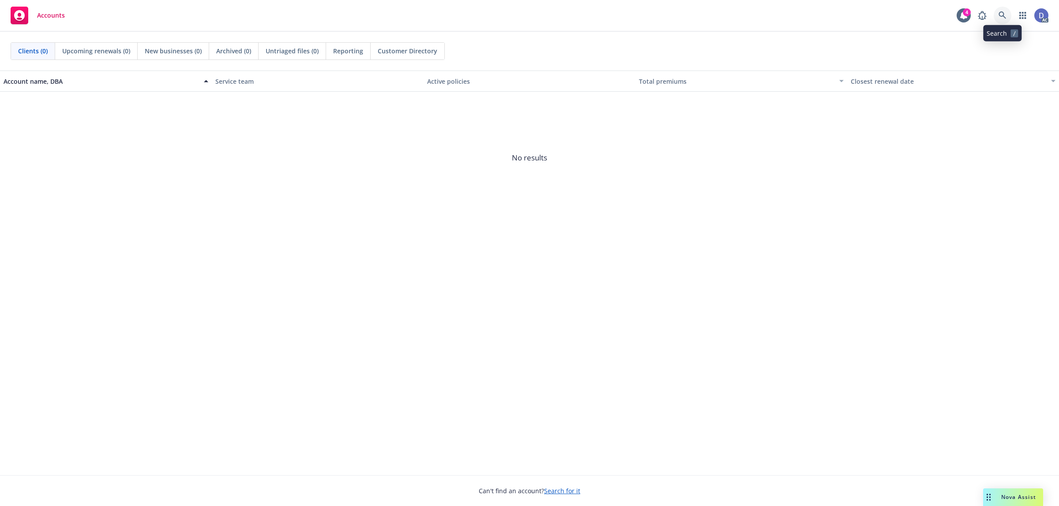
click at [1002, 15] on icon at bounding box center [1002, 15] width 8 height 8
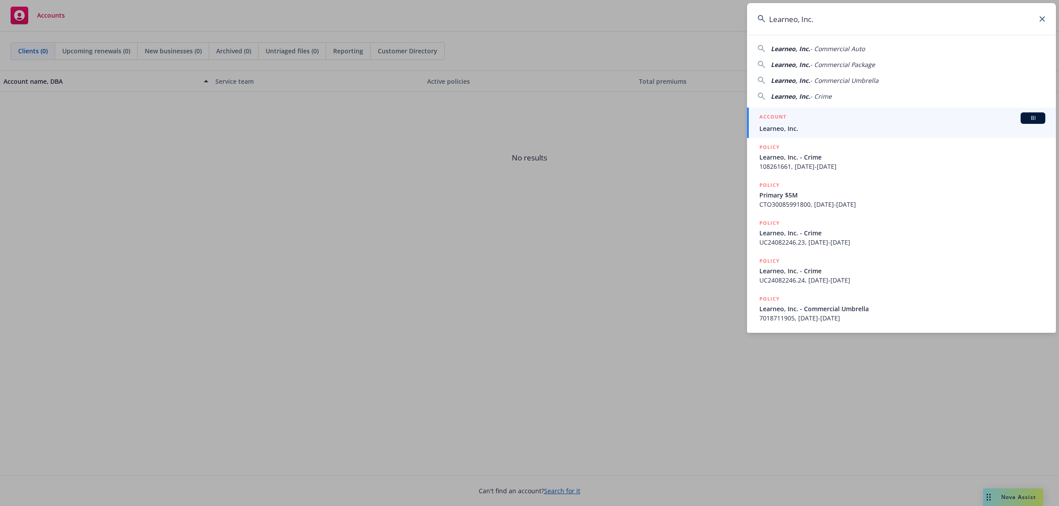
type input "Learneo, Inc."
click at [821, 124] on span "Learneo, Inc." at bounding box center [902, 128] width 286 height 9
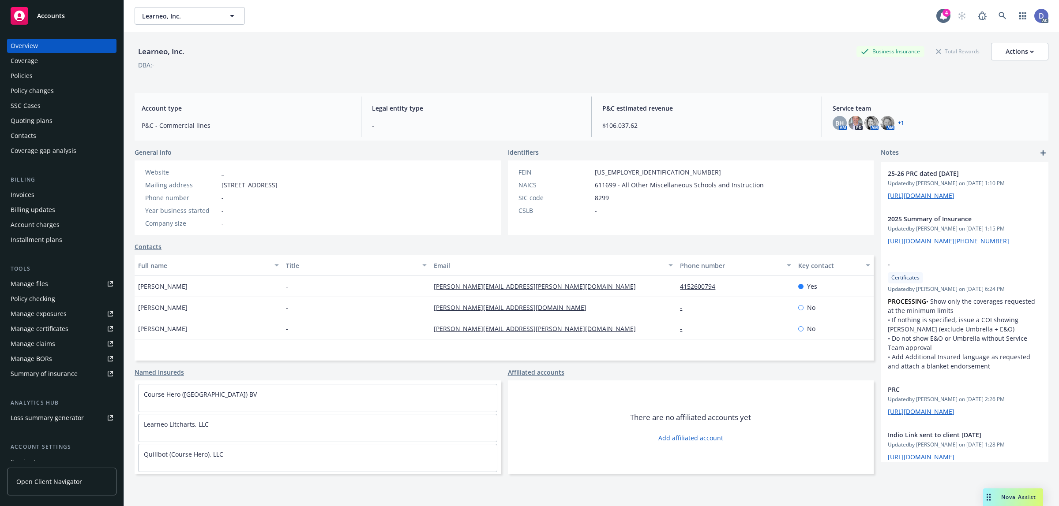
click at [40, 349] on div "Manage claims" at bounding box center [33, 344] width 45 height 14
click at [44, 284] on div "Manage files" at bounding box center [30, 284] width 38 height 14
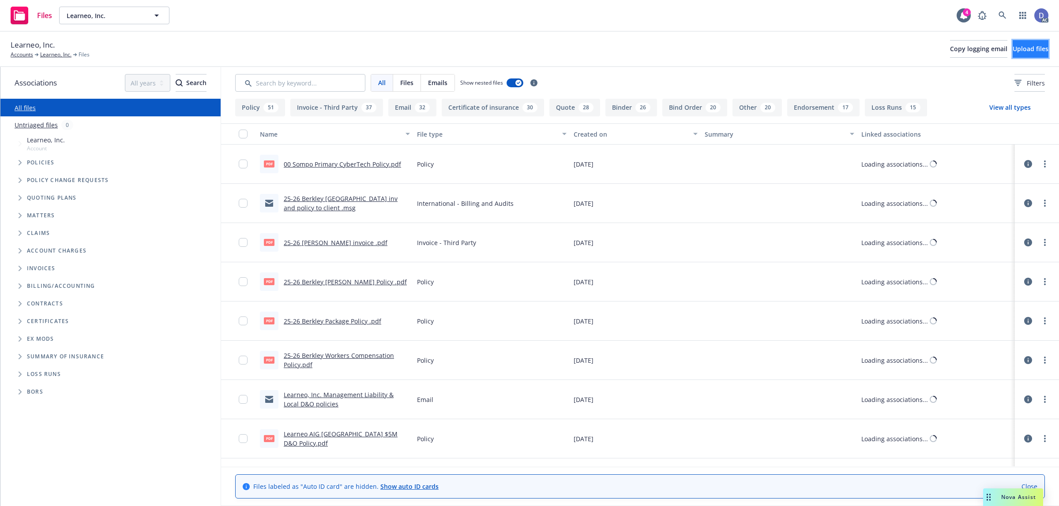
click at [1013, 49] on button "Upload files" at bounding box center [1031, 49] width 36 height 18
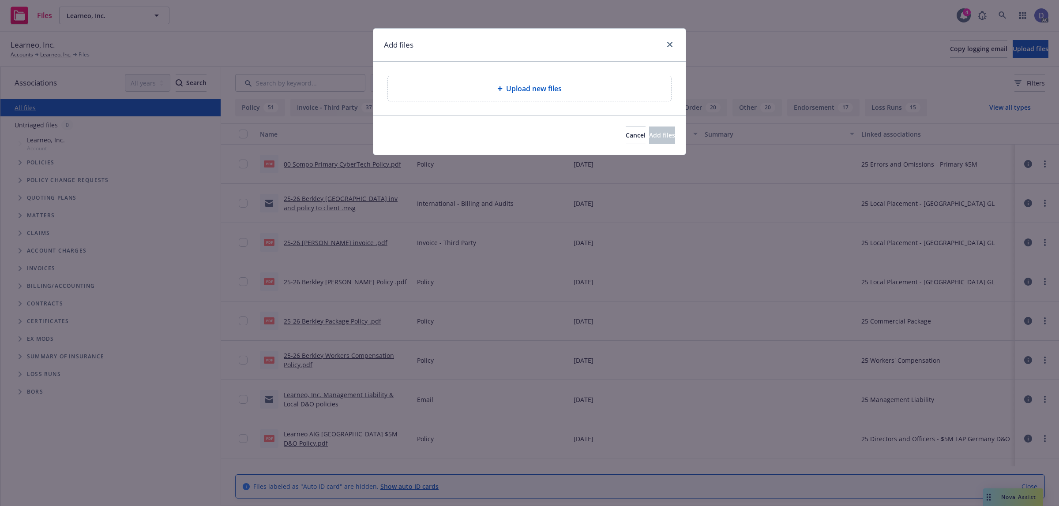
click at [525, 91] on span "Upload new files" at bounding box center [534, 88] width 56 height 11
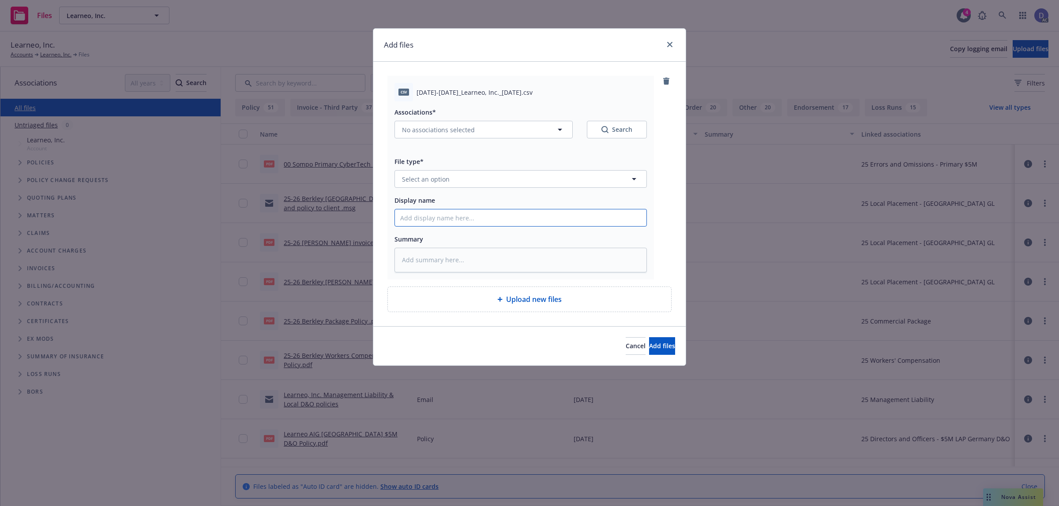
click at [523, 221] on input "Display name" at bounding box center [520, 218] width 251 height 17
paste input "[DATE]-[DATE]_Learneo, Inc._[DATE]"
type input "[DATE]-[DATE]_Learneo, Inc._[DATE]"
type textarea "x"
type input "2021-2025_Learneo, Inc._1-31-2025"
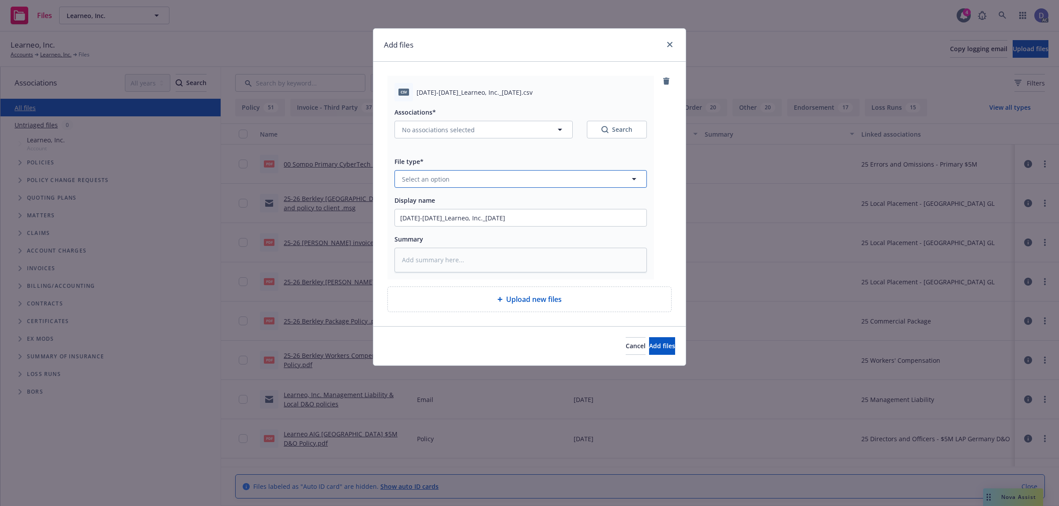
click at [533, 180] on button "Select an option" at bounding box center [520, 179] width 252 height 18
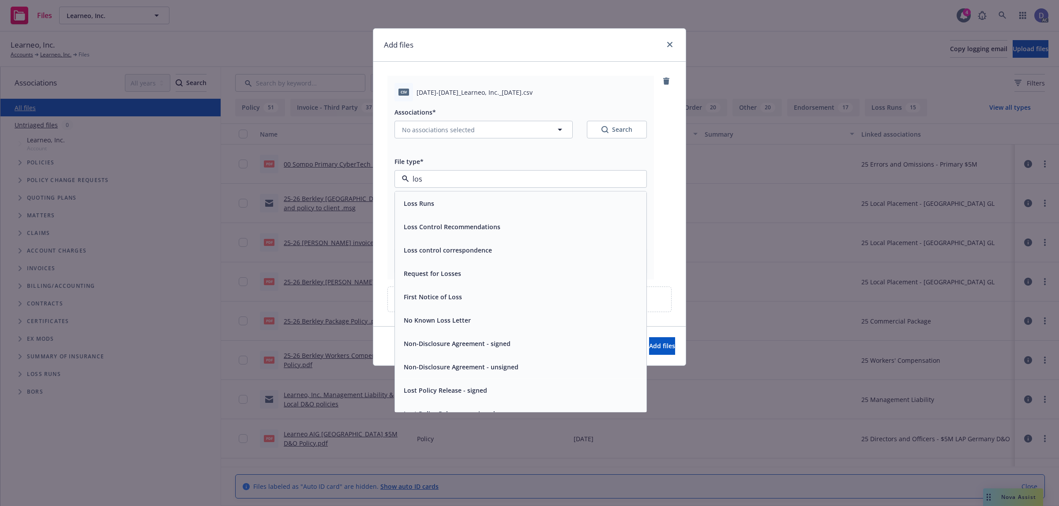
type input "loss"
click at [517, 196] on div "Loss Runs" at bounding box center [520, 203] width 251 height 23
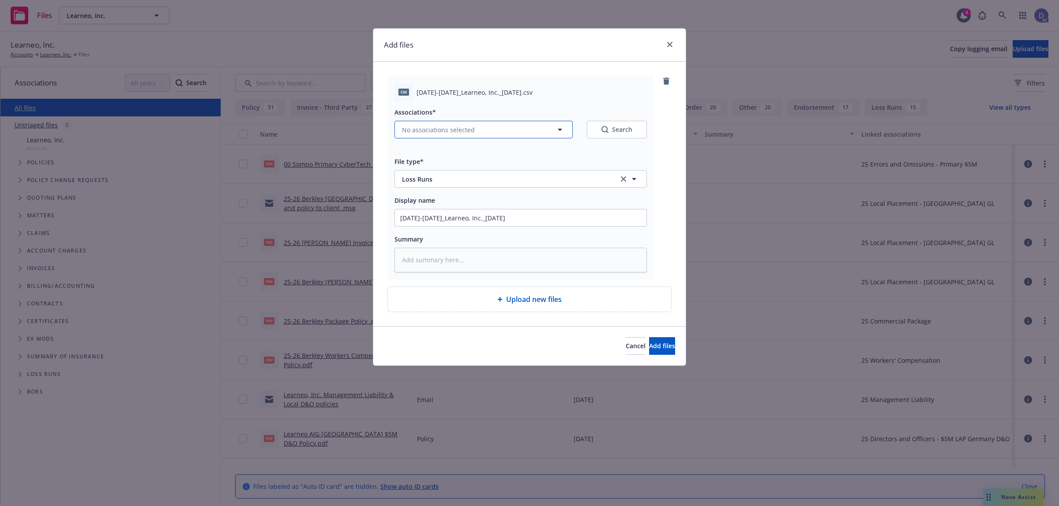
click at [501, 136] on button "No associations selected" at bounding box center [483, 130] width 178 height 18
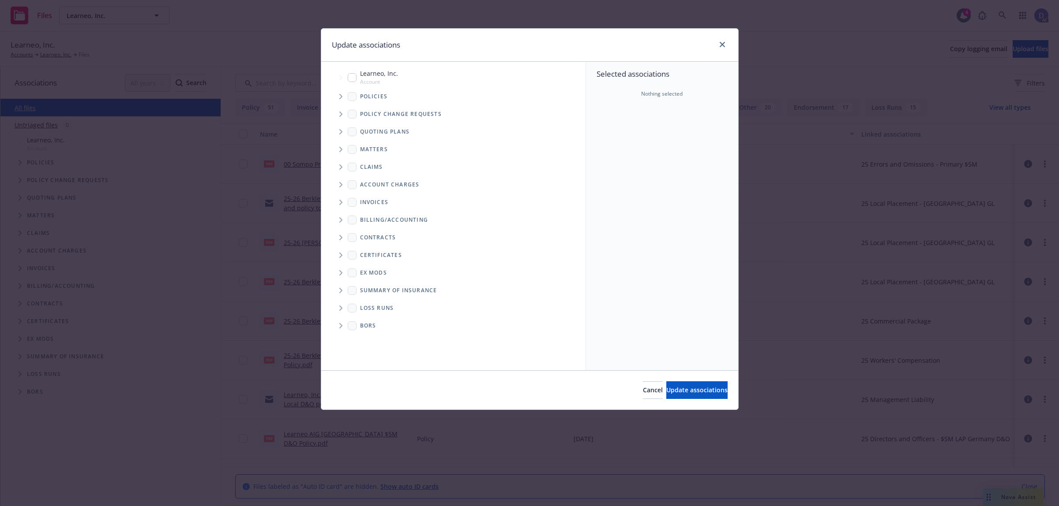
click at [338, 95] on span "Tree Example" at bounding box center [341, 97] width 14 height 14
click at [625, 130] on div "Selected associations Nothing selected" at bounding box center [662, 216] width 152 height 309
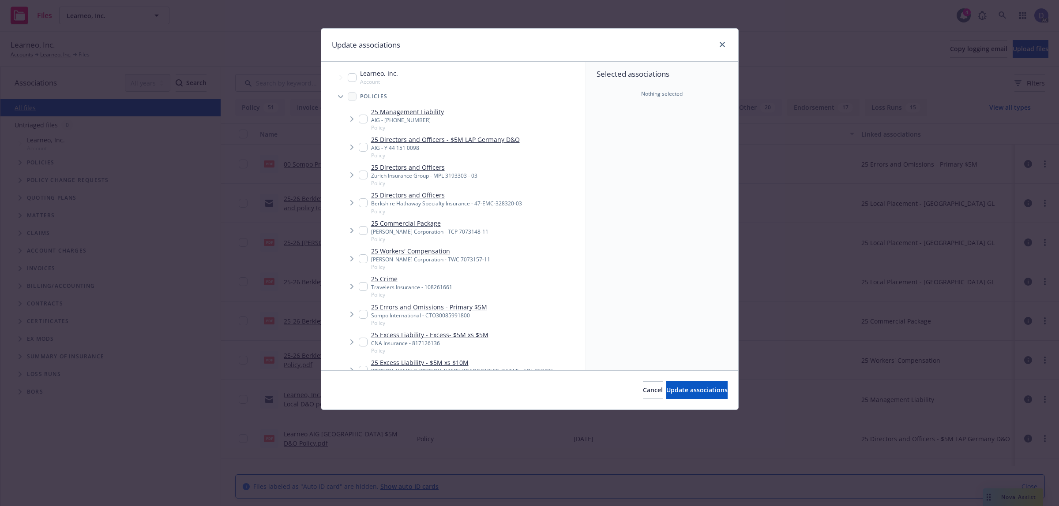
type textarea "x"
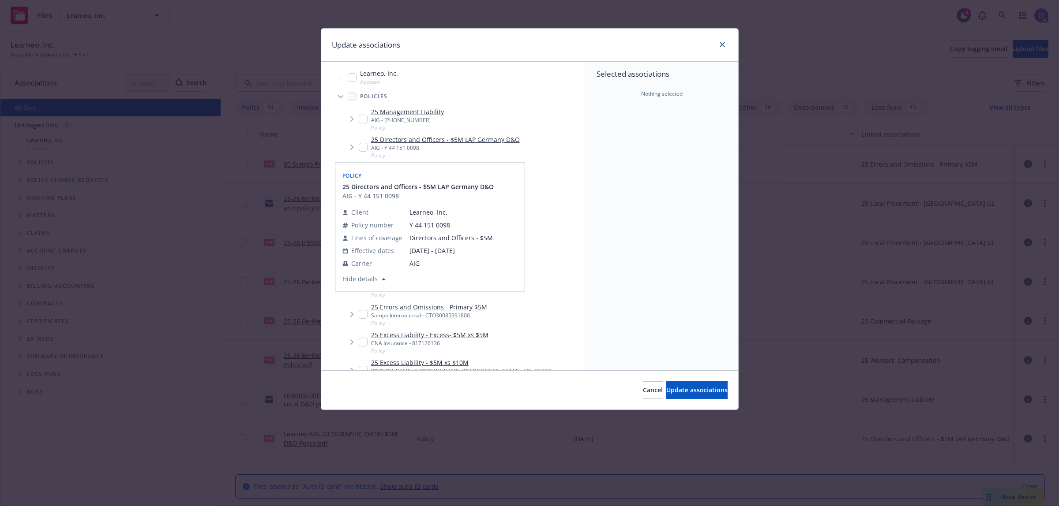
scroll to position [165, 0]
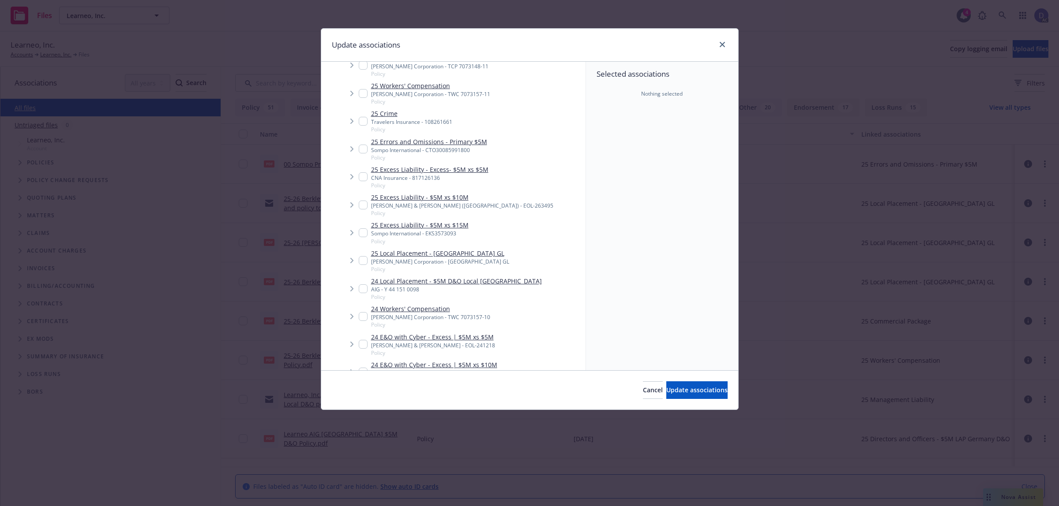
click at [359, 343] on input "Tree Example" at bounding box center [363, 344] width 9 height 9
checkbox input "true"
click at [687, 388] on span "Update associations" at bounding box center [696, 390] width 61 height 8
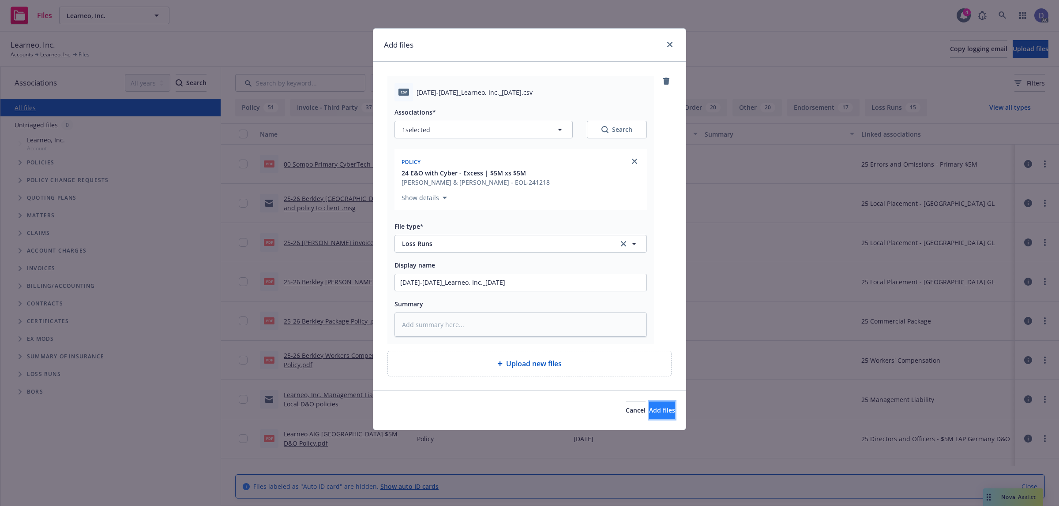
click at [667, 412] on button "Add files" at bounding box center [662, 411] width 26 height 18
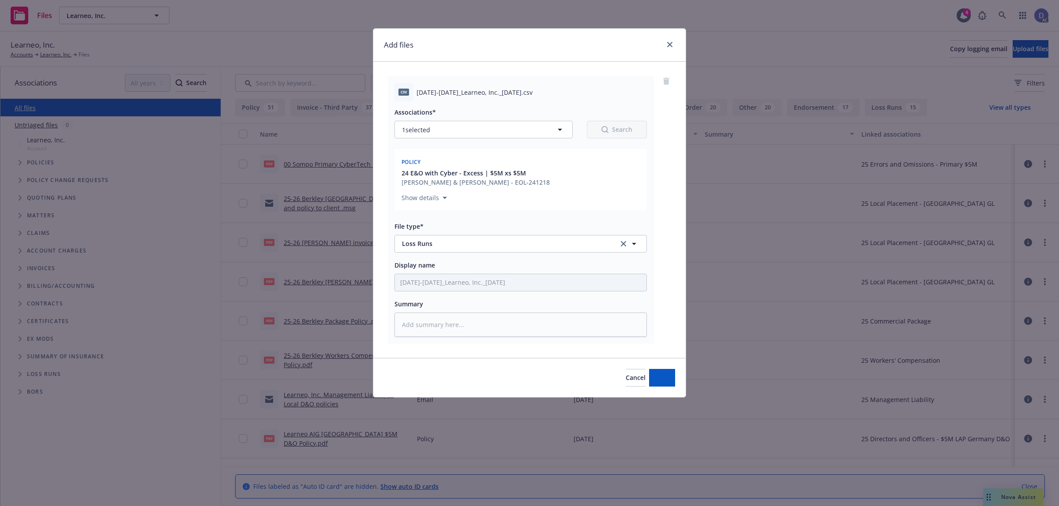
type textarea "x"
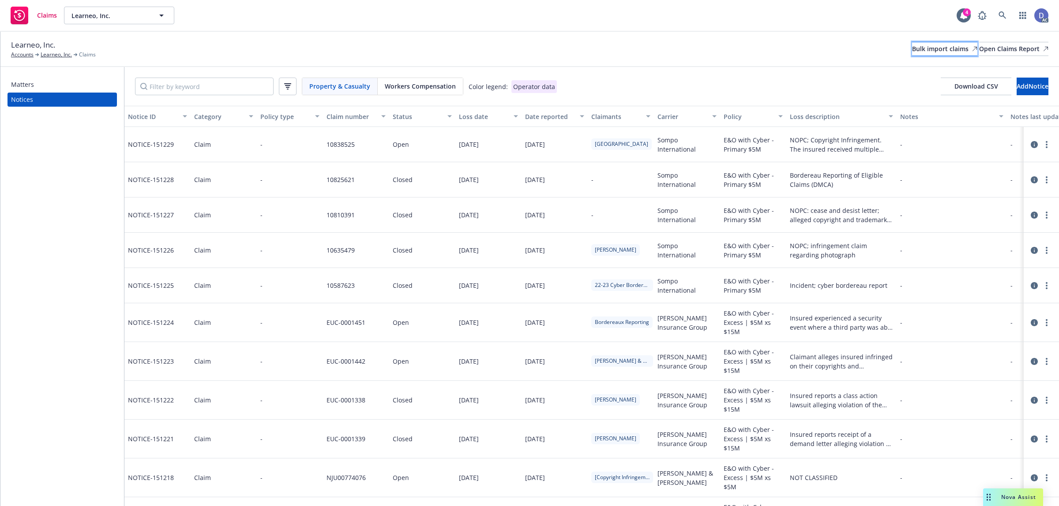
click at [912, 49] on div "Bulk import claims" at bounding box center [944, 48] width 65 height 13
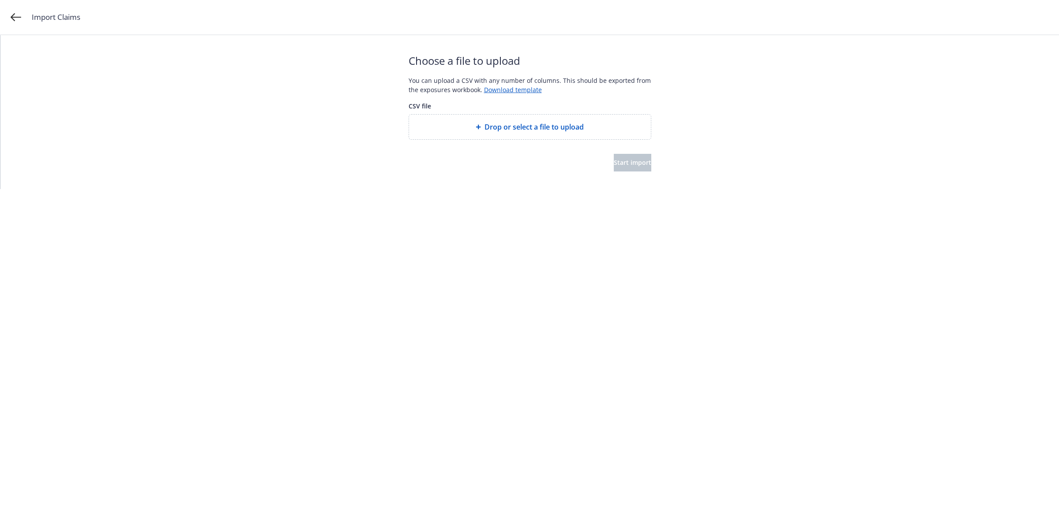
click at [508, 134] on div "Drop or select a file to upload" at bounding box center [530, 127] width 242 height 25
click at [614, 167] on button "Start import" at bounding box center [633, 163] width 38 height 18
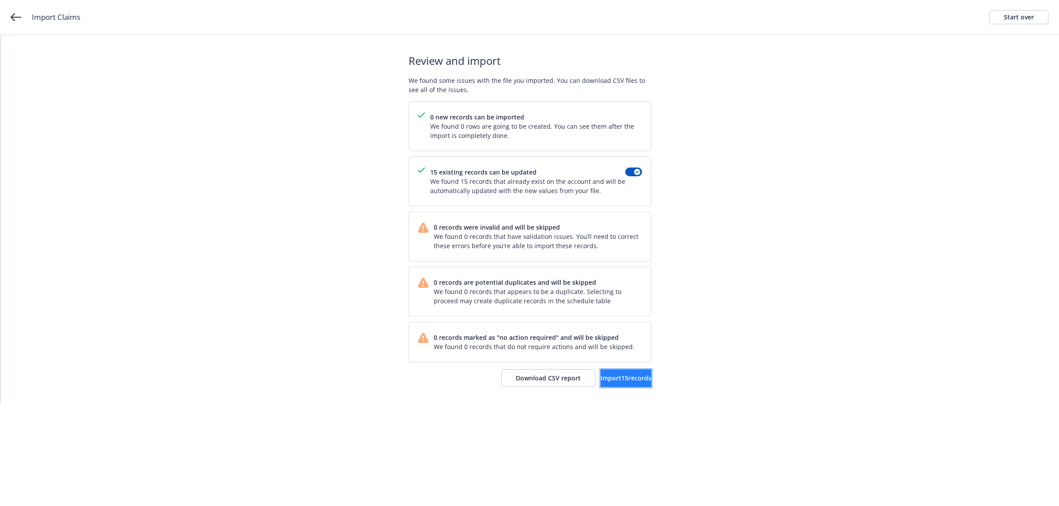
click at [600, 375] on span "Import 15 records" at bounding box center [625, 378] width 51 height 8
click at [598, 393] on div "Import complete Your records were successfully imported into your accounts. You…" at bounding box center [530, 220] width 243 height 370
click at [607, 385] on link "View accounts" at bounding box center [615, 379] width 72 height 18
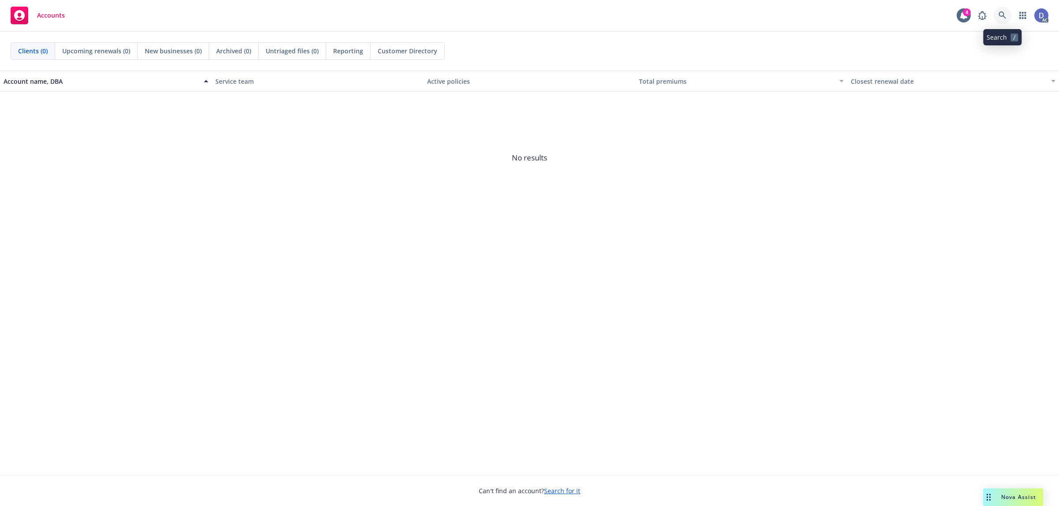
click at [1005, 18] on icon at bounding box center [1002, 15] width 8 height 8
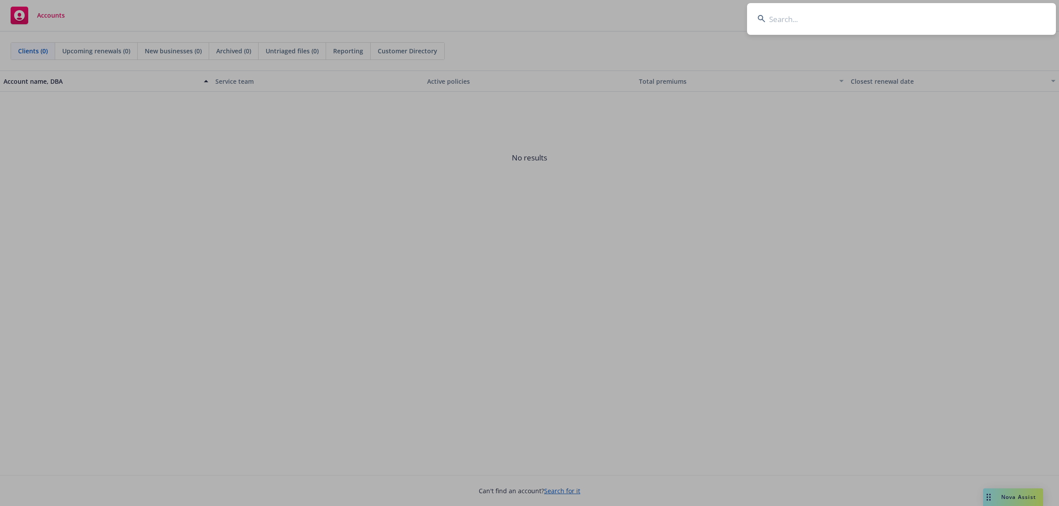
click at [1005, 18] on input at bounding box center [901, 19] width 309 height 32
paste input "Service Workers LLC"
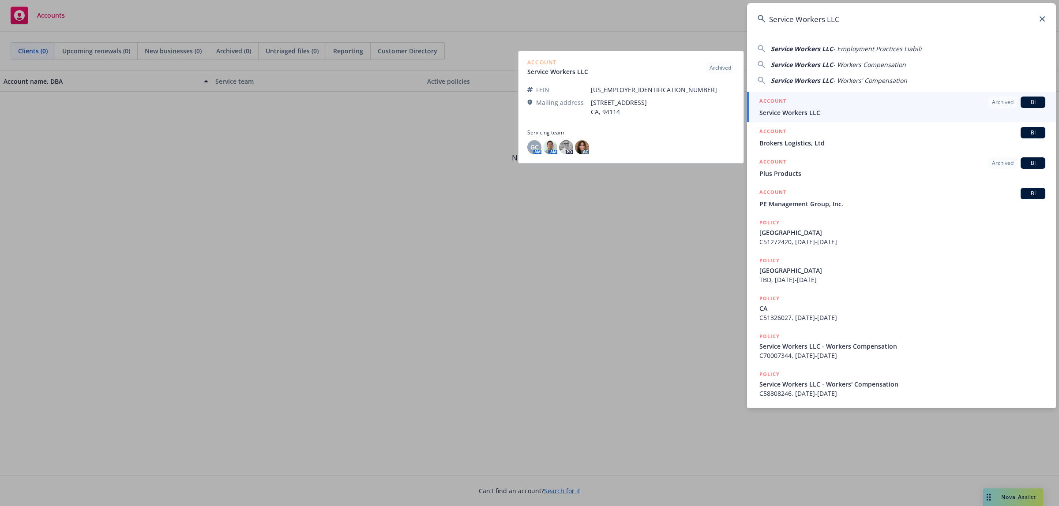
type input "Service Workers LLC"
click at [960, 108] on span "Service Workers LLC" at bounding box center [902, 112] width 286 height 9
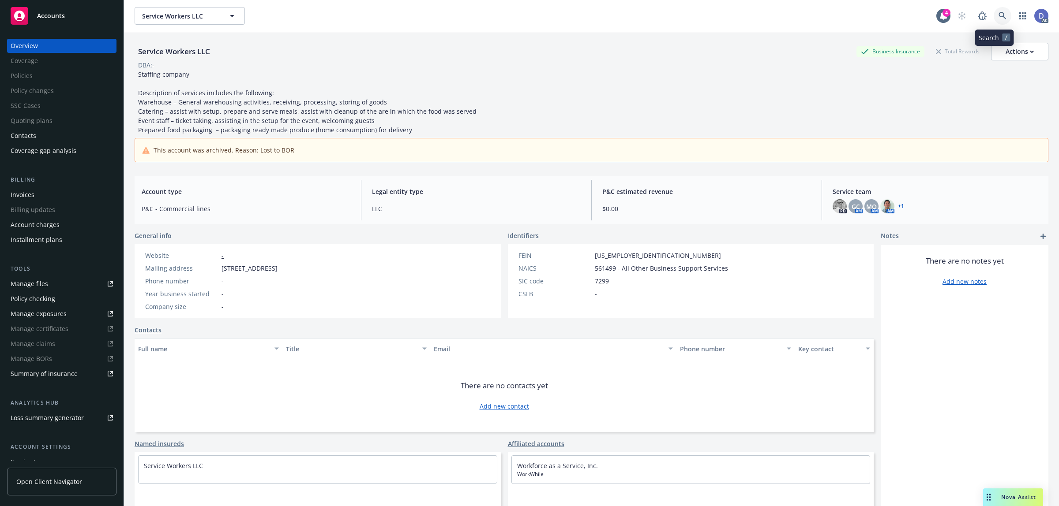
click at [998, 14] on icon at bounding box center [1002, 16] width 8 height 8
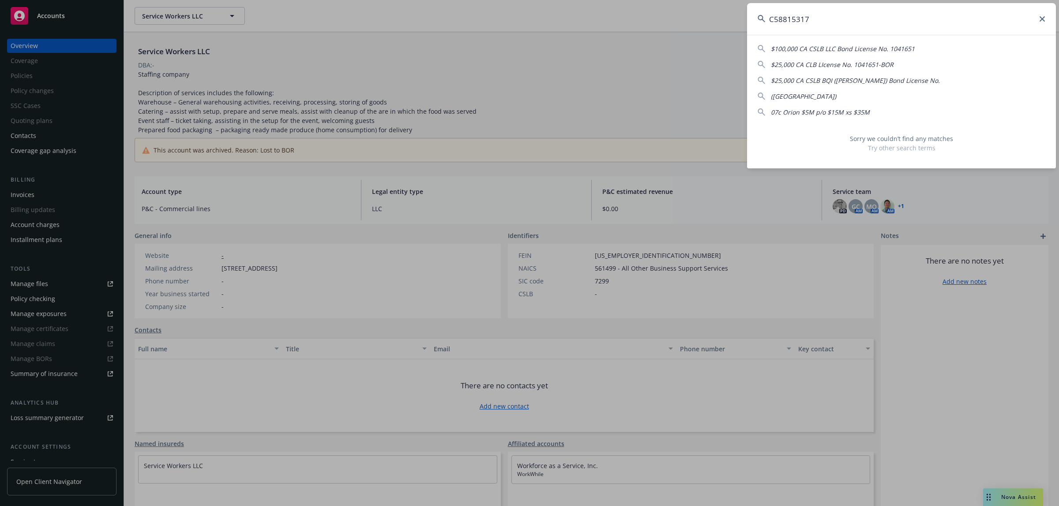
click at [851, 24] on input "C58815317" at bounding box center [901, 19] width 309 height 32
click at [962, 24] on input "C588153" at bounding box center [901, 19] width 309 height 32
paste input "08246"
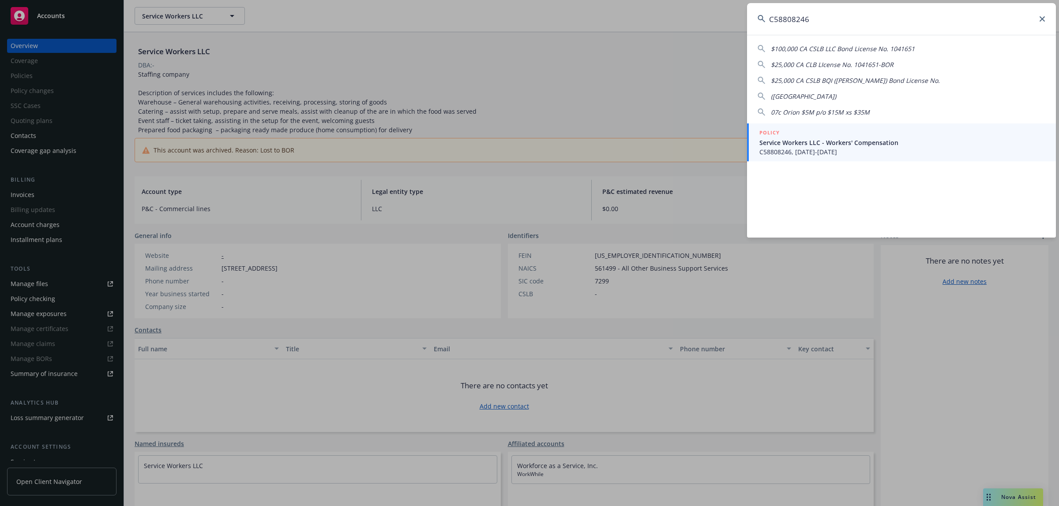
type input "C58808246"
click at [812, 156] on span "C58808246, [DATE]-[DATE]" at bounding box center [902, 151] width 286 height 9
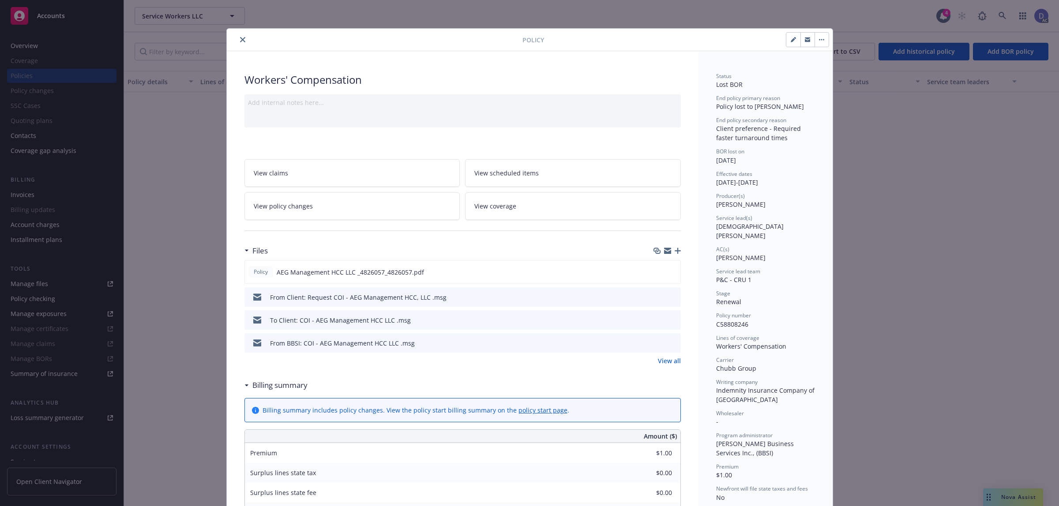
click at [243, 44] on div at bounding box center [376, 39] width 292 height 11
click at [239, 43] on button "close" at bounding box center [242, 39] width 11 height 11
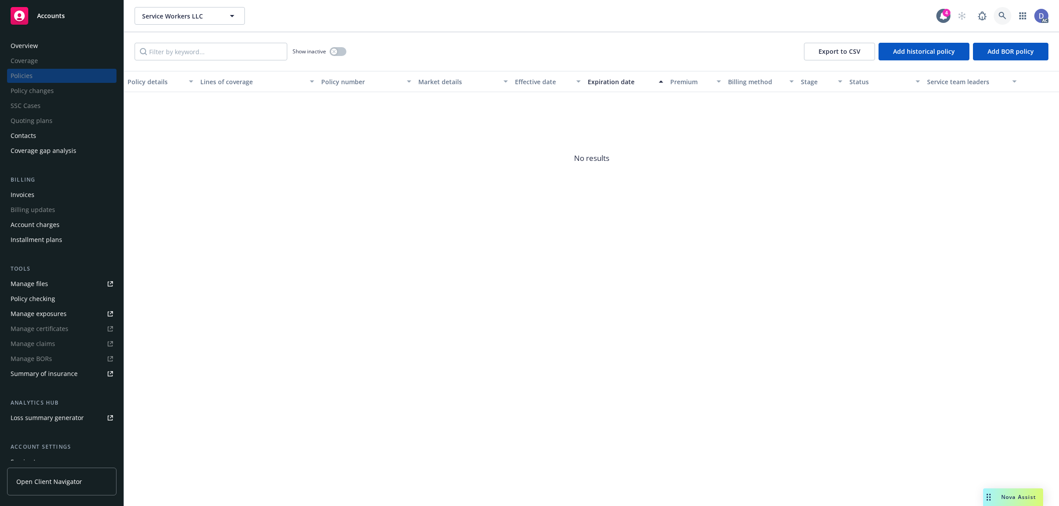
click at [1001, 12] on icon at bounding box center [1002, 16] width 8 height 8
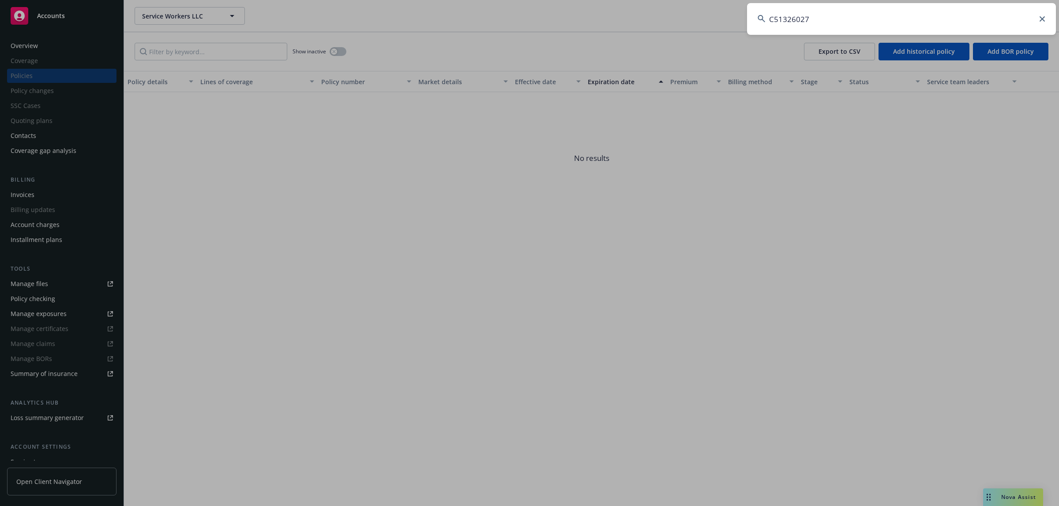
click at [1001, 12] on input "C51326027" at bounding box center [901, 19] width 309 height 32
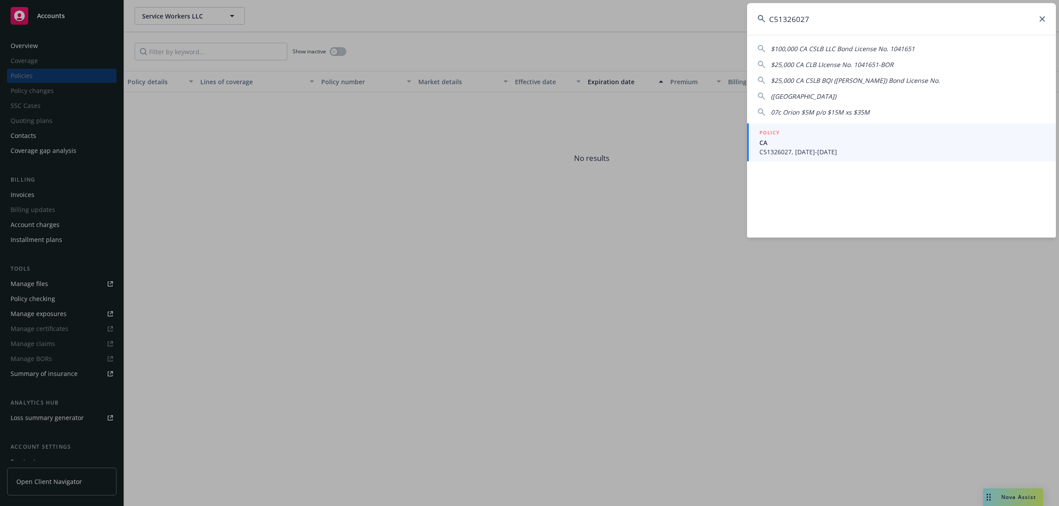
type input "C51326027"
click at [812, 137] on div "POLICY" at bounding box center [902, 133] width 286 height 10
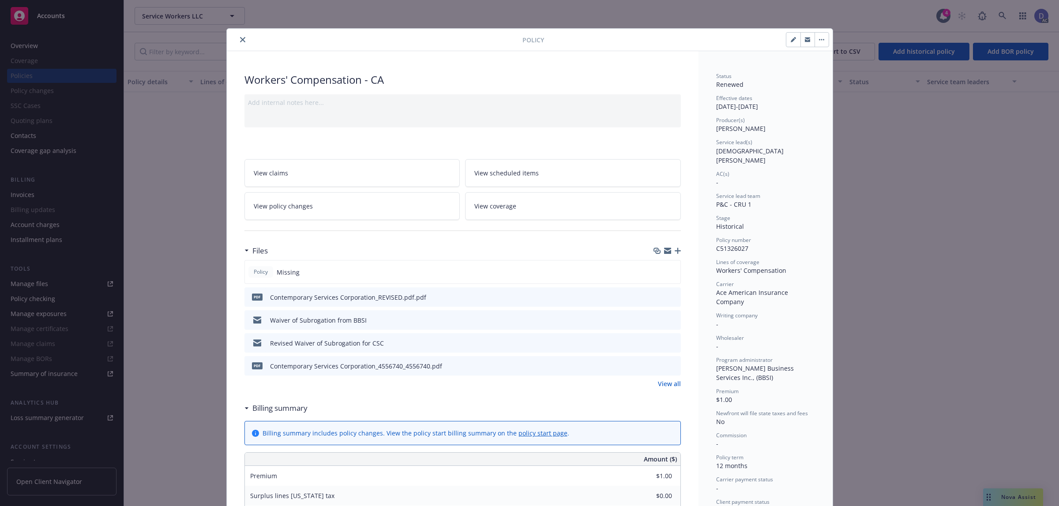
click at [240, 41] on icon "close" at bounding box center [242, 39] width 5 height 5
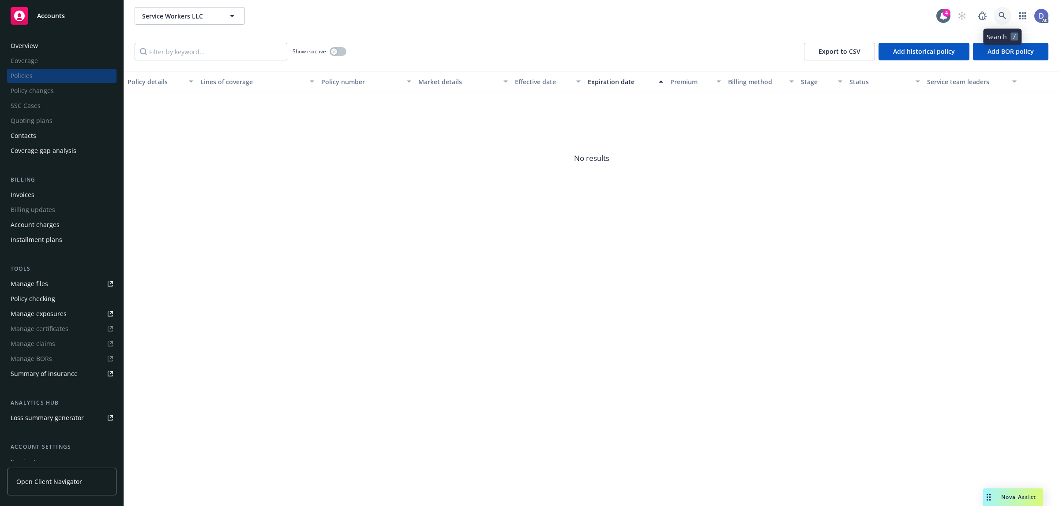
click at [1002, 15] on icon at bounding box center [1002, 16] width 8 height 8
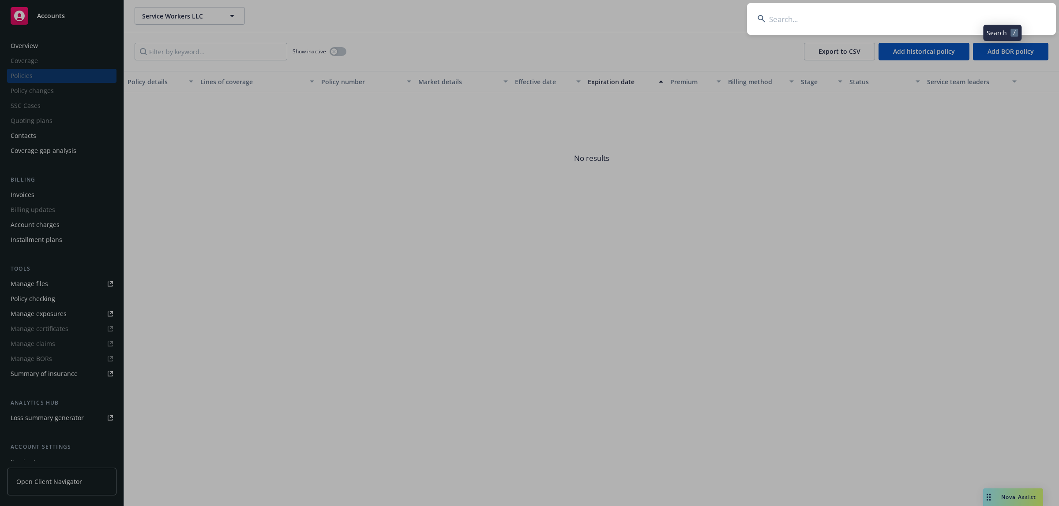
type input "C55616735"
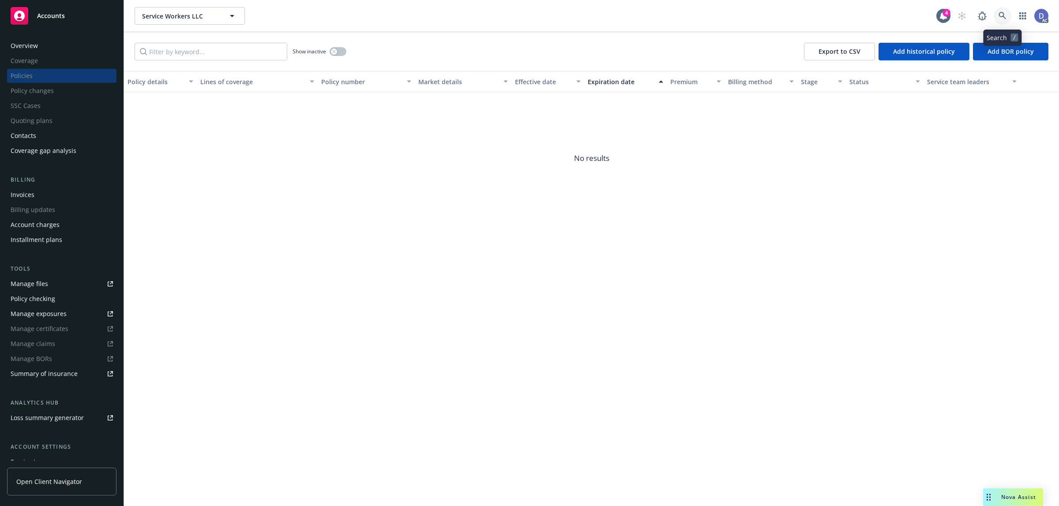
click at [998, 13] on link at bounding box center [1003, 16] width 18 height 18
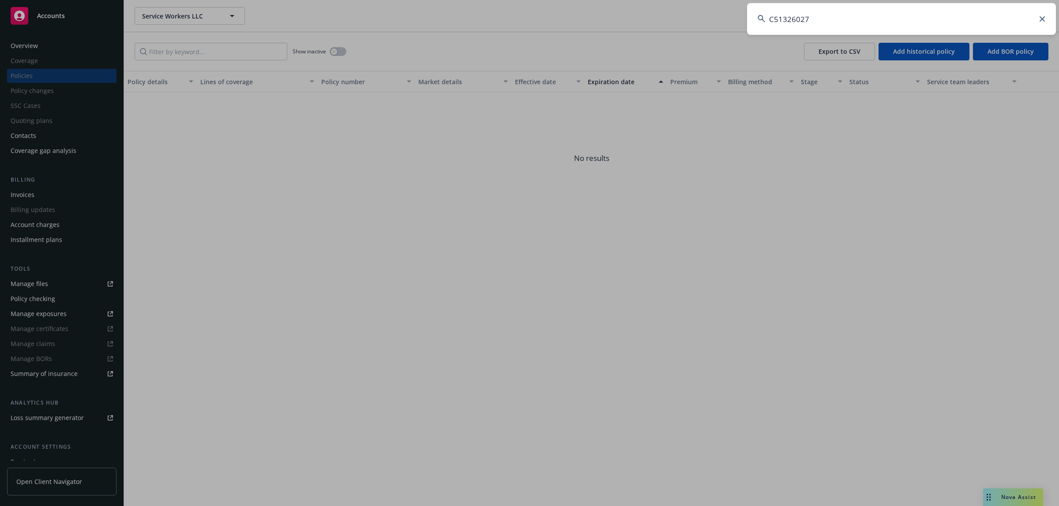
click at [998, 13] on input "C51326027" at bounding box center [901, 19] width 309 height 32
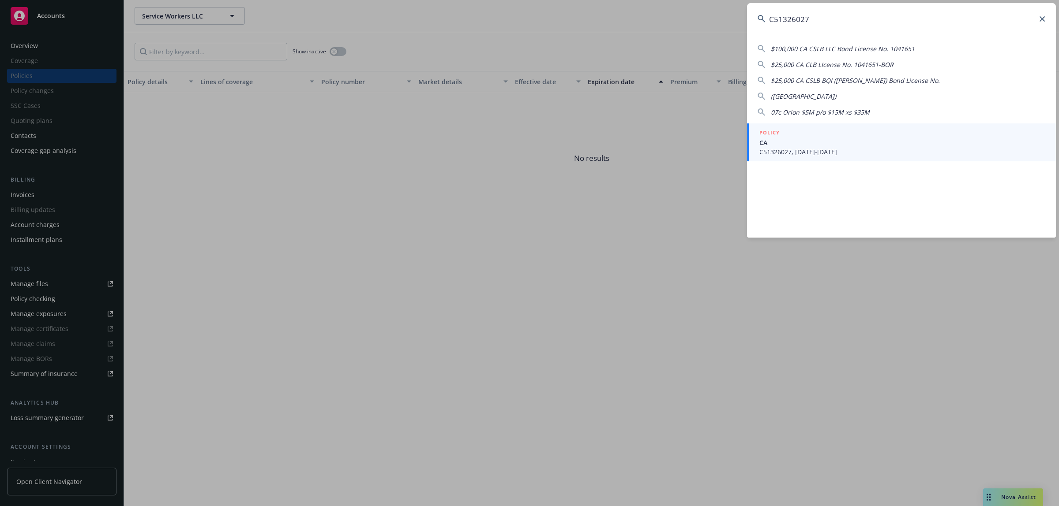
click at [829, 8] on input "C51326027" at bounding box center [901, 19] width 309 height 32
paste input "881531"
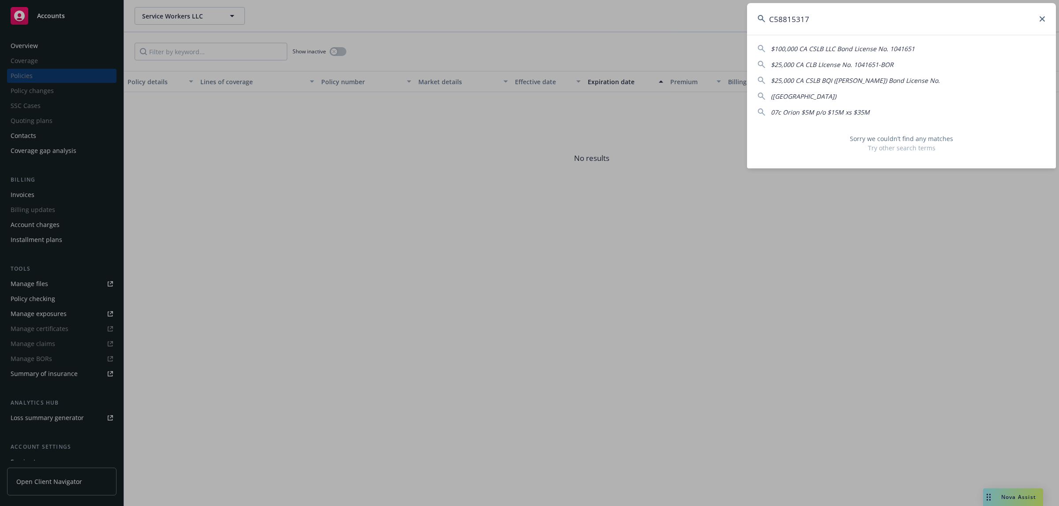
click at [821, 12] on input "C58815317" at bounding box center [901, 19] width 309 height 32
paste input "08209"
type input "C58808209"
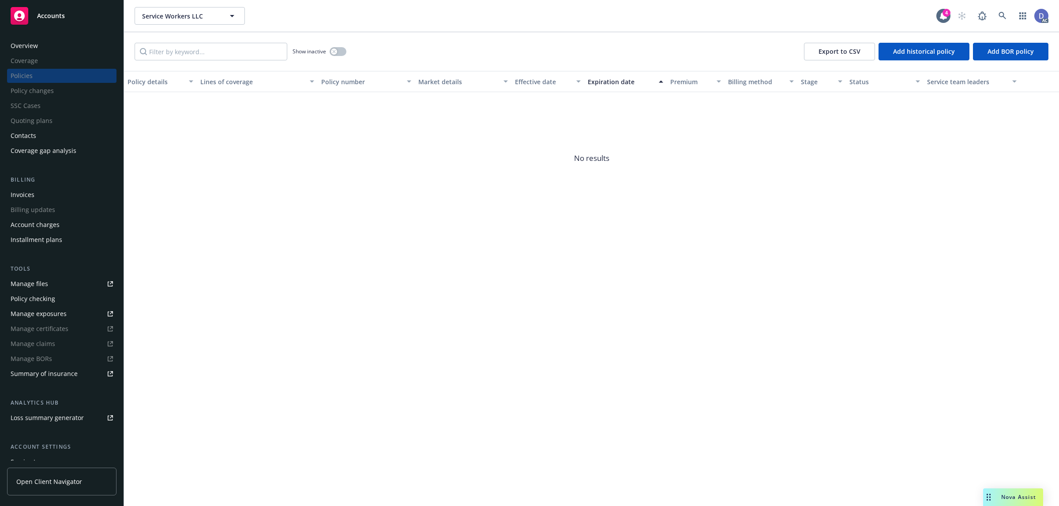
click at [79, 45] on div "Overview" at bounding box center [62, 46] width 102 height 14
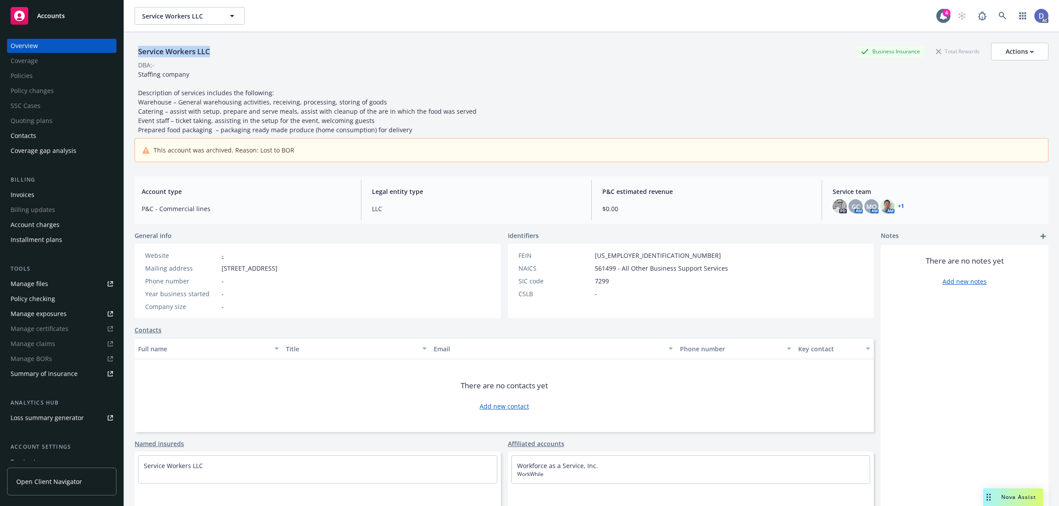
copy div "Service Workers LLC"
drag, startPoint x: 213, startPoint y: 47, endPoint x: 138, endPoint y: 51, distance: 75.1
click at [138, 51] on div "Service Workers LLC" at bounding box center [174, 51] width 79 height 11
drag, startPoint x: 55, startPoint y: 348, endPoint x: 11, endPoint y: 349, distance: 44.2
click at [11, 349] on span "Manage claims" at bounding box center [61, 344] width 109 height 14
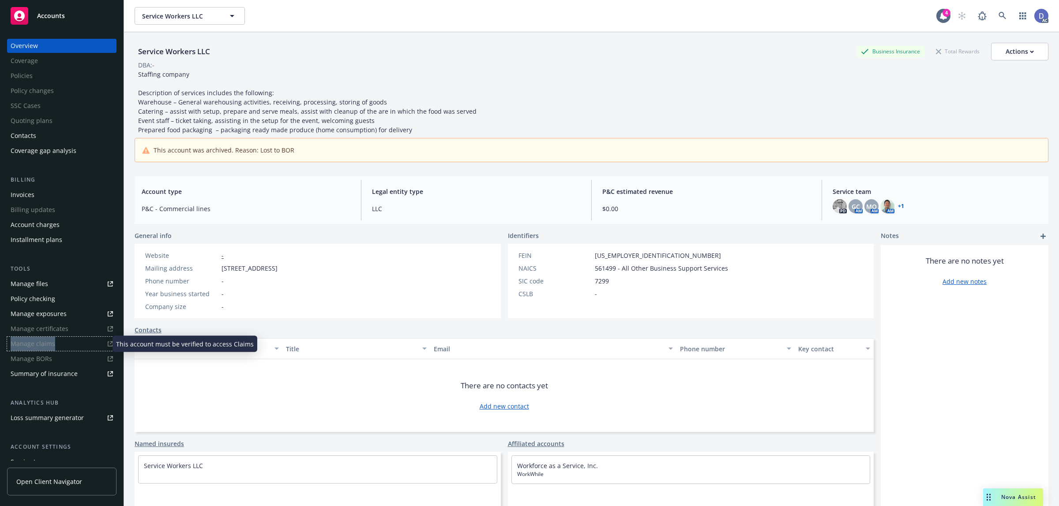
click at [42, 344] on span "Manage claims" at bounding box center [61, 344] width 109 height 14
click at [100, 341] on span "Manage claims" at bounding box center [61, 344] width 109 height 14
copy div "Manage claims"
drag, startPoint x: 56, startPoint y: 346, endPoint x: 12, endPoint y: 346, distance: 43.7
click at [12, 346] on span "Manage claims" at bounding box center [61, 344] width 109 height 14
